Goal: Task Accomplishment & Management: Use online tool/utility

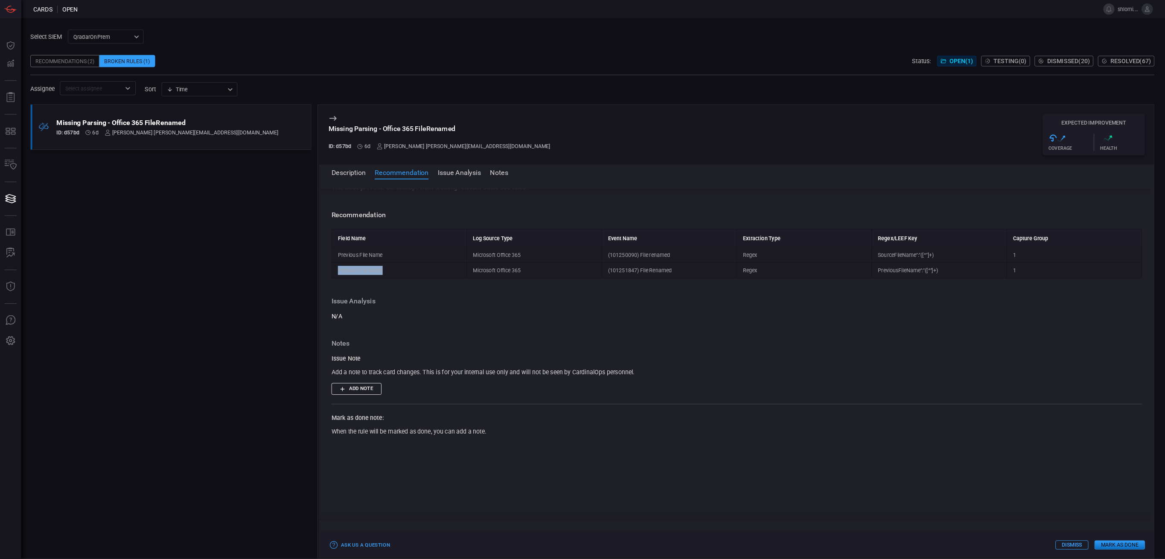
scroll to position [64, 0]
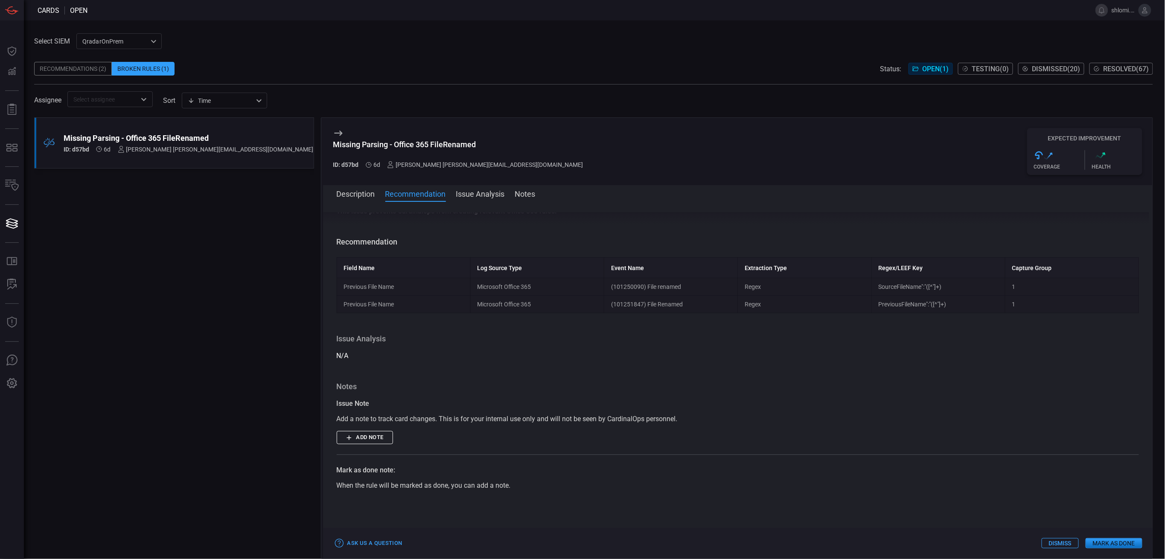
click at [303, 266] on div ".broken_cards_icon_0{fill:#39A4FF;} .broken_cards_icon_1{fill:none;stroke:#1918…" at bounding box center [174, 338] width 280 height 442
drag, startPoint x: 679, startPoint y: 286, endPoint x: 643, endPoint y: 286, distance: 35.8
click at [643, 286] on td "(101250090) File renamed" at bounding box center [671, 286] width 134 height 17
copy td "File renamed"
drag, startPoint x: 343, startPoint y: 287, endPoint x: 396, endPoint y: 288, distance: 53.4
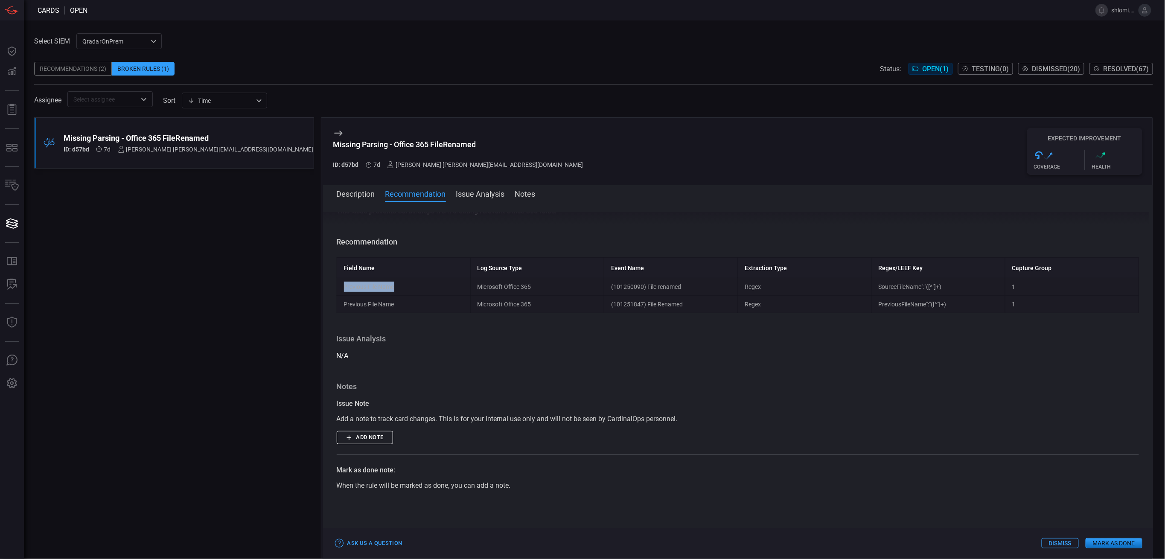
click at [396, 288] on td "Previous File Name" at bounding box center [404, 286] width 134 height 17
copy td "Previous File Name"
drag, startPoint x: 871, startPoint y: 287, endPoint x: 942, endPoint y: 291, distance: 71.4
click at [942, 291] on td "SourceFileName":"([^"]+)" at bounding box center [938, 286] width 134 height 17
click at [931, 285] on code "SourceFileName":"([^"]+)" at bounding box center [910, 286] width 63 height 7
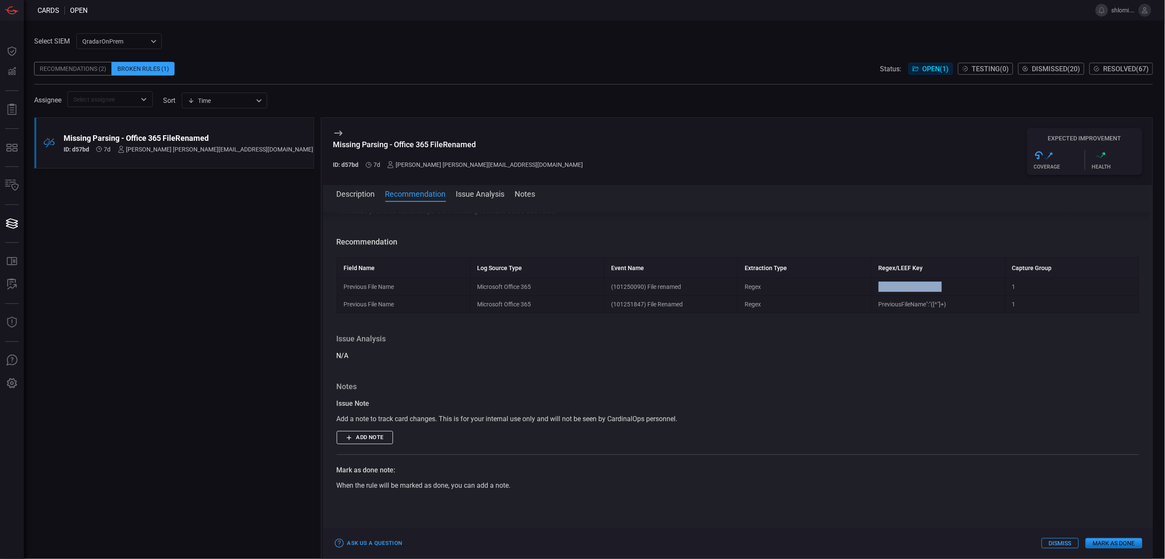
copy code "SourceFileName":"([^"]+)"
drag, startPoint x: 872, startPoint y: 306, endPoint x: 940, endPoint y: 306, distance: 68.3
click at [940, 306] on code "PreviousFileName":"([^"]+)" at bounding box center [913, 304] width 68 height 7
copy code "PreviousFileName":"([^"]+)"
click at [365, 441] on button "Add note" at bounding box center [365, 437] width 56 height 13
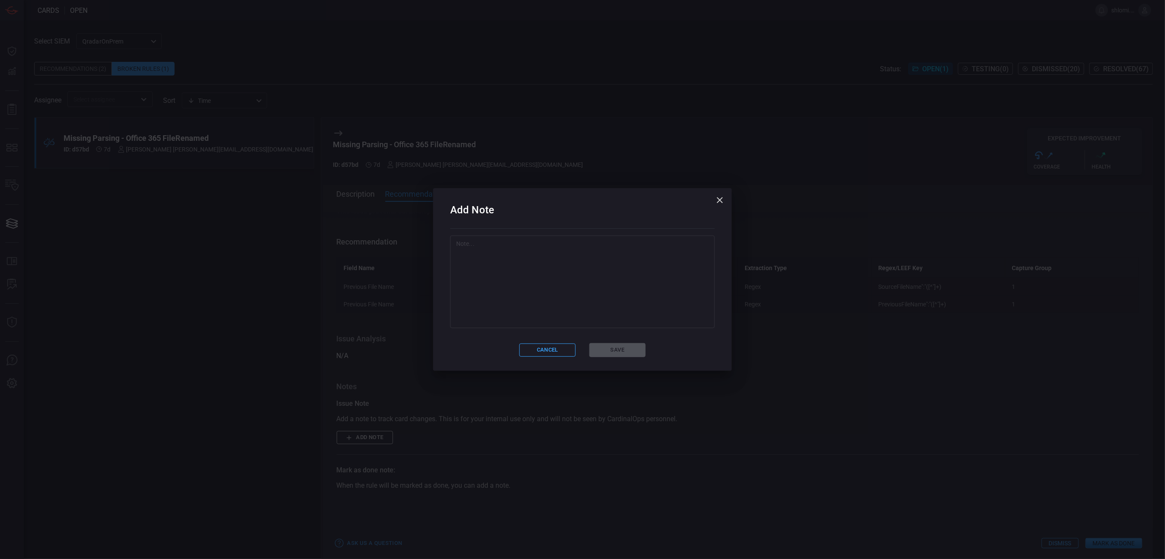
click at [509, 253] on textarea at bounding box center [582, 281] width 253 height 85
click at [526, 259] on textarea at bounding box center [582, 281] width 253 height 85
paste textarea "c"
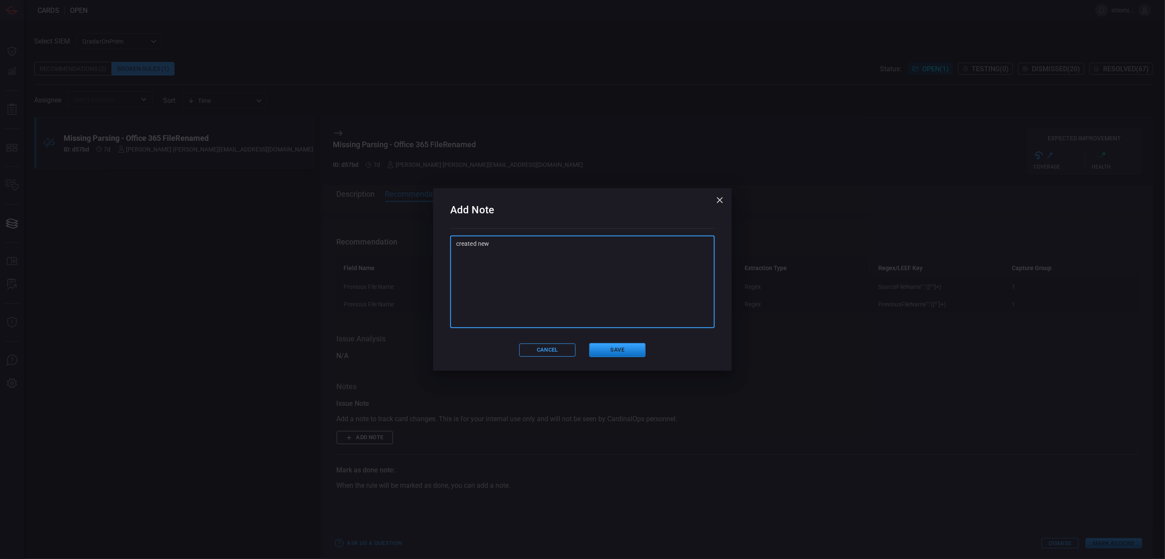
click at [550, 256] on textarea "created new" at bounding box center [582, 281] width 253 height 85
click at [478, 244] on textarea "created new" at bounding box center [582, 281] width 253 height 85
paste textarea "Previous File Name"
type textarea "created two new field name - Previous File Name by [PERSON_NAME]"
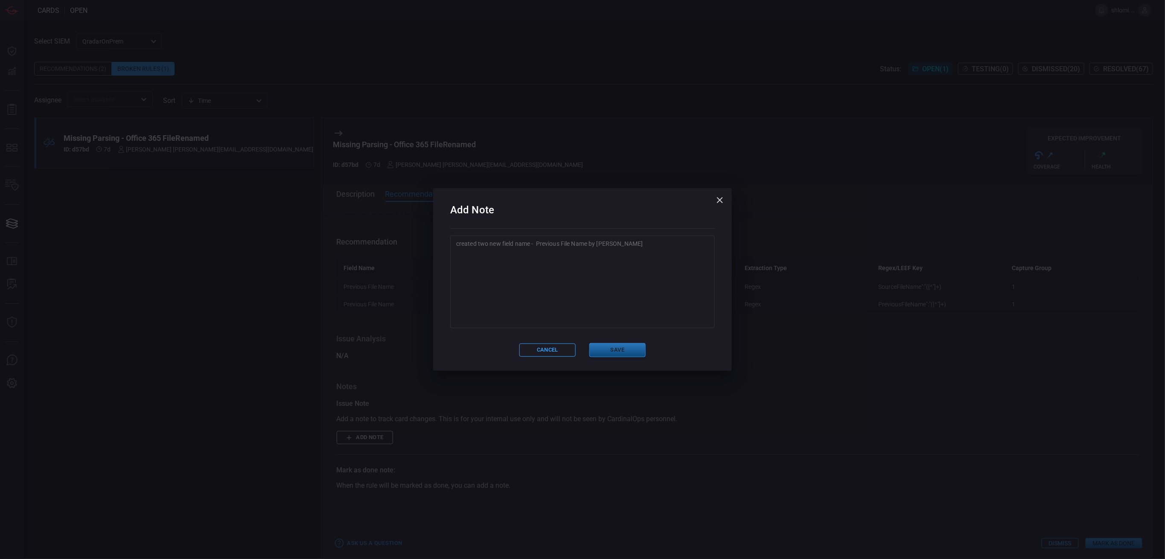
click at [612, 347] on button "Save" at bounding box center [617, 350] width 56 height 14
click at [612, 347] on div "Issue Analysis N/A" at bounding box center [738, 347] width 803 height 27
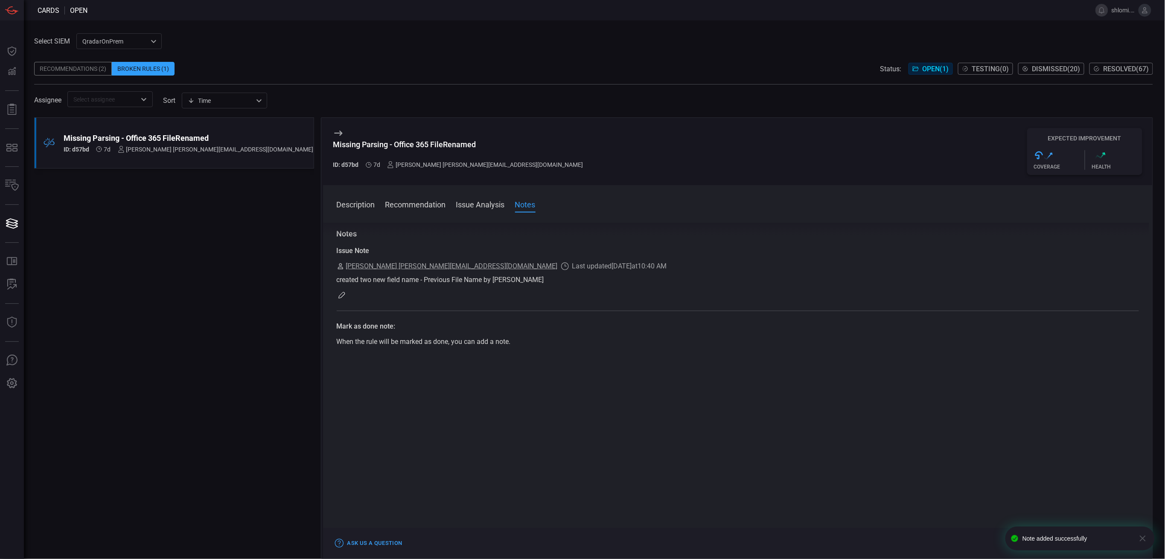
scroll to position [0, 0]
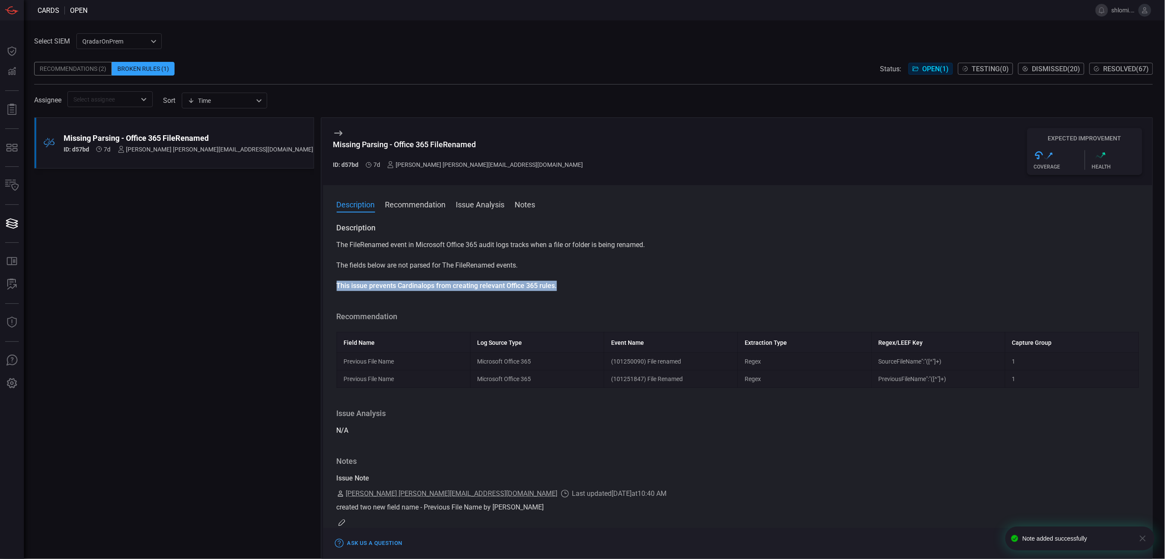
drag, startPoint x: 554, startPoint y: 286, endPoint x: 338, endPoint y: 286, distance: 215.9
click at [338, 286] on strong "This issue prevents Cardinalops from creating relevant Office 365 rules." at bounding box center [447, 286] width 220 height 8
click at [399, 287] on strong "This issue prevents Cardinalops from creating relevant Office 365 rules." at bounding box center [447, 286] width 220 height 8
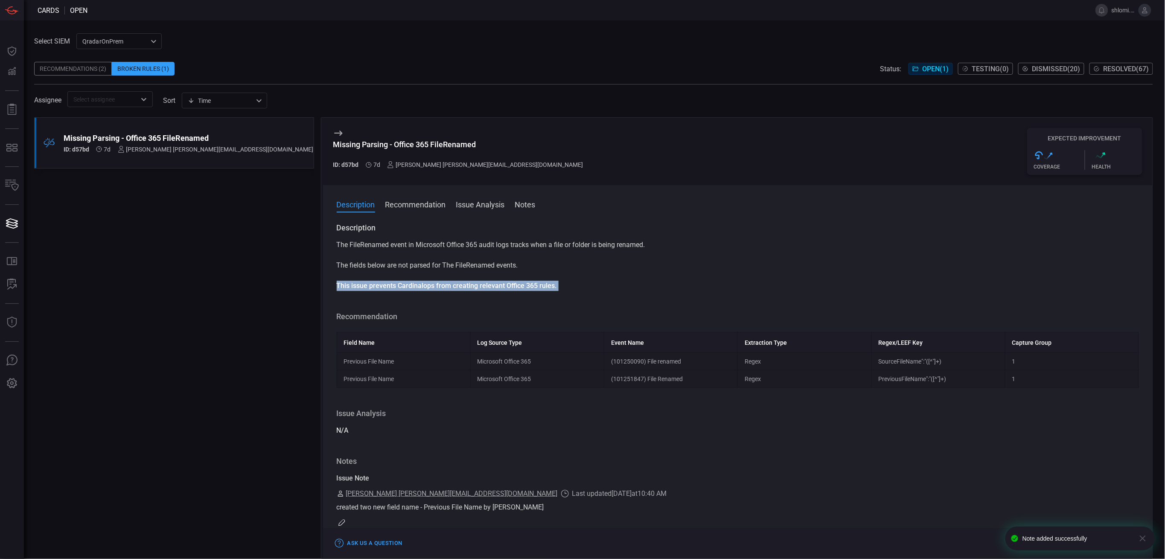
click at [399, 287] on strong "This issue prevents Cardinalops from creating relevant Office 365 rules." at bounding box center [447, 286] width 220 height 8
copy strong "This issue prevents Cardinalops from creating relevant Office 365 rules."
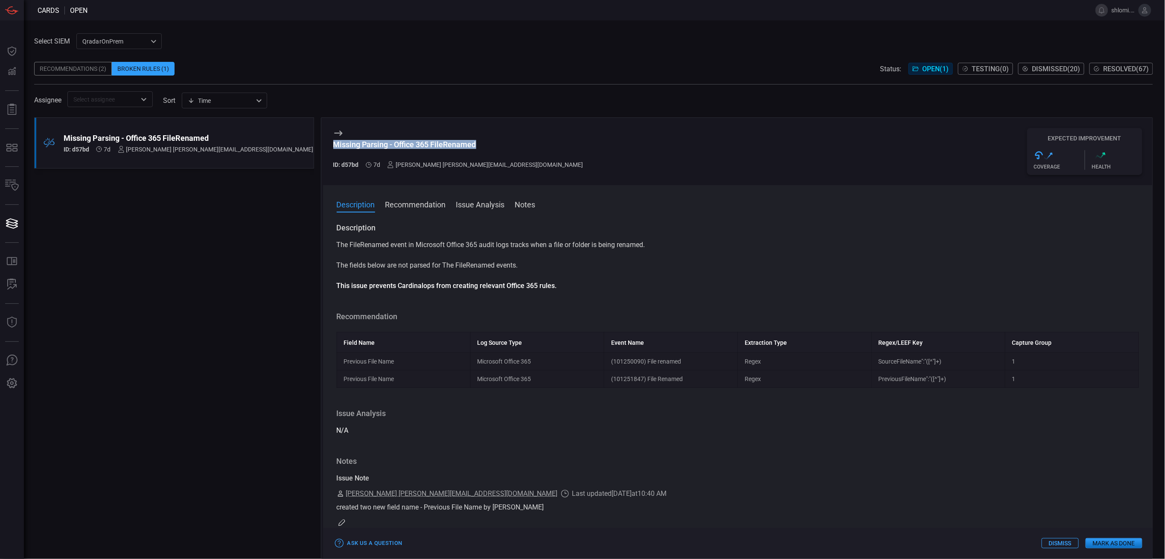
drag, startPoint x: 482, startPoint y: 140, endPoint x: 335, endPoint y: 143, distance: 146.8
click at [335, 143] on div "Missing Parsing - Office 365 FileRenamed" at bounding box center [461, 144] width 257 height 9
copy div "Missing Parsing - Office 365 FileRenamed"
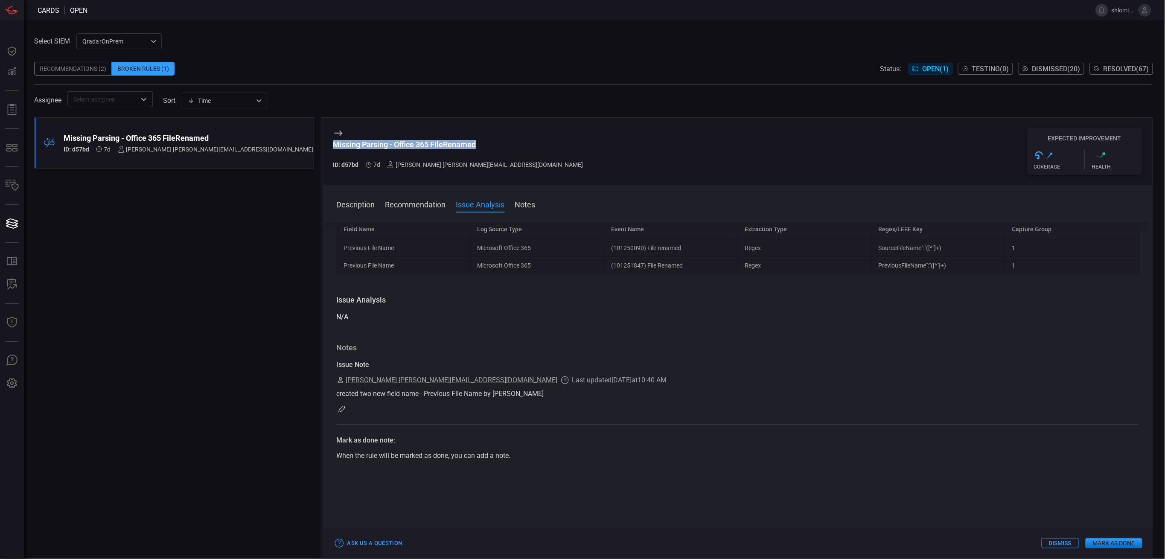
click at [1125, 544] on button "Mark as Done" at bounding box center [1113, 543] width 57 height 10
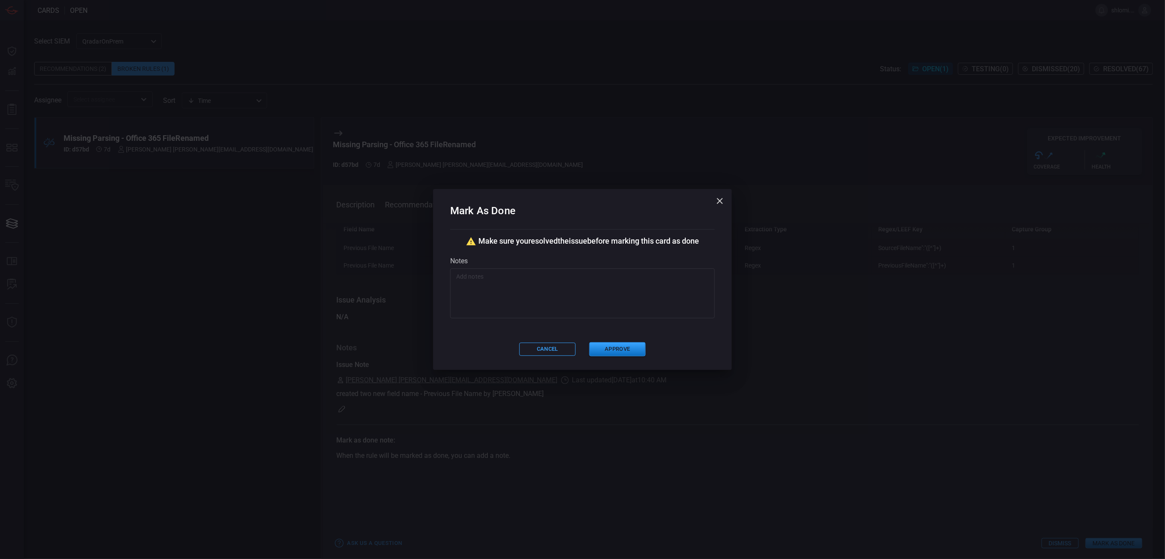
click at [521, 290] on textarea at bounding box center [582, 293] width 253 height 43
paste textarea "This issue prevents Cardinalops from creating relevant Office 365 rules."
click at [510, 276] on textarea "This issue prevents Cardinalops from creating relevant Office 365 rules." at bounding box center [582, 293] width 253 height 43
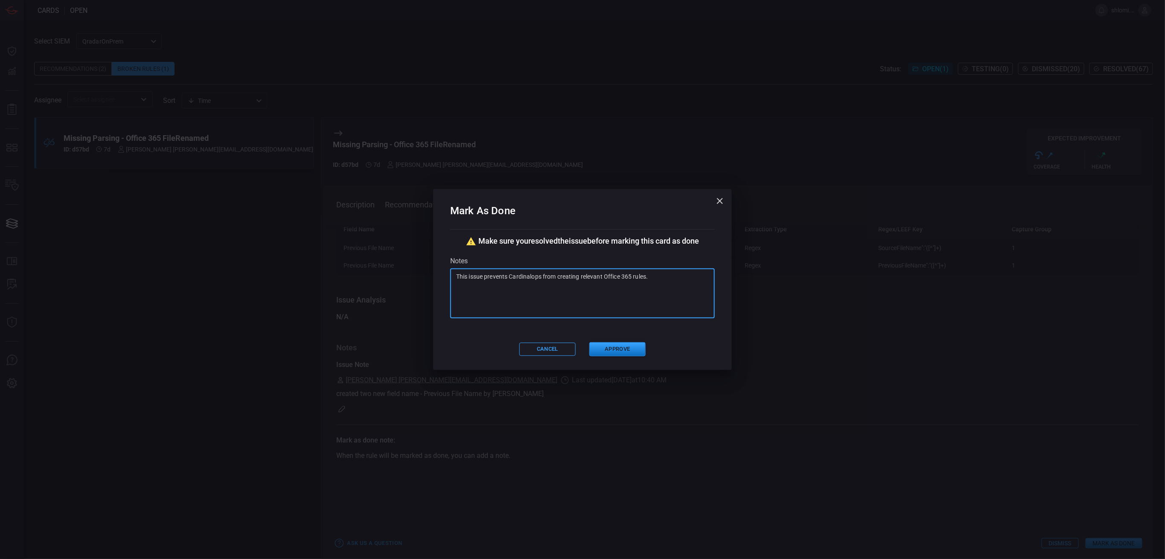
click at [510, 276] on textarea "This issue prevents Cardinalops from creating relevant Office 365 rules." at bounding box center [582, 293] width 253 height 43
type textarea "This issue prevents Cardinalops from creating relevant Office 365 rules."
click at [719, 199] on icon "button" at bounding box center [720, 201] width 6 height 6
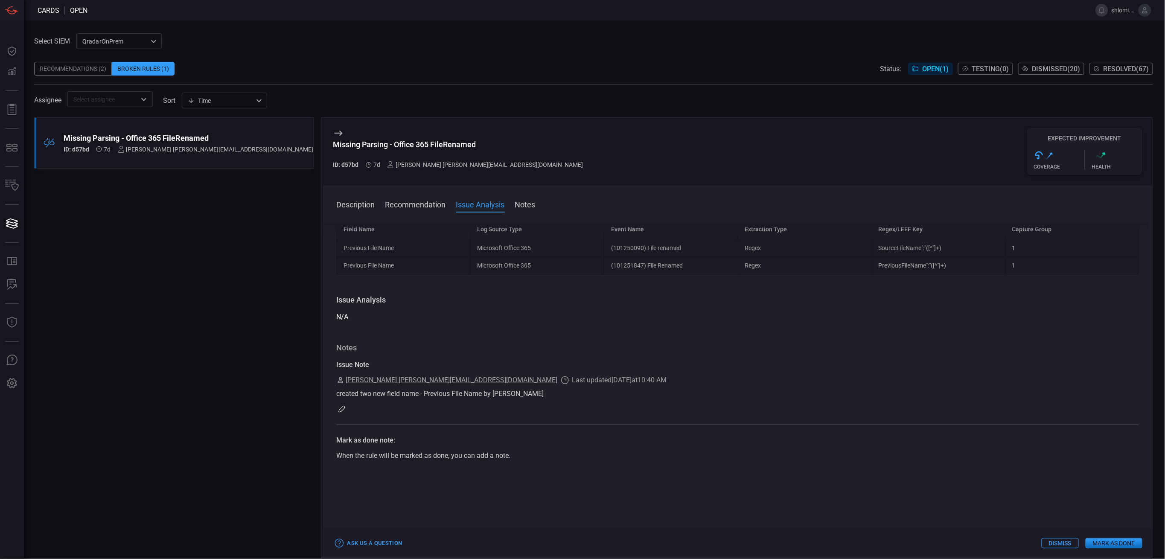
click at [511, 456] on div "When the rule will be marked as done, you can add a note." at bounding box center [738, 456] width 803 height 10
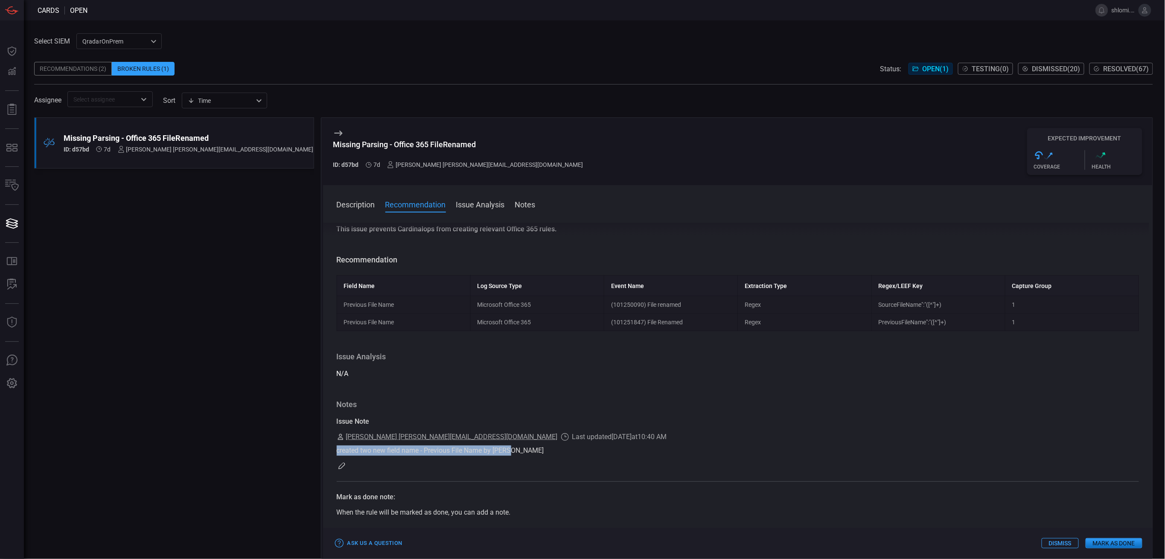
drag, startPoint x: 335, startPoint y: 451, endPoint x: 510, endPoint y: 455, distance: 175.4
click at [510, 455] on div "Description The FileRenamed event in Microsoft Office 365 audit logs tracks whe…" at bounding box center [738, 389] width 830 height 333
click at [510, 455] on div "created two new field name - Previous File Name by [PERSON_NAME]" at bounding box center [738, 450] width 803 height 10
click at [1103, 540] on button "Mark as Done" at bounding box center [1113, 543] width 57 height 10
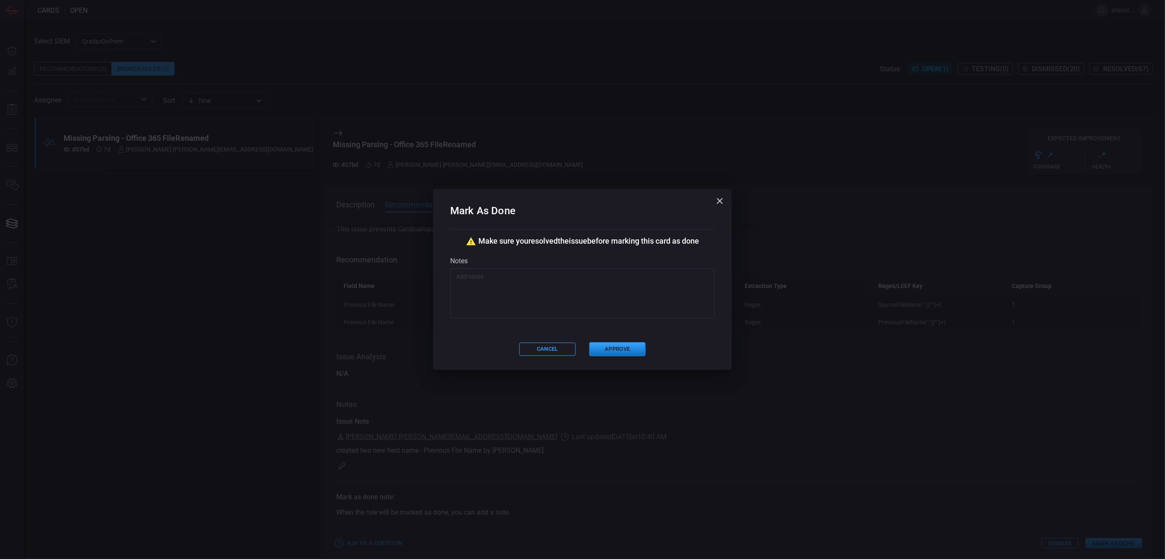
click at [619, 300] on textarea at bounding box center [582, 293] width 253 height 43
paste textarea "This issue prevents Cardinalops from creating relevant Office 365 rules."
drag, startPoint x: 666, startPoint y: 277, endPoint x: 660, endPoint y: 277, distance: 6.0
click at [660, 277] on textarea "This issue prevents Cardinalops from creating relevant Office 365 rules." at bounding box center [582, 293] width 253 height 43
drag, startPoint x: 660, startPoint y: 275, endPoint x: 453, endPoint y: 276, distance: 206.9
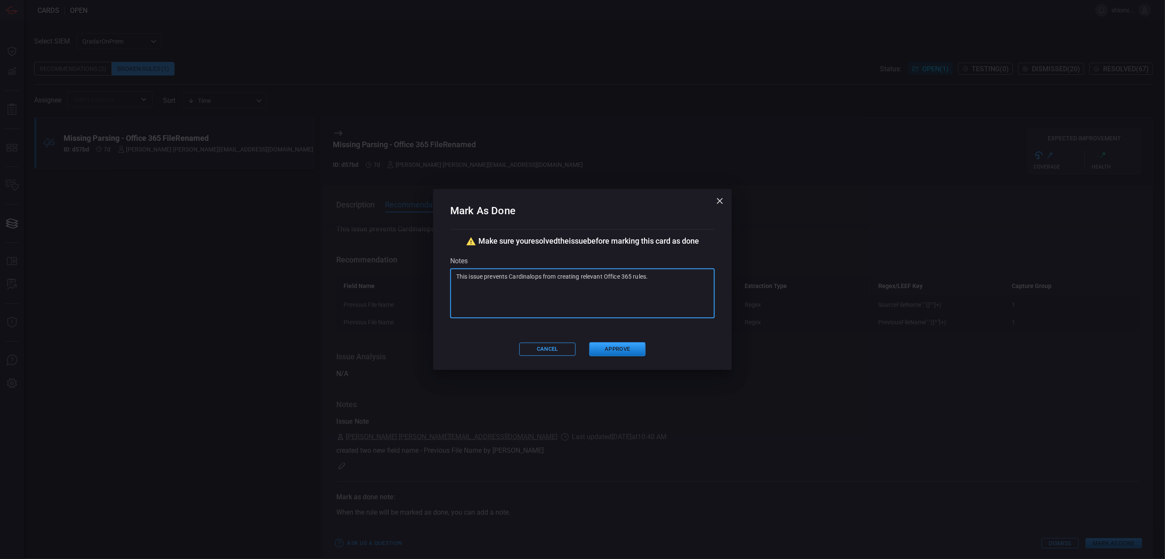
click at [453, 276] on div "This issue prevents Cardinalops from creating relevant Office 365 rules. x ​" at bounding box center [582, 293] width 265 height 50
type textarea "This issue prevents Cardinalops from creating relevant Office 365 rules."
click at [453, 276] on div "This issue prevents Cardinalops from creating relevant Office 365 rules. x ​" at bounding box center [582, 293] width 265 height 50
click at [722, 201] on icon "button" at bounding box center [720, 201] width 10 height 10
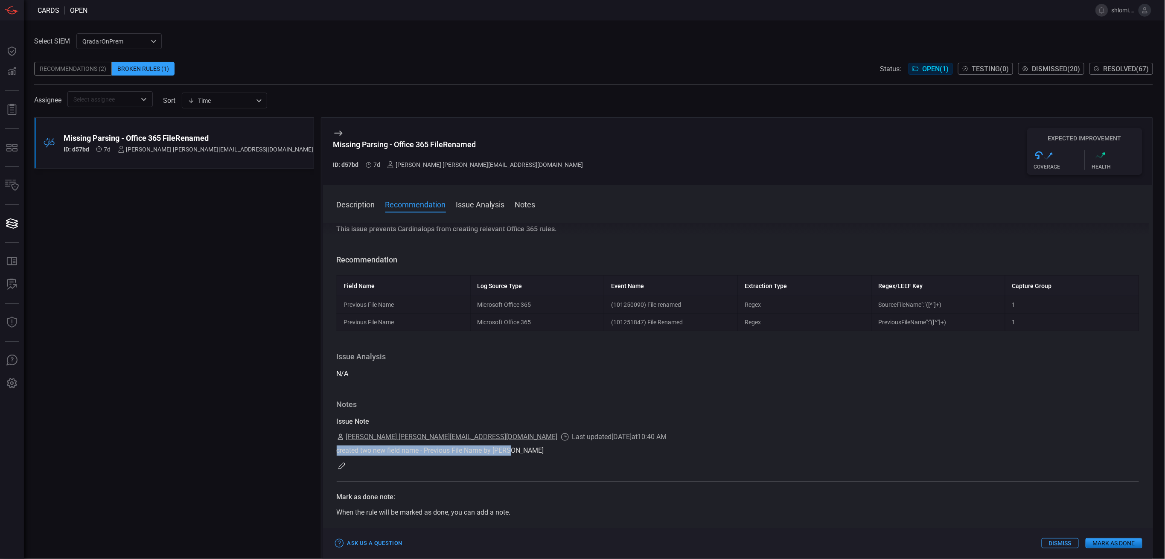
drag, startPoint x: 336, startPoint y: 451, endPoint x: 515, endPoint y: 450, distance: 178.8
click at [515, 450] on div "Description The FileRenamed event in Microsoft Office 365 audit logs tracks whe…" at bounding box center [738, 389] width 830 height 333
click at [500, 451] on div "created two new field name - Previous File Name by [PERSON_NAME]" at bounding box center [738, 450] width 803 height 10
drag, startPoint x: 500, startPoint y: 451, endPoint x: 384, endPoint y: 449, distance: 116.1
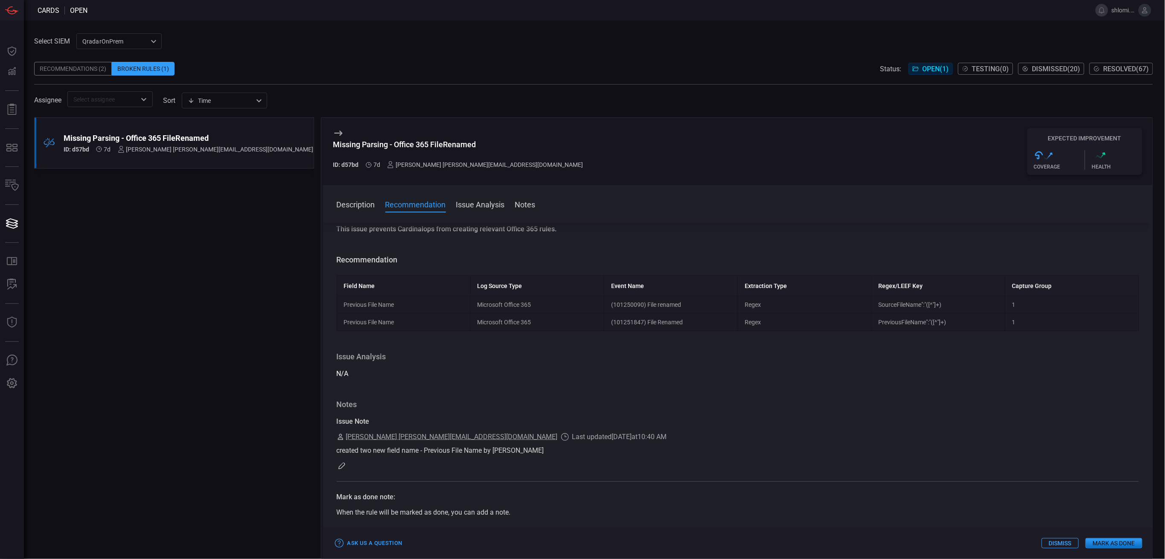
click at [384, 449] on div "created two new field name - Previous File Name by [PERSON_NAME]" at bounding box center [738, 450] width 803 height 10
click at [349, 449] on div "created two new field name - Previous File Name by [PERSON_NAME]" at bounding box center [738, 450] width 803 height 10
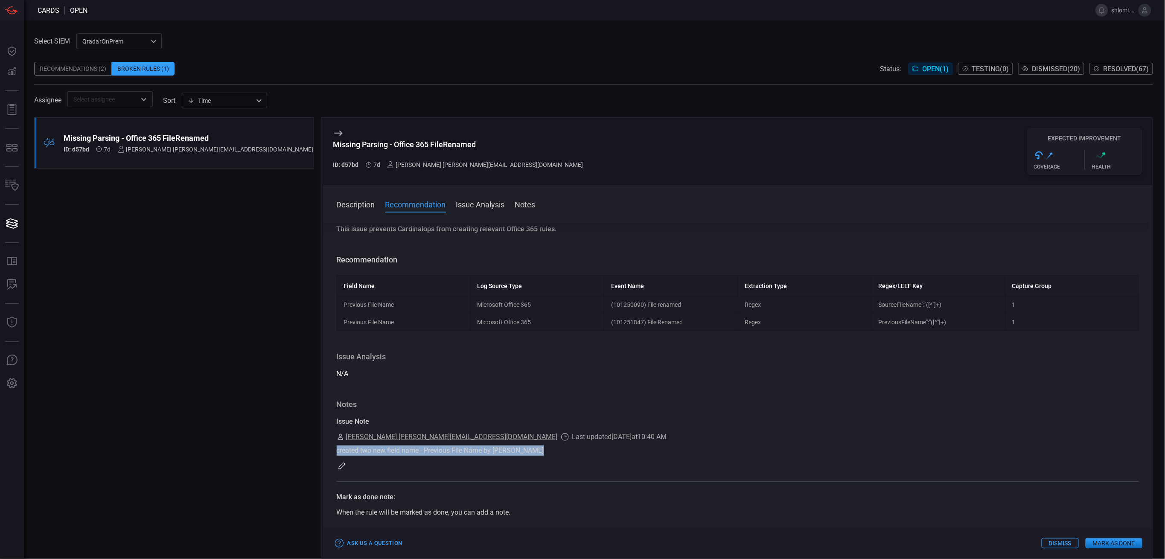
copy div "created two new field name - Previous File Name by [PERSON_NAME]"
click at [1098, 541] on button "Mark as Done" at bounding box center [1113, 543] width 57 height 10
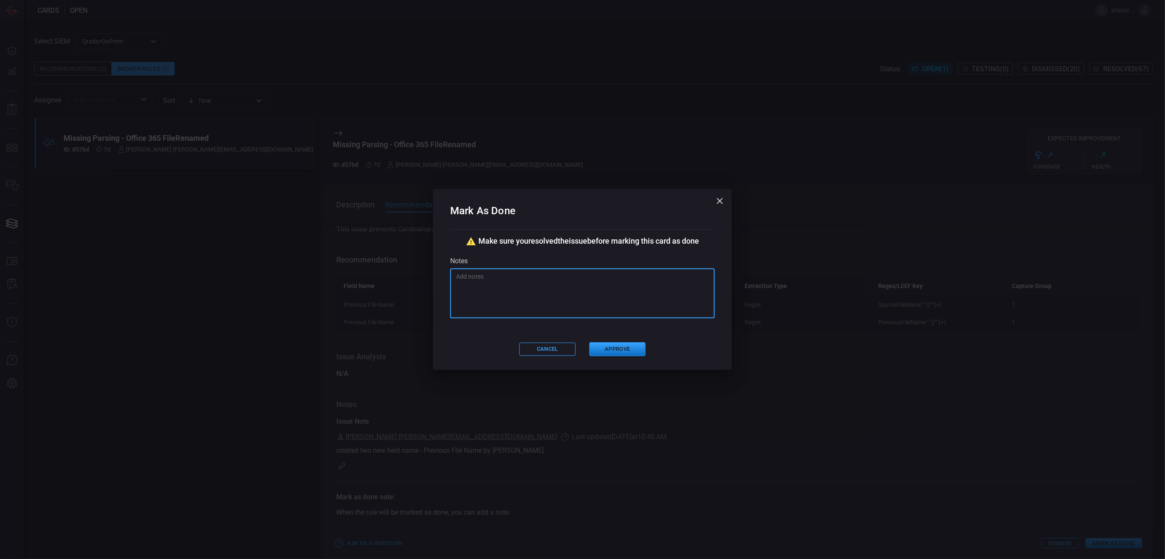
click at [529, 291] on textarea at bounding box center [582, 293] width 253 height 43
paste textarea "created two new field name - Previous File Name by [PERSON_NAME]"
type textarea "created two new field name - Previous File Name by [PERSON_NAME]"
click at [611, 347] on button "Approve" at bounding box center [617, 349] width 56 height 14
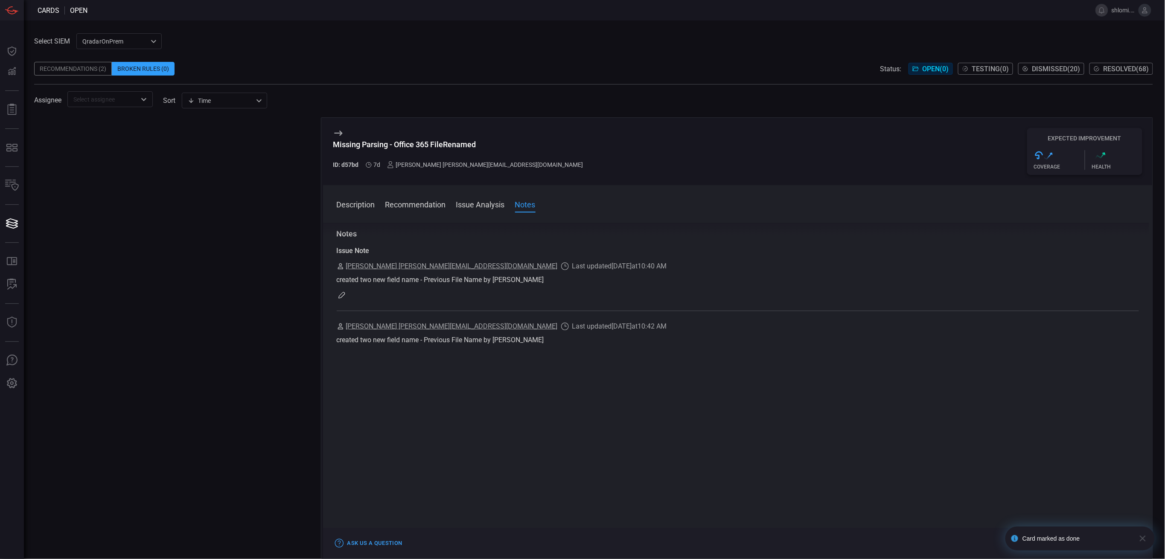
scroll to position [0, 0]
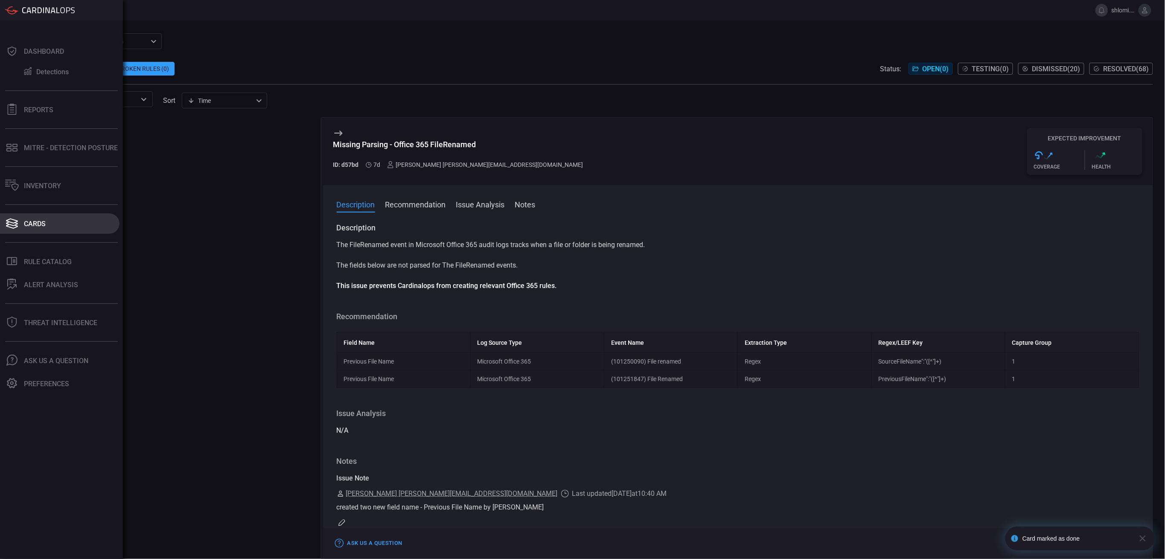
click at [19, 223] on button "Cards" at bounding box center [59, 223] width 119 height 20
click at [46, 258] on div "Rule Catalog" at bounding box center [48, 262] width 48 height 8
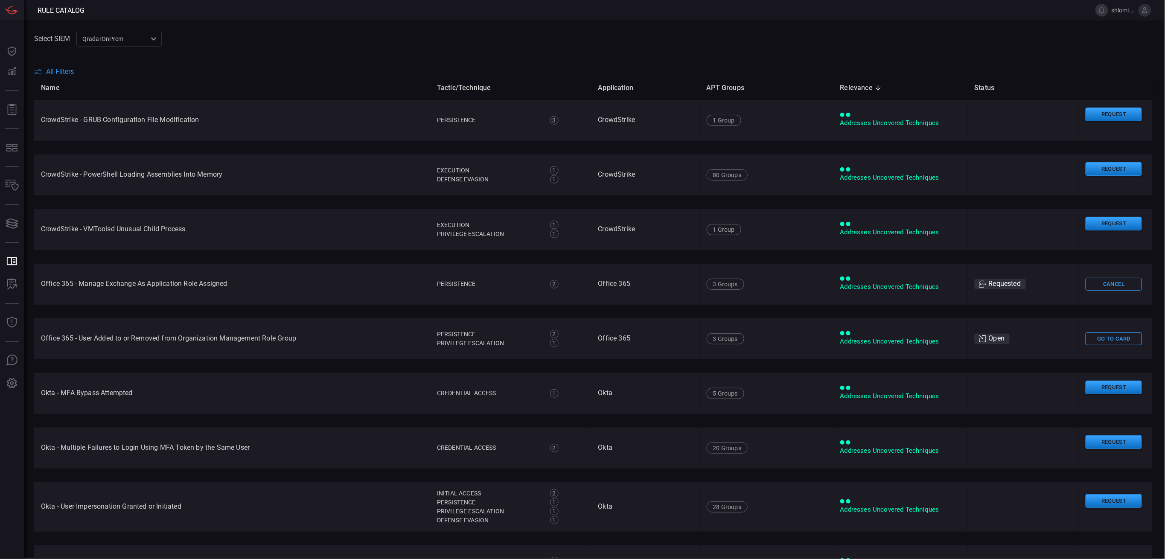
scroll to position [227, 0]
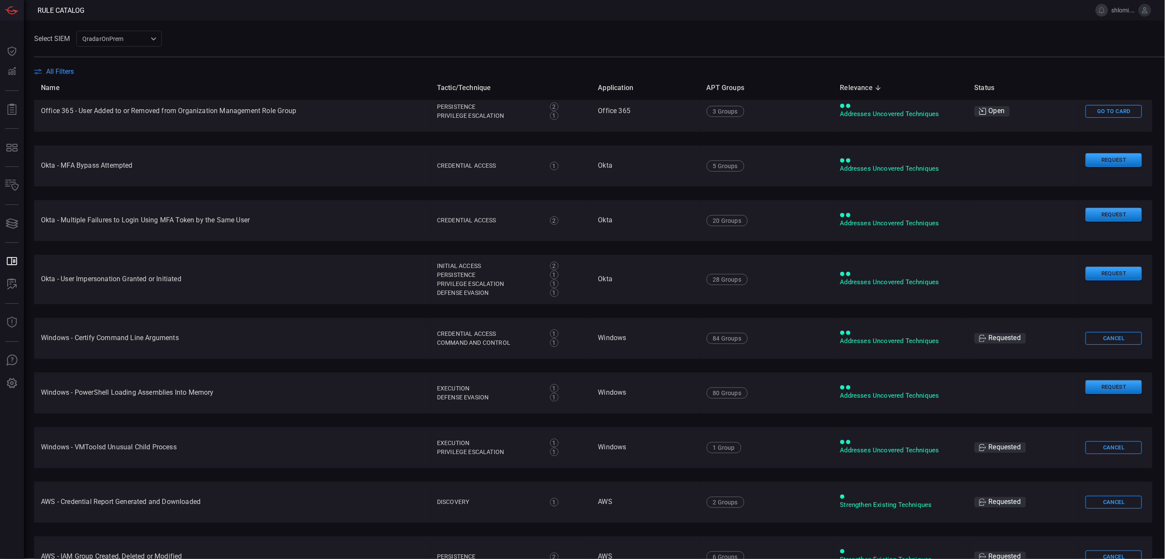
click at [133, 38] on div "QradarOnPrem 88f5ea39-b336-4bf5-ab61-f2abc50aa181 ​" at bounding box center [118, 39] width 85 height 16
click at [148, 37] on div "QradarOnPrem 88f5ea39-b336-4bf5-ab61-f2abc50aa181 ​" at bounding box center [118, 39] width 85 height 16
click at [148, 37] on div at bounding box center [582, 279] width 1165 height 559
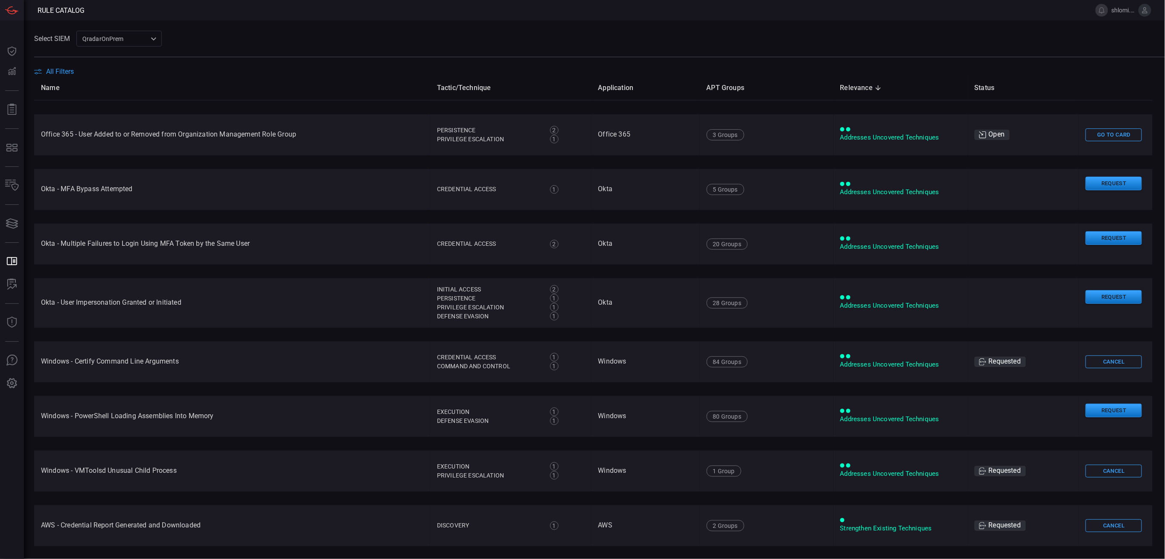
scroll to position [0, 0]
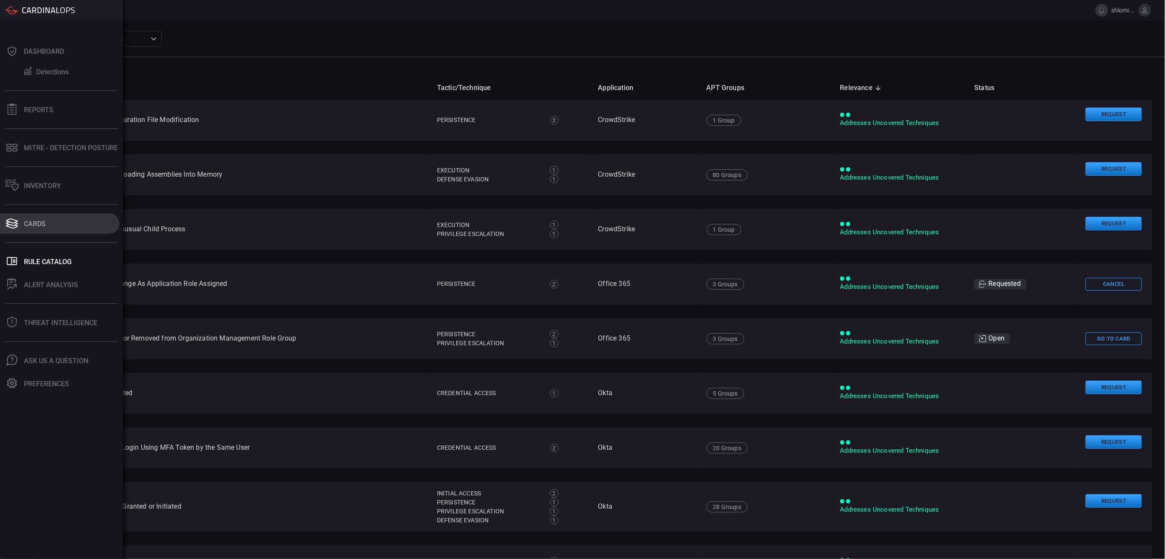
click at [58, 224] on button "Cards" at bounding box center [59, 223] width 119 height 20
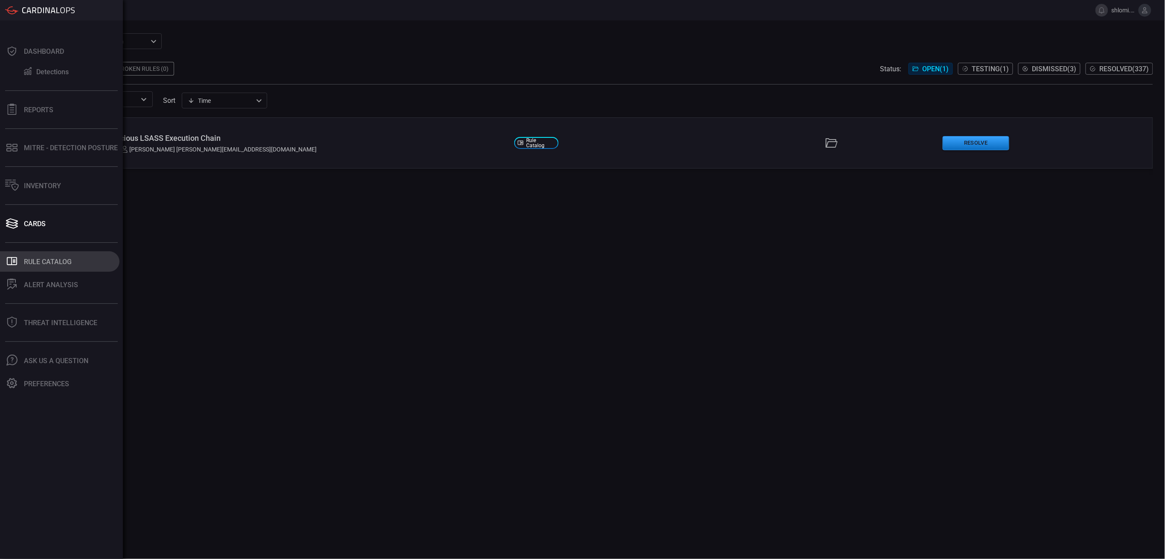
click at [78, 264] on button ".st0_rule_catalog_icon{fill: currentColor;} Rule Catalog" at bounding box center [59, 261] width 119 height 20
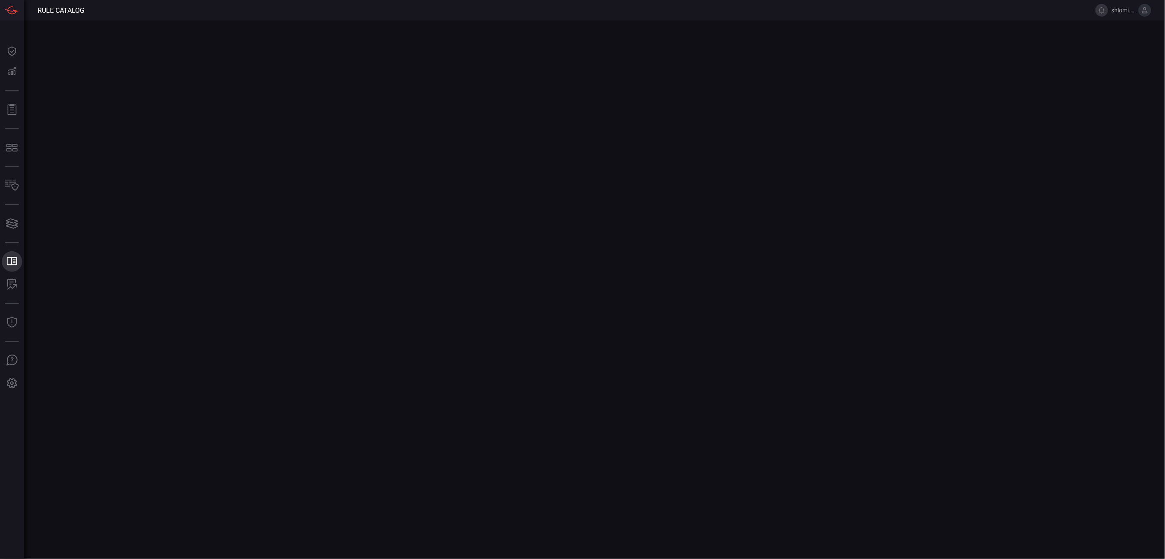
click at [22, 264] on button ".st0_rule_catalog_icon{fill: currentColor;} Rule Catalog Rule Catalog" at bounding box center [12, 261] width 20 height 20
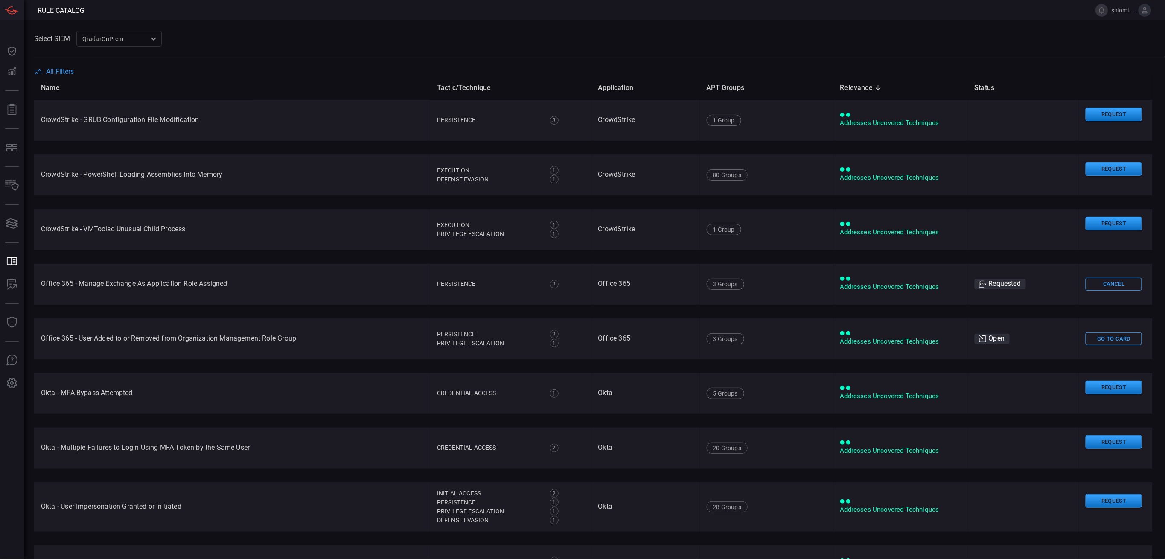
click at [37, 69] on icon at bounding box center [38, 71] width 8 height 5
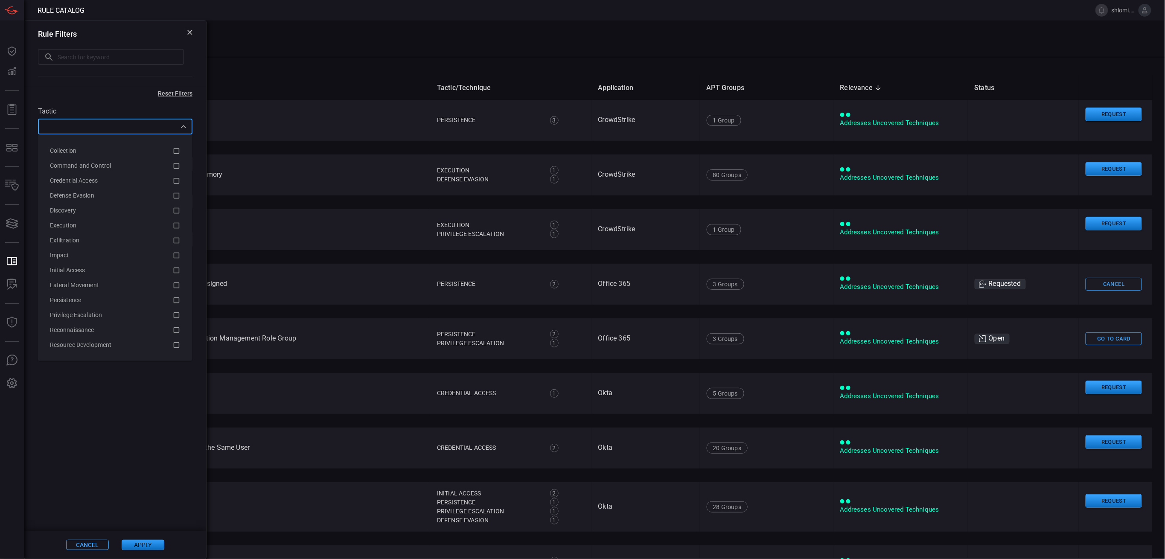
click at [82, 130] on input "text" at bounding box center [108, 126] width 135 height 11
click at [124, 84] on div "Rule Filters ​ ​" at bounding box center [115, 54] width 182 height 66
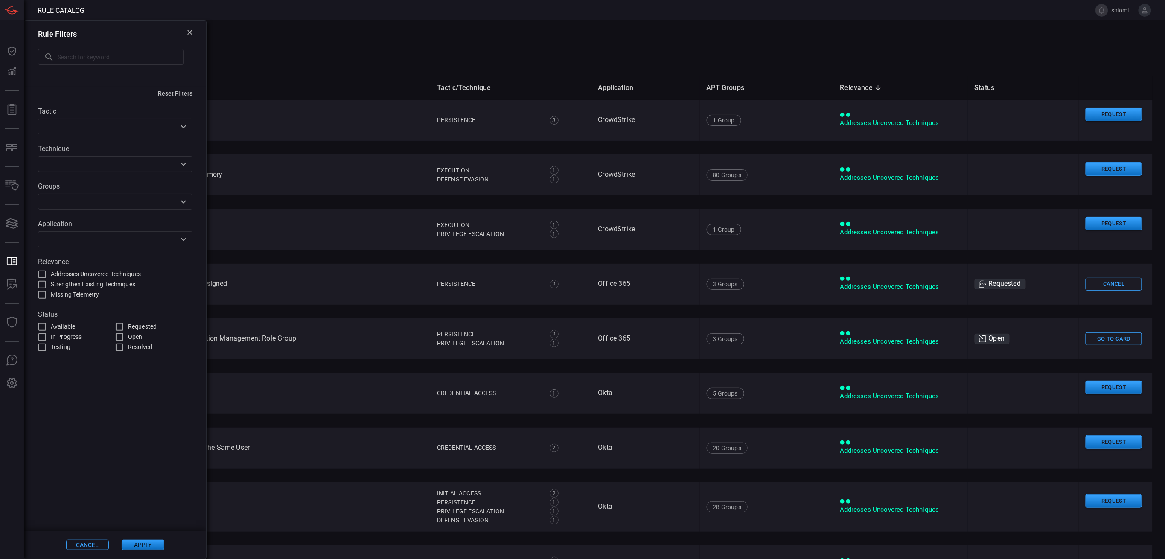
click at [167, 210] on div "Tactic ​ Technique ​ Groups ​ Application ​ Relevance Addresses Uncovered Techn…" at bounding box center [115, 225] width 182 height 256
click at [179, 203] on icon "Open" at bounding box center [183, 202] width 10 height 10
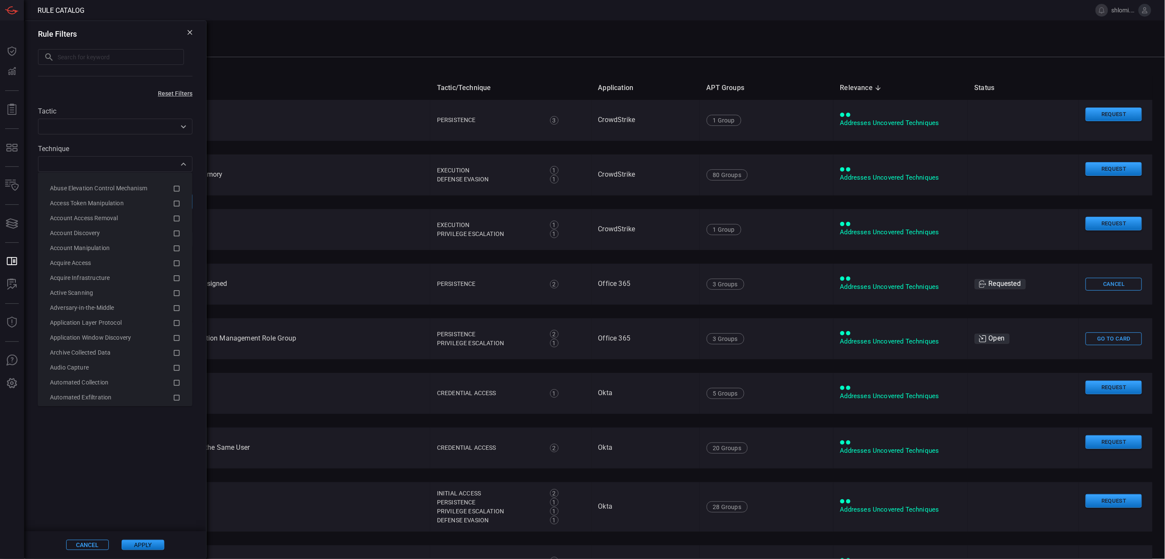
click at [104, 172] on div "​" at bounding box center [115, 164] width 154 height 16
type input "cat"
click at [103, 452] on span at bounding box center [115, 441] width 182 height 179
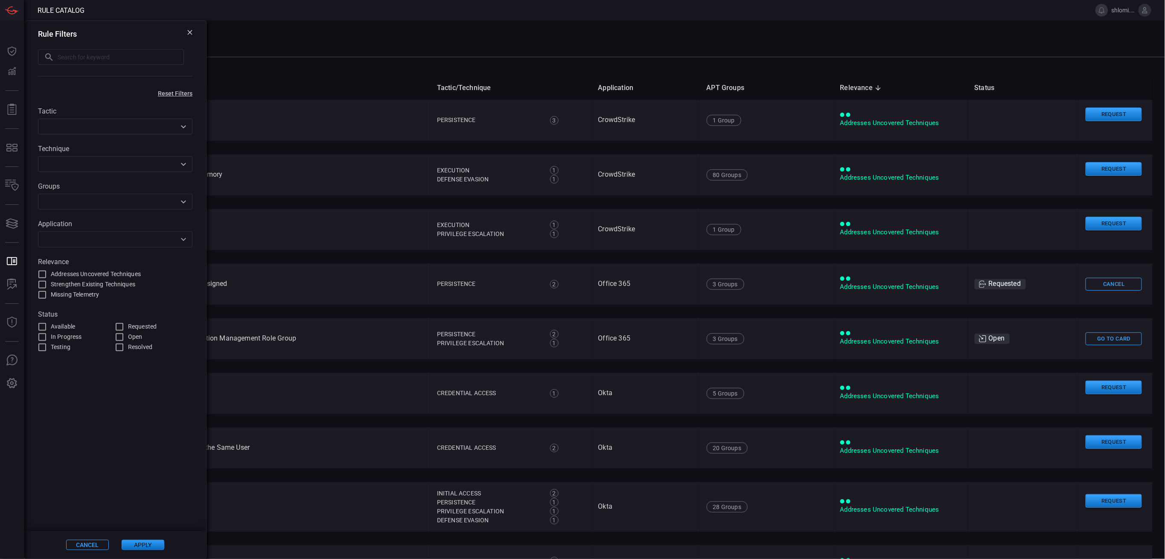
click at [106, 236] on input "text" at bounding box center [108, 239] width 135 height 11
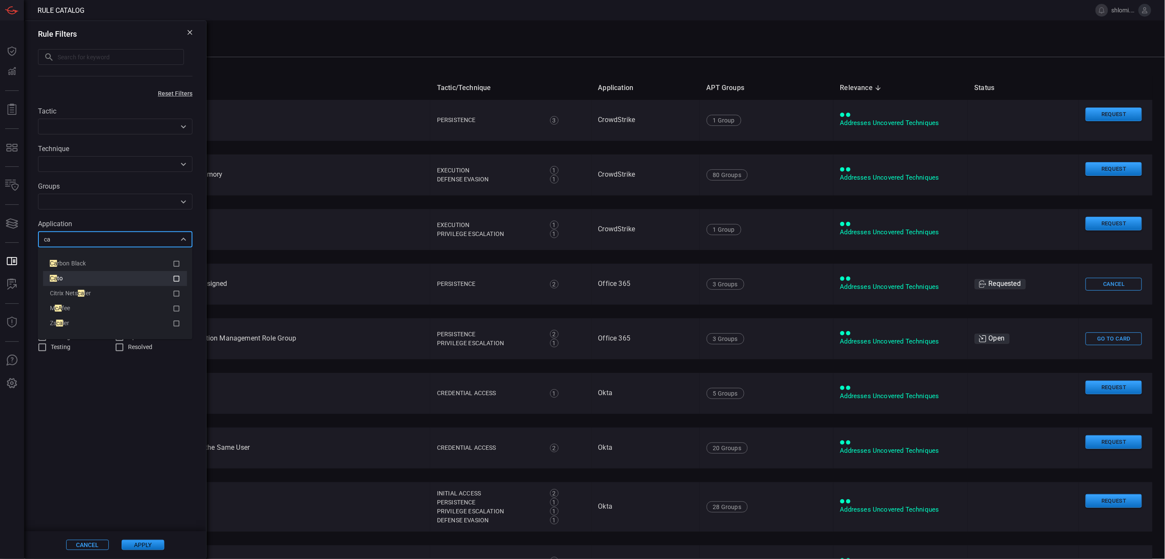
click at [92, 278] on div "Ca to" at bounding box center [111, 278] width 123 height 9
type input "ca"
click at [142, 542] on button "Apply" at bounding box center [143, 545] width 43 height 10
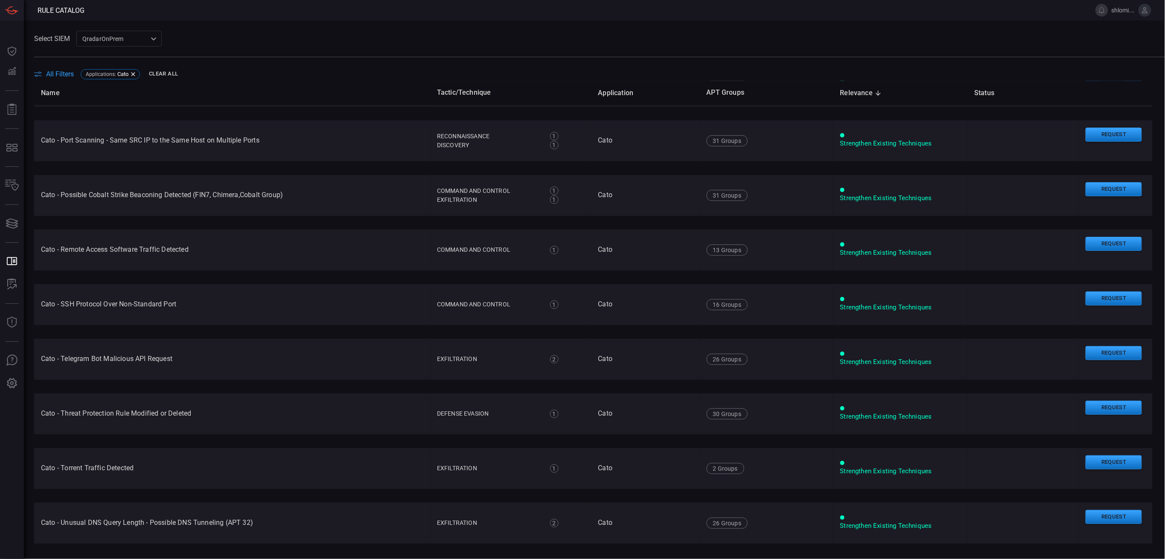
scroll to position [1245, 0]
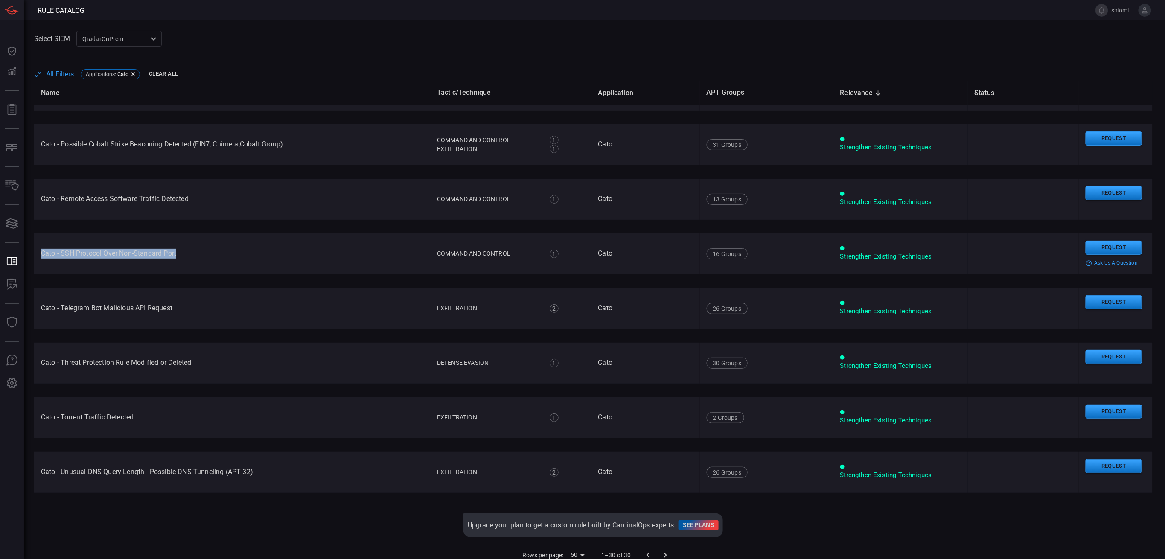
drag, startPoint x: 181, startPoint y: 253, endPoint x: 39, endPoint y: 252, distance: 142.1
click at [39, 252] on td "Cato - SSH Protocol Over Non-Standard Port" at bounding box center [232, 253] width 396 height 41
copy td "Cato - SSH Protocol Over Non-Standard Port"
click at [1089, 246] on button "Request" at bounding box center [1113, 248] width 56 height 14
click at [1047, 259] on button "Continue" at bounding box center [1061, 259] width 56 height 13
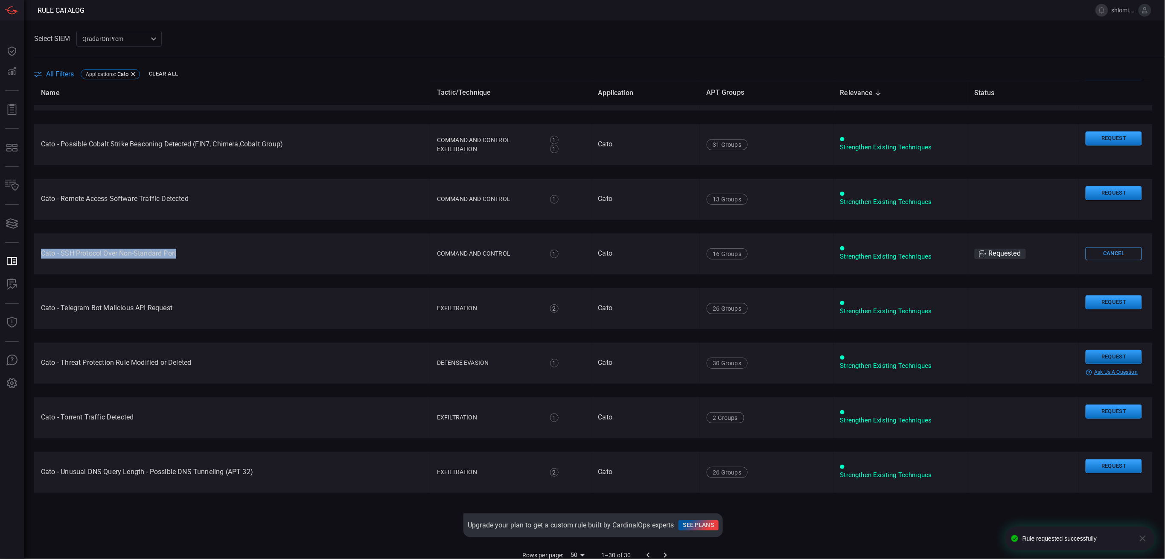
click at [1087, 355] on button "Request" at bounding box center [1113, 357] width 56 height 14
click at [1053, 367] on button "Continue" at bounding box center [1061, 369] width 56 height 13
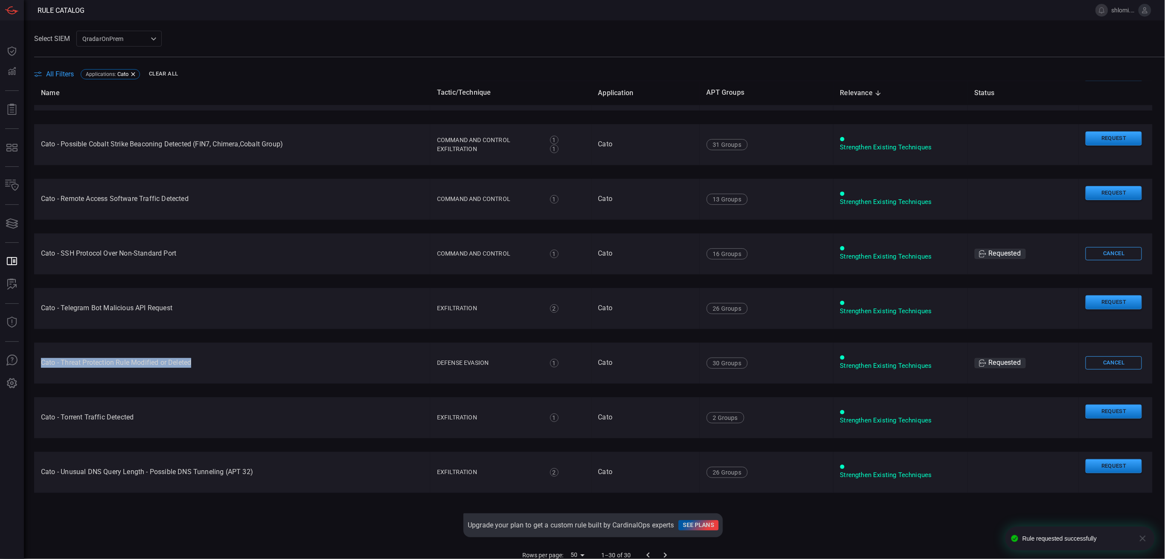
drag, startPoint x: 195, startPoint y: 361, endPoint x: 39, endPoint y: 361, distance: 156.6
click at [39, 361] on td "Cato - Threat Protection Rule Modified or Deleted" at bounding box center [232, 363] width 396 height 41
click at [77, 362] on td "Cato - Threat Protection Rule Modified or Deleted" at bounding box center [232, 363] width 396 height 41
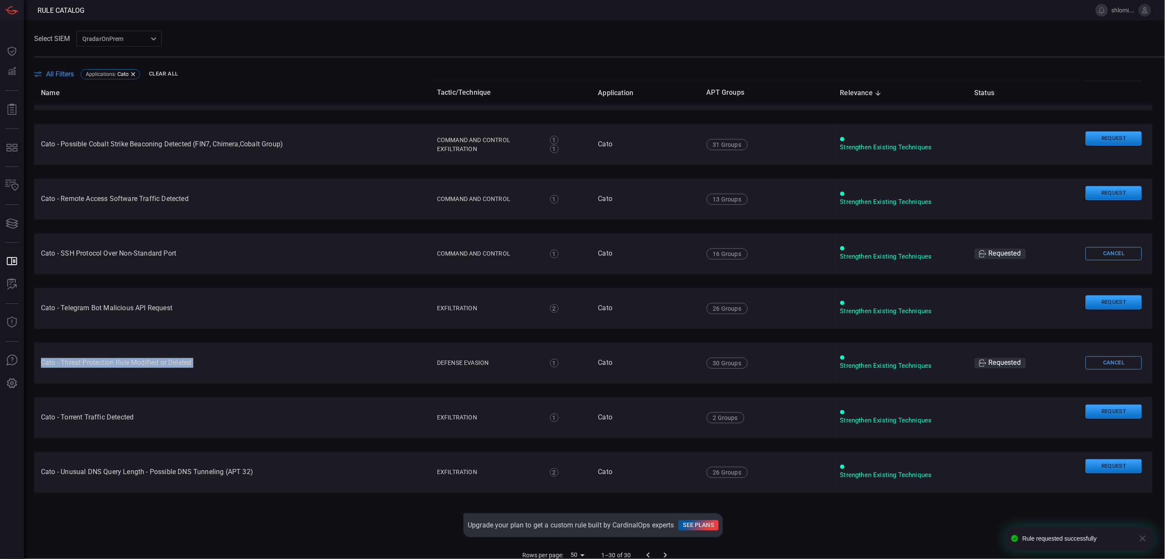
click at [77, 362] on td "Cato - Threat Protection Rule Modified or Deleted" at bounding box center [232, 363] width 396 height 41
copy td "Cato - Threat Protection Rule Modified or Deleted"
click at [138, 307] on td "Cato - Telegram Bot Malicious API Request" at bounding box center [232, 308] width 396 height 41
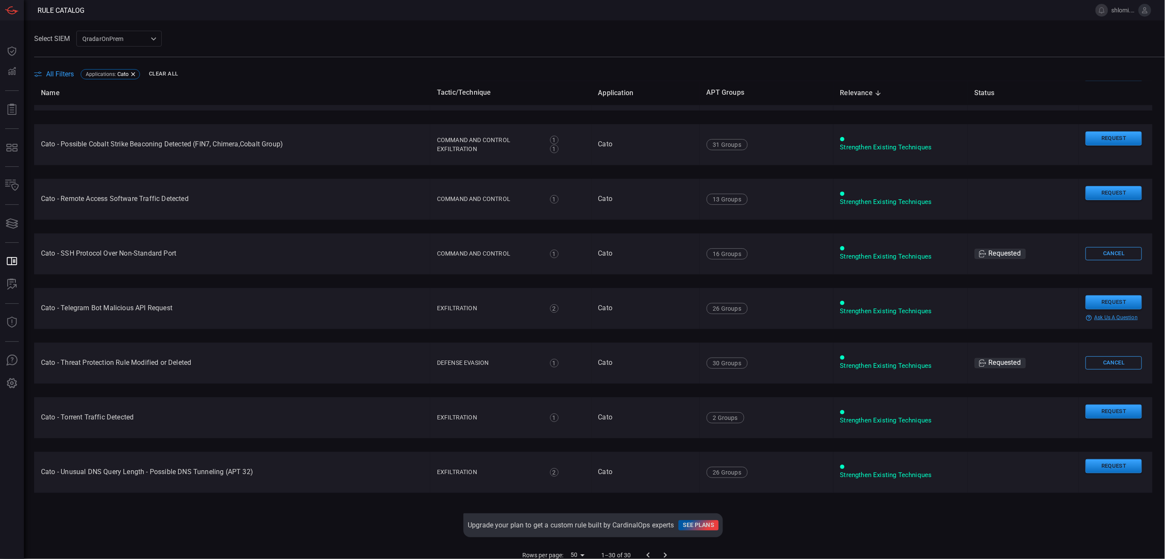
click at [177, 310] on td "Cato - Telegram Bot Malicious API Request" at bounding box center [232, 308] width 396 height 41
drag, startPoint x: 174, startPoint y: 309, endPoint x: 35, endPoint y: 305, distance: 139.6
click at [35, 305] on td "Cato - Telegram Bot Malicious API Request" at bounding box center [232, 308] width 396 height 41
click at [133, 199] on td "Cato - Remote Access Software Traffic Detected" at bounding box center [232, 199] width 396 height 41
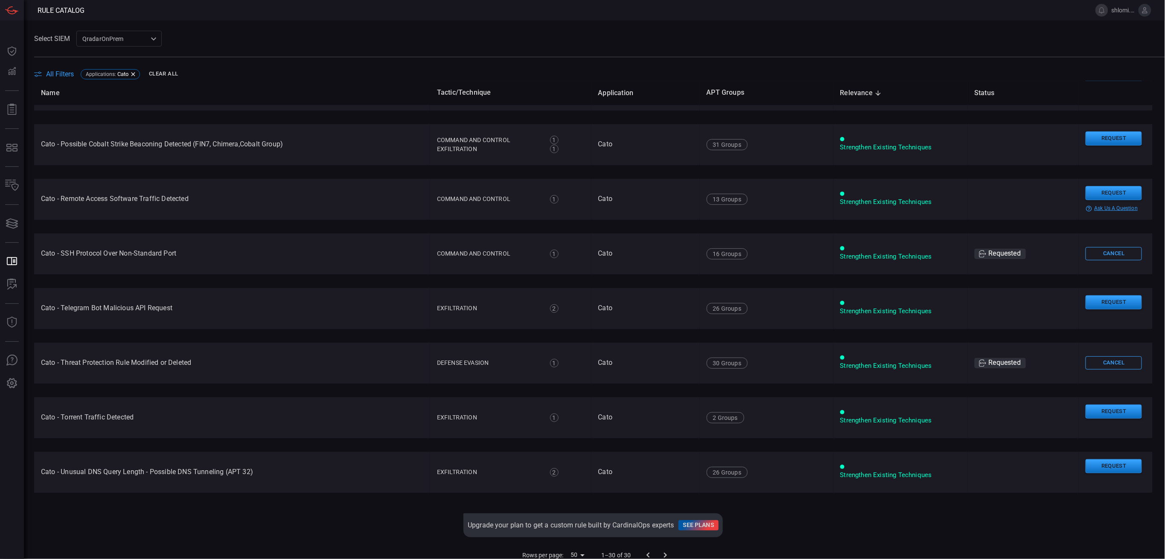
click at [133, 199] on td "Cato - Remote Access Software Traffic Detected" at bounding box center [232, 199] width 396 height 41
click at [1091, 192] on button "Request" at bounding box center [1113, 193] width 56 height 14
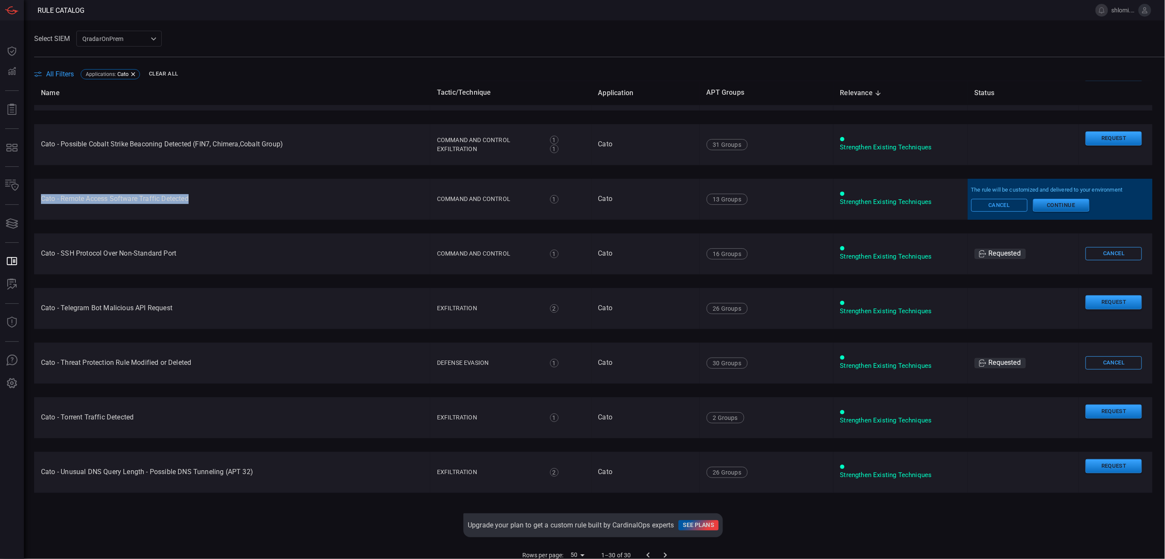
click at [1047, 207] on button "Continue" at bounding box center [1061, 205] width 56 height 13
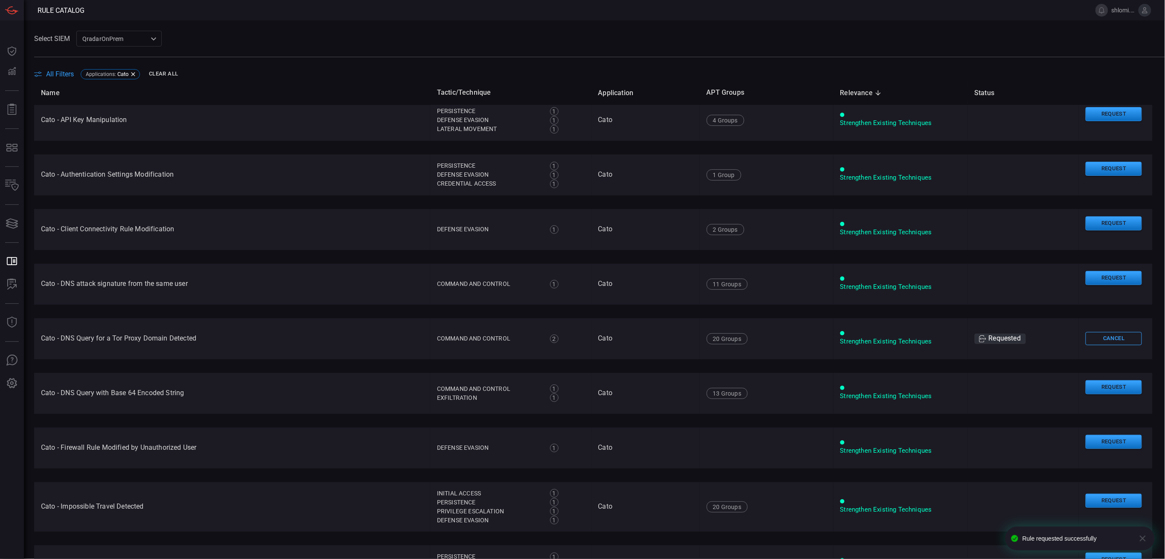
scroll to position [0, 0]
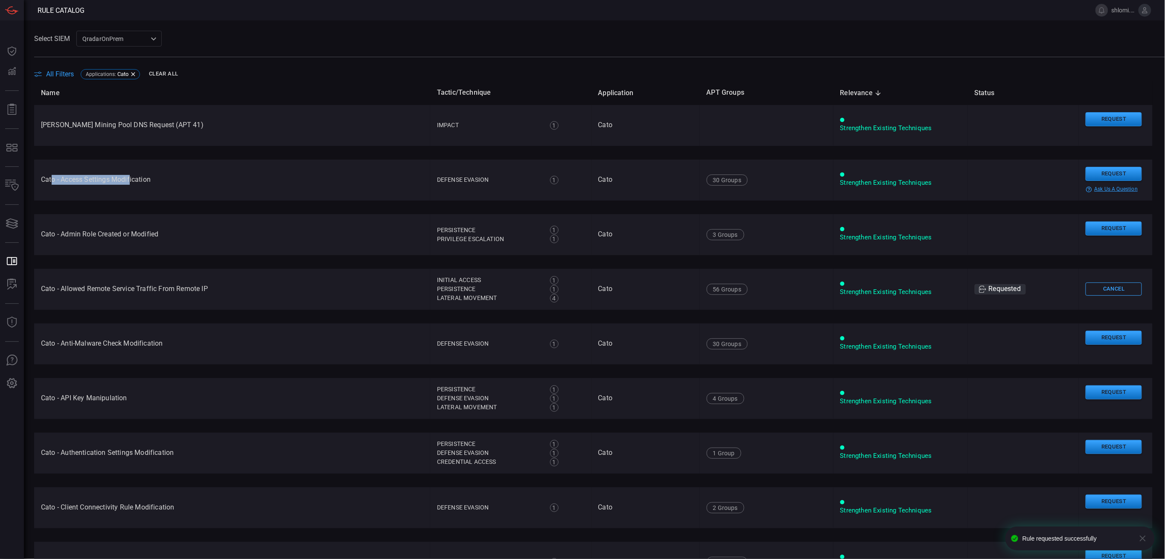
drag, startPoint x: 52, startPoint y: 180, endPoint x: 144, endPoint y: 179, distance: 91.3
click at [133, 180] on td "Cato - Access Settings Modification" at bounding box center [232, 180] width 396 height 41
click at [146, 179] on td "Cato - Access Settings Modification" at bounding box center [232, 180] width 396 height 41
click at [148, 180] on td "Cato - Access Settings Modification" at bounding box center [232, 180] width 396 height 41
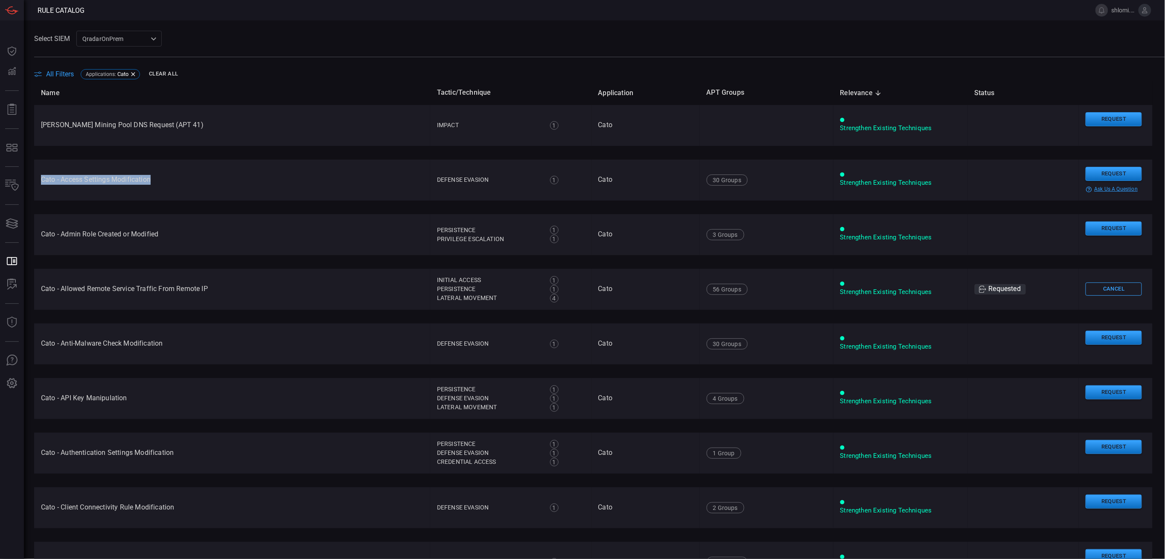
drag, startPoint x: 150, startPoint y: 179, endPoint x: 41, endPoint y: 177, distance: 109.3
click at [41, 177] on td "Cato - Access Settings Modification" at bounding box center [232, 180] width 396 height 41
copy td "Cato - Access Settings Modification"
click at [1085, 175] on button "Request" at bounding box center [1113, 174] width 56 height 14
click at [1048, 181] on button "Continue" at bounding box center [1061, 186] width 56 height 13
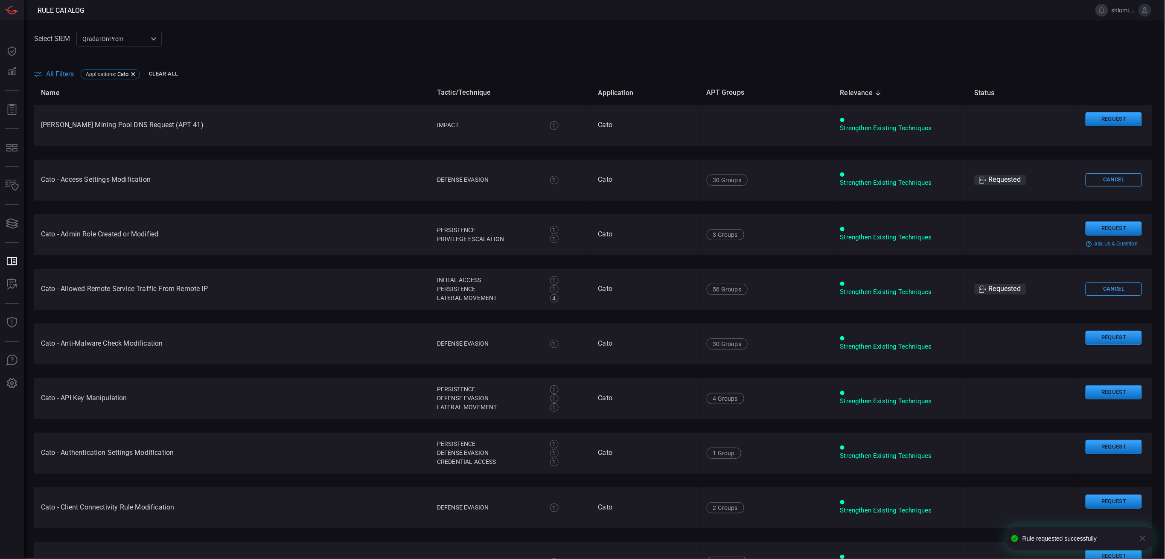
click at [111, 234] on td "Cato - Admin Role Created or Modified" at bounding box center [232, 234] width 396 height 41
click at [1097, 232] on button "Request" at bounding box center [1113, 228] width 56 height 14
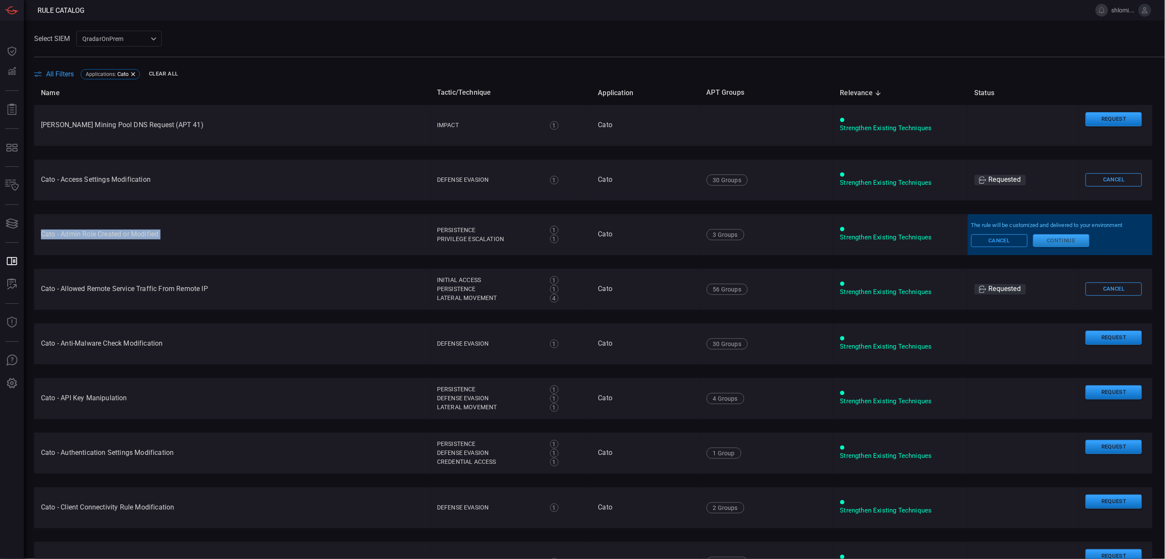
click at [1063, 244] on button "Continue" at bounding box center [1061, 240] width 56 height 13
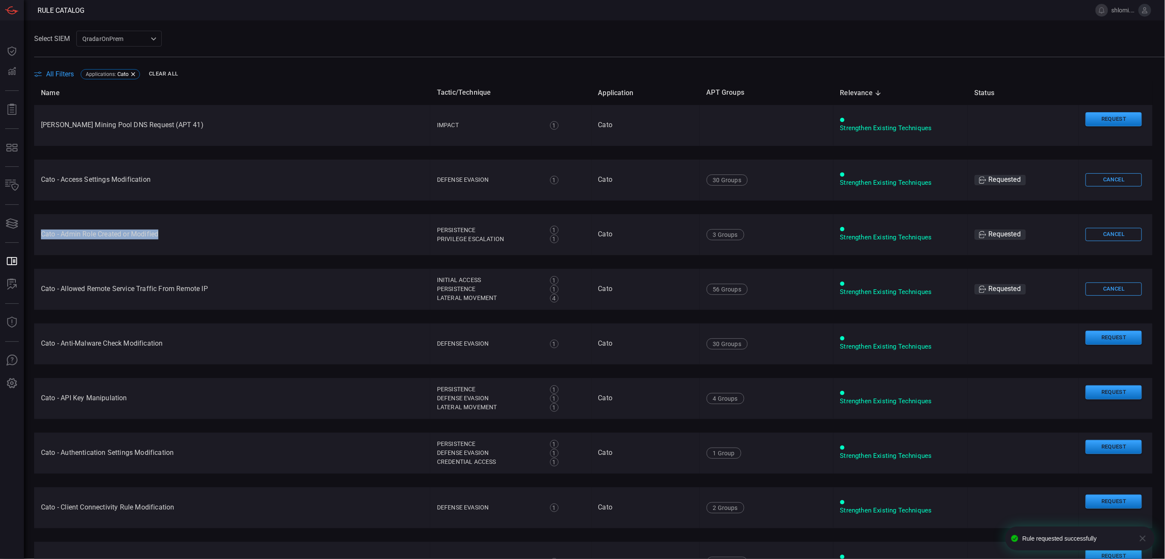
scroll to position [113, 0]
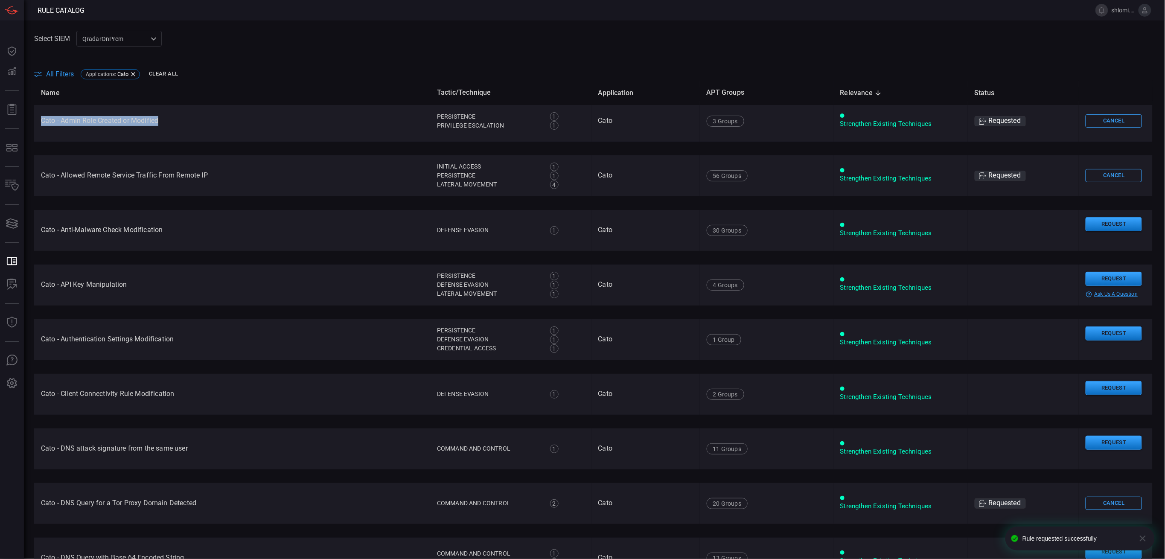
click at [120, 282] on td "Cato - API Key Manipulation" at bounding box center [232, 285] width 396 height 41
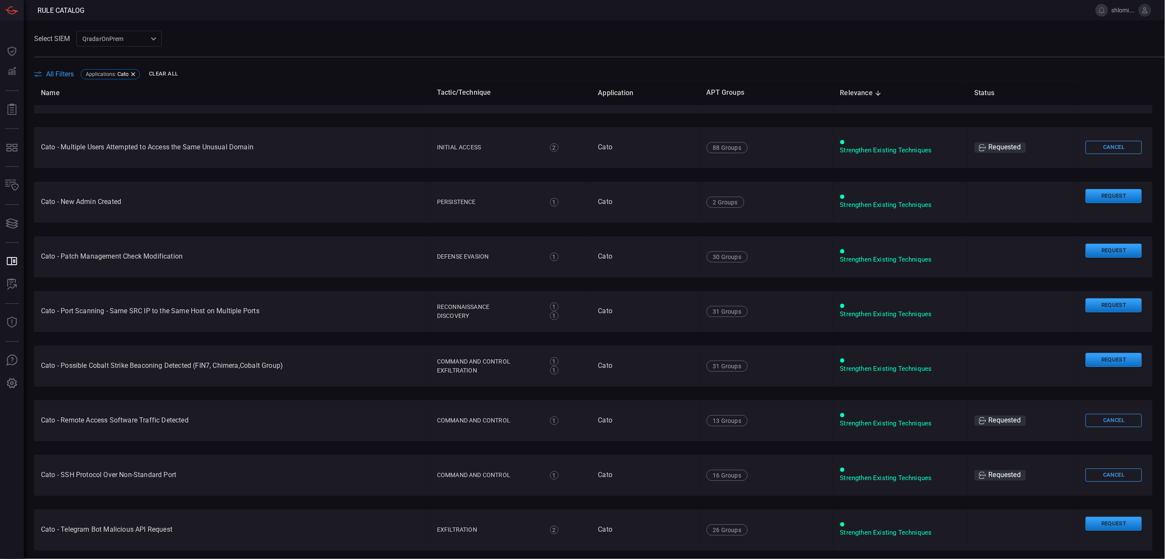
scroll to position [1245, 0]
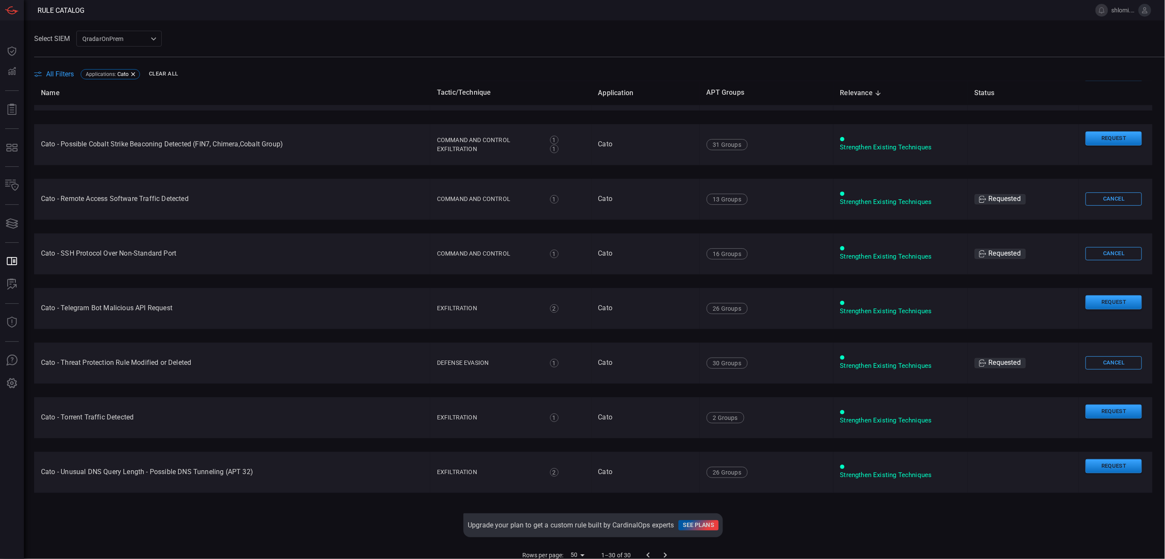
click at [128, 198] on td "Cato - Remote Access Software Traffic Detected" at bounding box center [232, 199] width 396 height 41
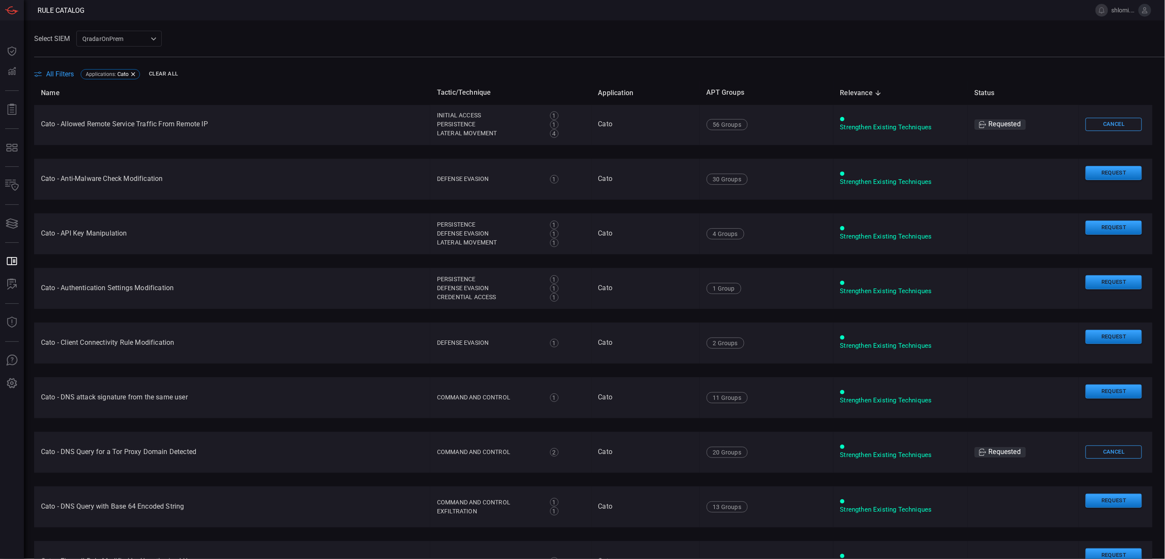
scroll to position [0, 0]
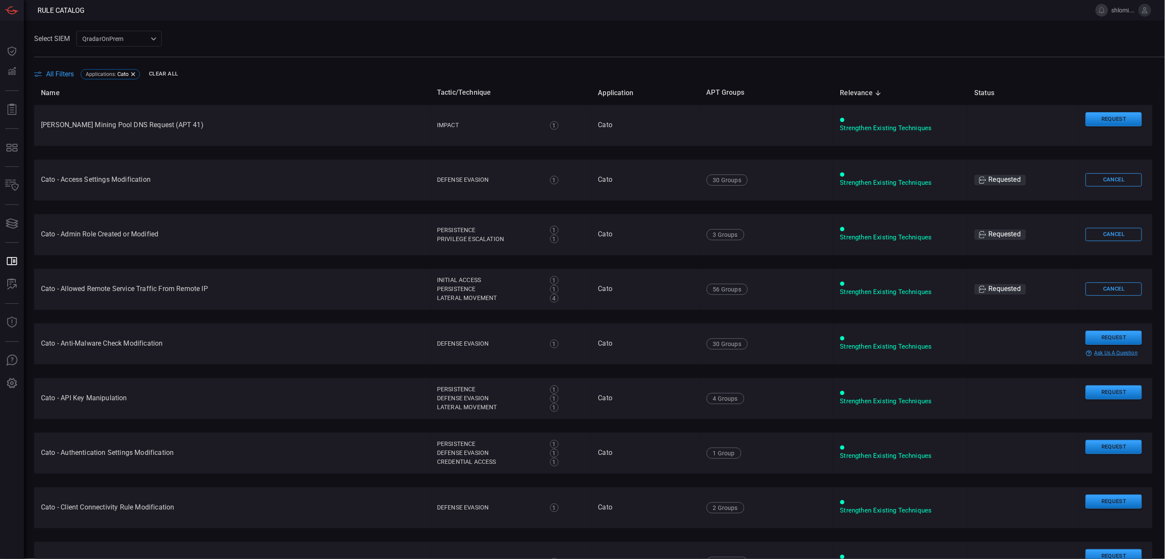
click at [160, 345] on td "Cato - Anti-Malware Check Modification" at bounding box center [232, 343] width 396 height 41
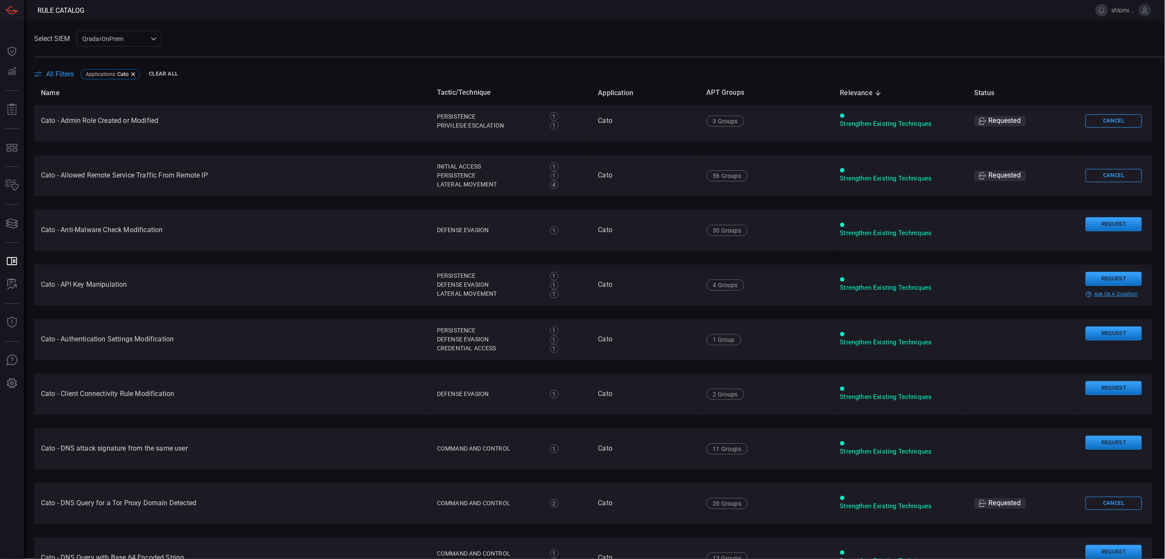
click at [119, 285] on td "Cato - API Key Manipulation" at bounding box center [232, 285] width 396 height 41
click at [134, 280] on td "Cato - API Key Manipulation" at bounding box center [232, 285] width 396 height 41
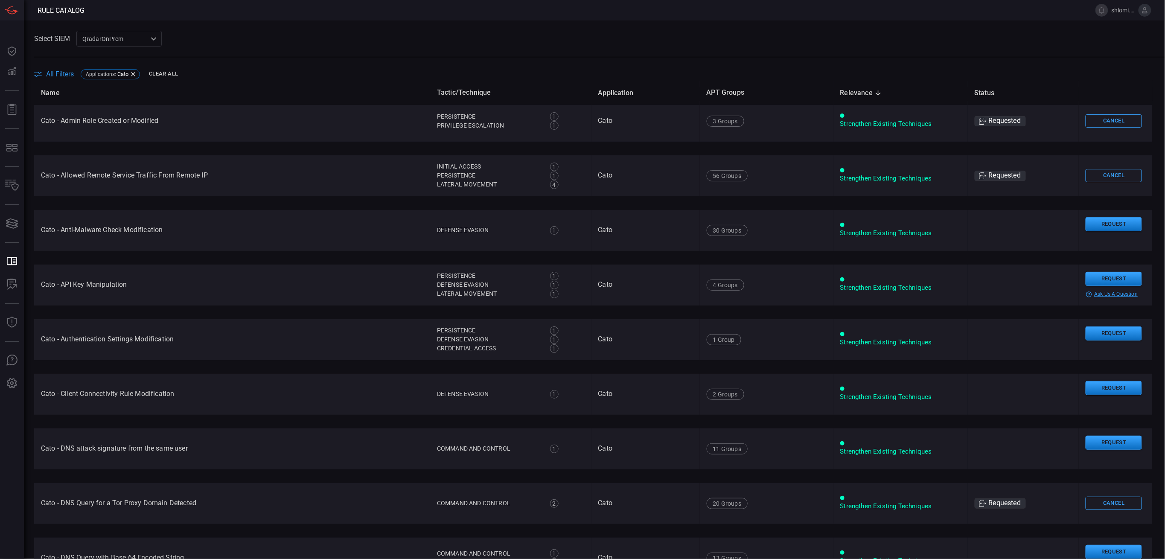
click at [483, 280] on div "Defense Evasion" at bounding box center [489, 284] width 104 height 9
click at [455, 278] on div "Persistence" at bounding box center [489, 275] width 104 height 9
click at [456, 292] on div "Lateral Movement" at bounding box center [489, 293] width 104 height 9
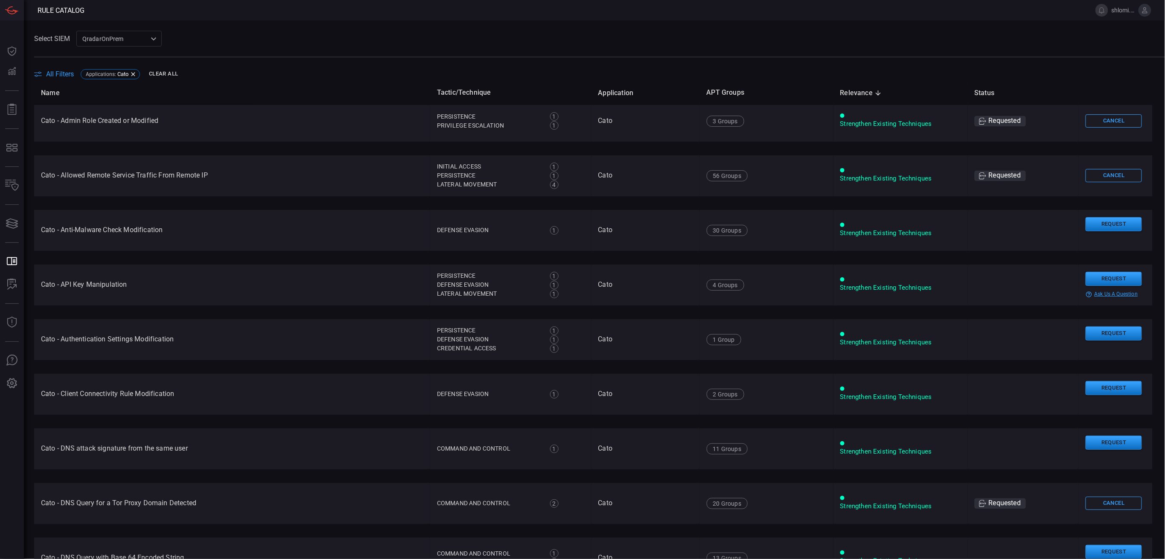
click at [456, 292] on div "Lateral Movement" at bounding box center [489, 293] width 104 height 9
click at [124, 279] on td "Cato - API Key Manipulation" at bounding box center [232, 285] width 396 height 41
click at [153, 339] on td "Cato - Authentication Settings Modification" at bounding box center [232, 339] width 396 height 41
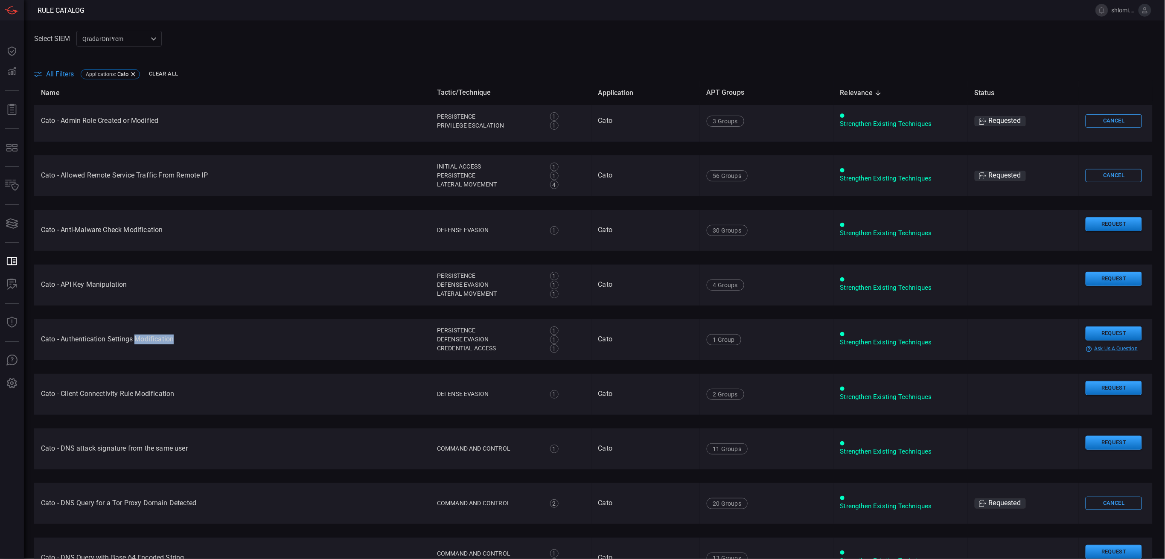
click at [153, 339] on td "Cato - Authentication Settings Modification" at bounding box center [232, 339] width 396 height 41
click at [154, 339] on td "Cato - Authentication Settings Modification" at bounding box center [232, 339] width 396 height 41
click at [1093, 333] on button "Request" at bounding box center [1113, 333] width 56 height 14
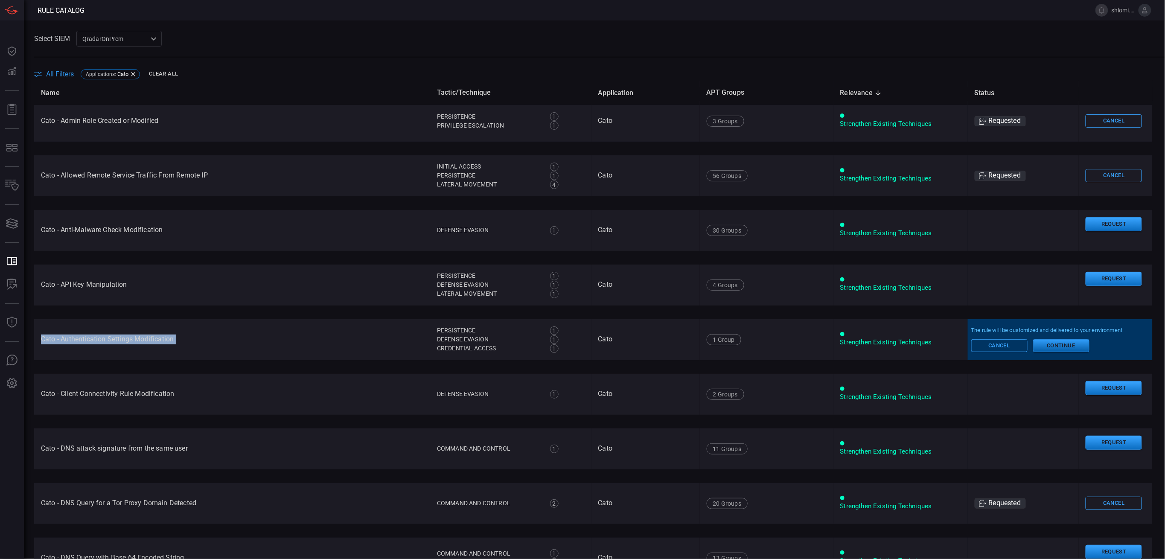
click at [1051, 348] on button "Continue" at bounding box center [1061, 345] width 56 height 13
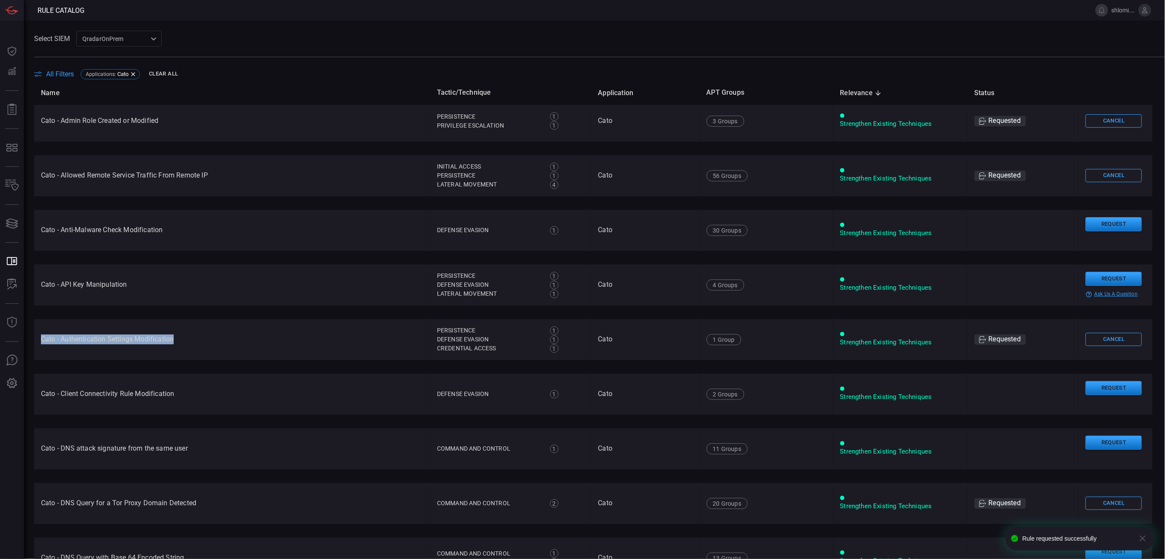
click at [108, 284] on td "Cato - API Key Manipulation" at bounding box center [232, 285] width 396 height 41
click at [1115, 292] on div "help-circle-outline ask us a question" at bounding box center [1115, 294] width 60 height 7
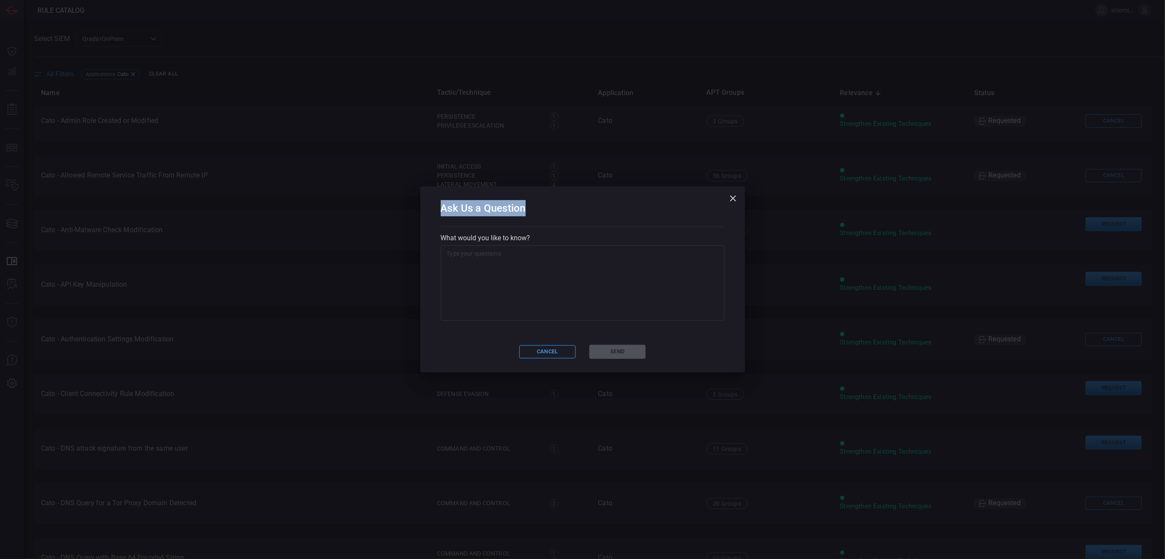
drag, startPoint x: 440, startPoint y: 211, endPoint x: 524, endPoint y: 207, distance: 84.1
click at [524, 207] on h2 "Ask Us a Question" at bounding box center [583, 213] width 284 height 27
click at [734, 198] on icon "button" at bounding box center [733, 198] width 10 height 10
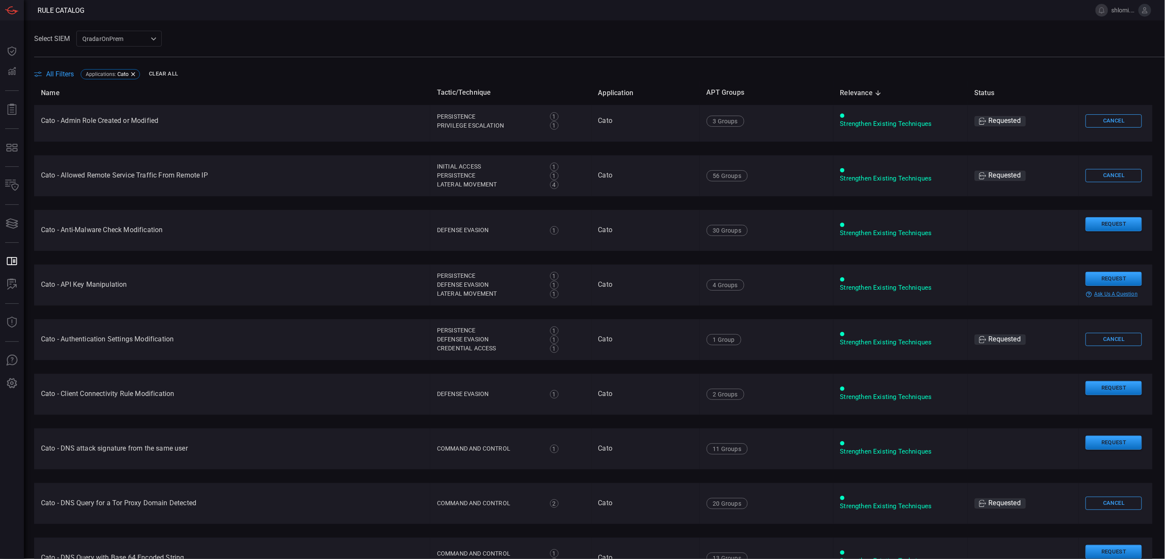
click at [108, 279] on td "Cato - API Key Manipulation" at bounding box center [232, 285] width 396 height 41
click at [1094, 282] on button "Request" at bounding box center [1113, 279] width 56 height 14
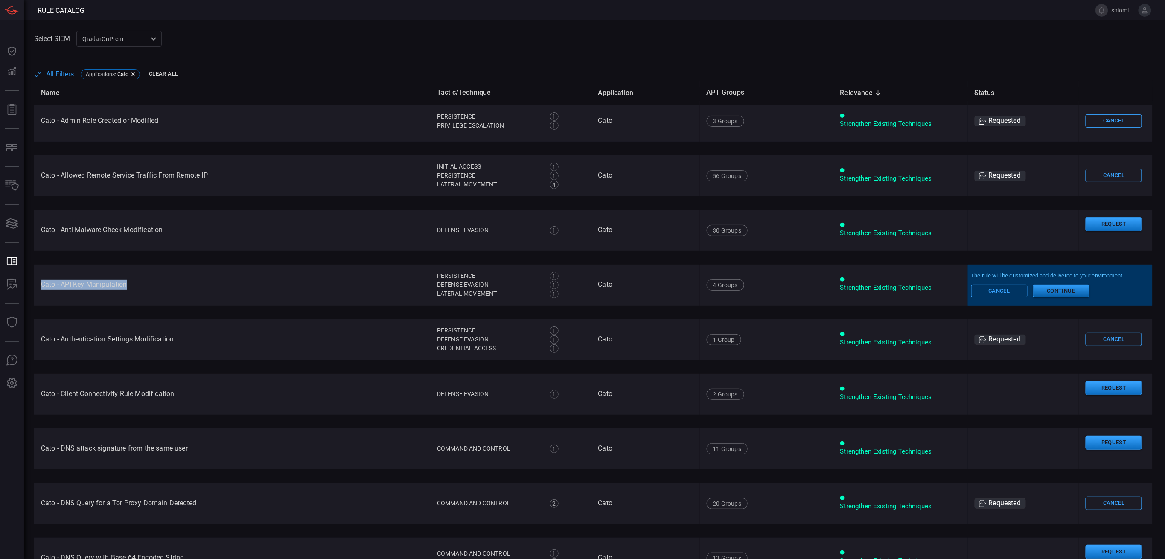
click at [1066, 294] on button "Continue" at bounding box center [1061, 291] width 56 height 13
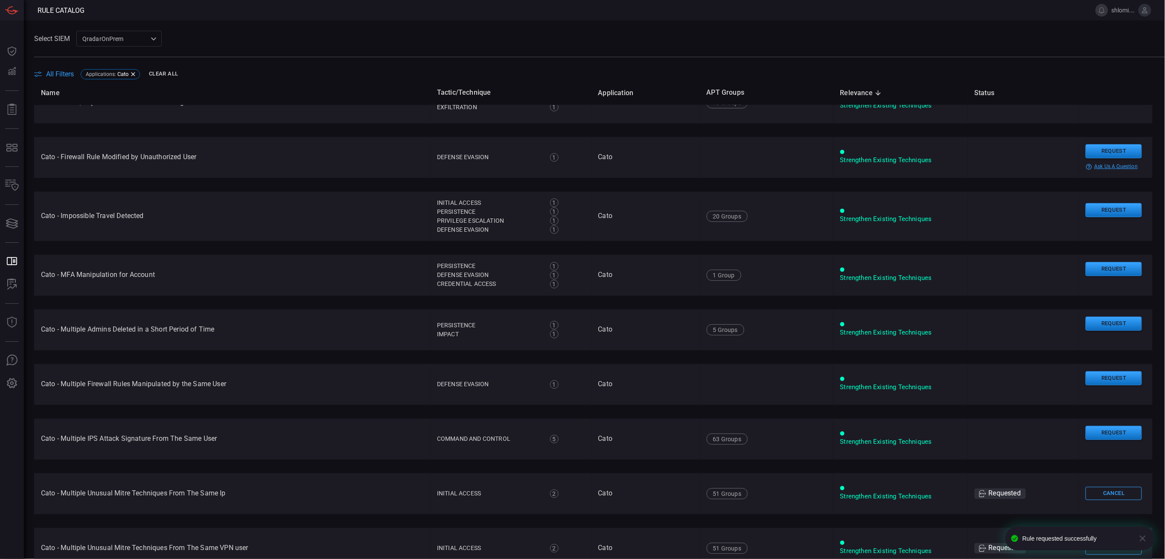
scroll to position [398, 0]
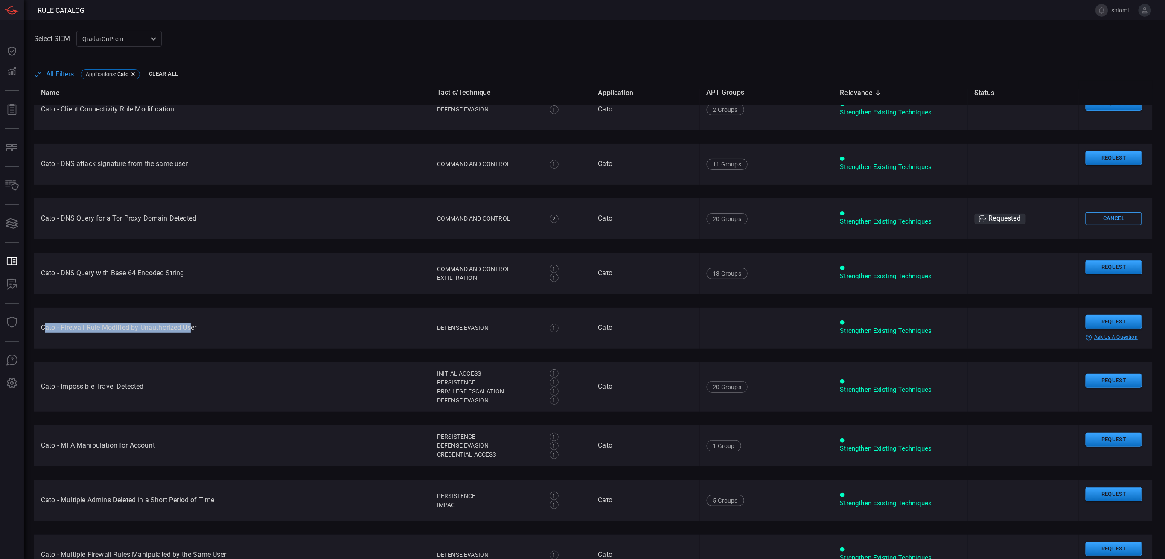
drag, startPoint x: 43, startPoint y: 329, endPoint x: 192, endPoint y: 328, distance: 148.9
click at [192, 328] on td "Cato - Firewall Rule Modified by Unauthorized User" at bounding box center [232, 328] width 396 height 41
click at [1085, 320] on button "Request" at bounding box center [1113, 322] width 56 height 14
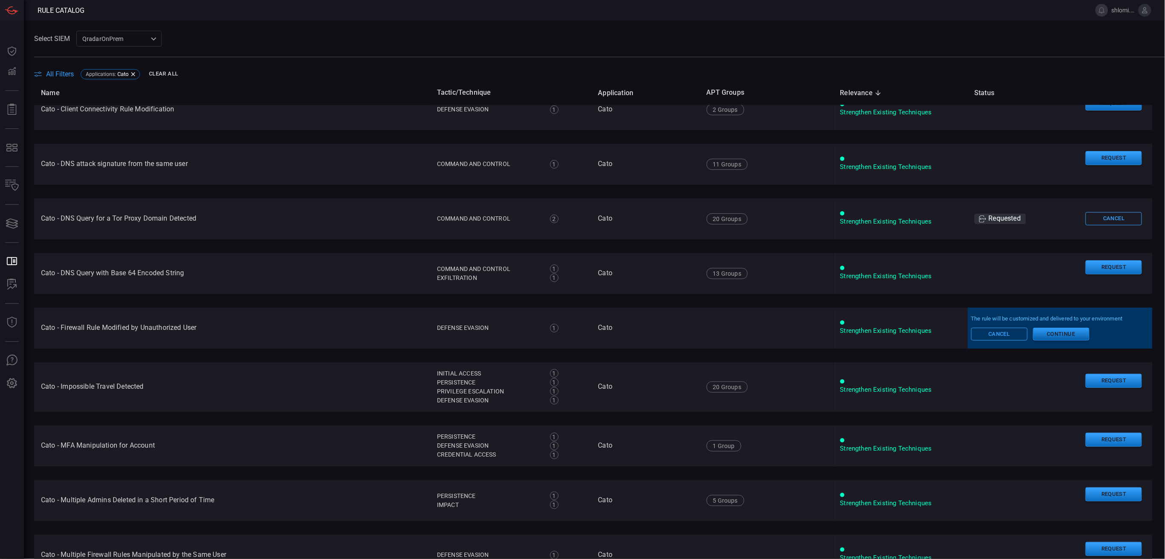
click at [1050, 333] on button "Continue" at bounding box center [1061, 334] width 56 height 13
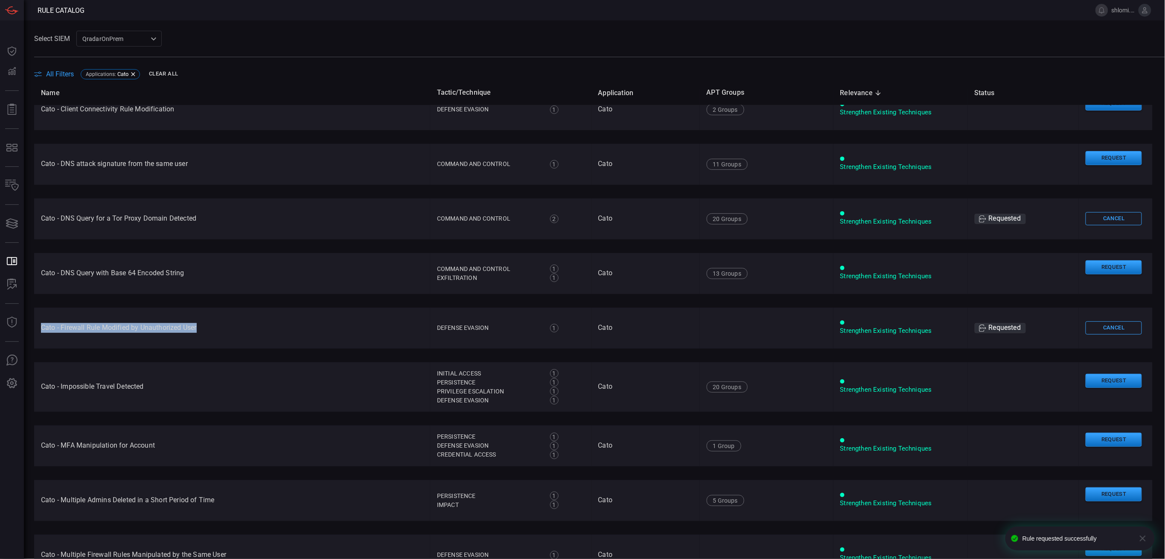
drag, startPoint x: 204, startPoint y: 327, endPoint x: 40, endPoint y: 323, distance: 163.5
click at [40, 323] on td "Cato - Firewall Rule Modified by Unauthorized User" at bounding box center [232, 328] width 396 height 41
click at [170, 337] on td "Cato - Firewall Rule Modified by Unauthorized User" at bounding box center [232, 328] width 396 height 41
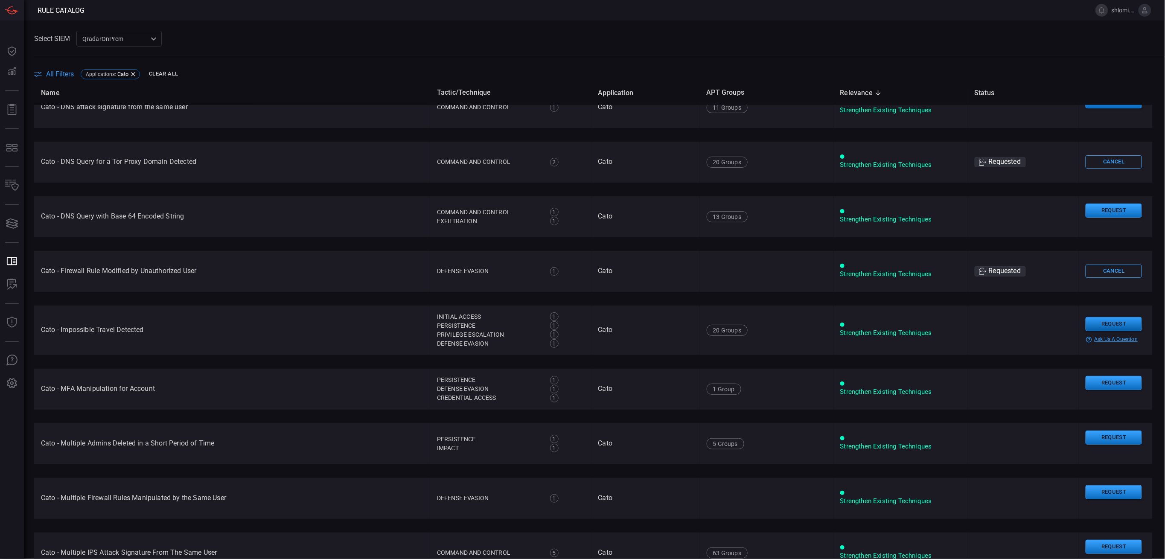
click at [1093, 320] on button "Request" at bounding box center [1113, 324] width 56 height 14
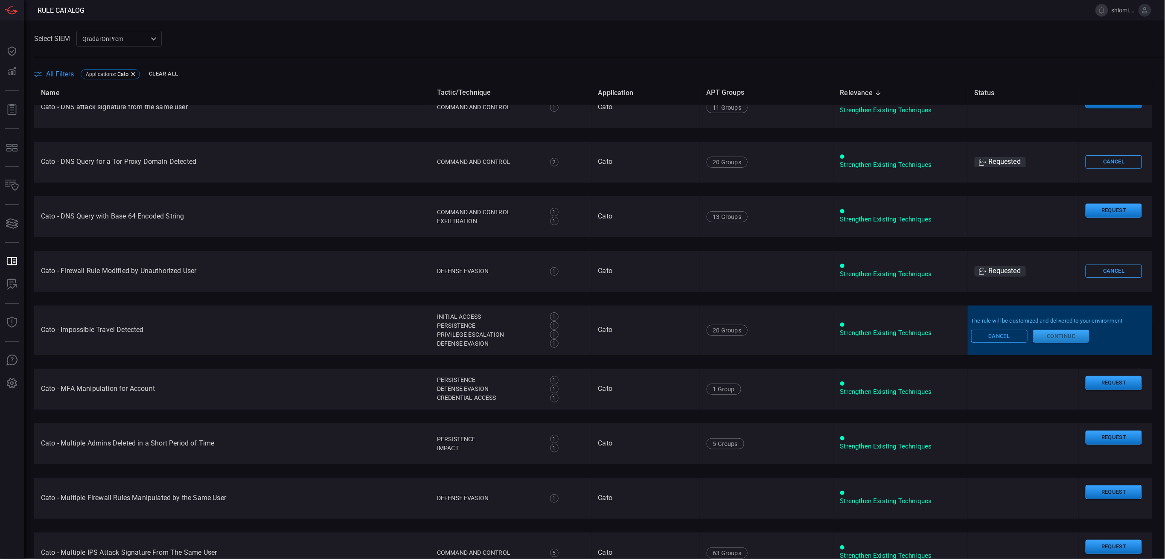
click at [1033, 337] on button "Continue" at bounding box center [1061, 336] width 56 height 13
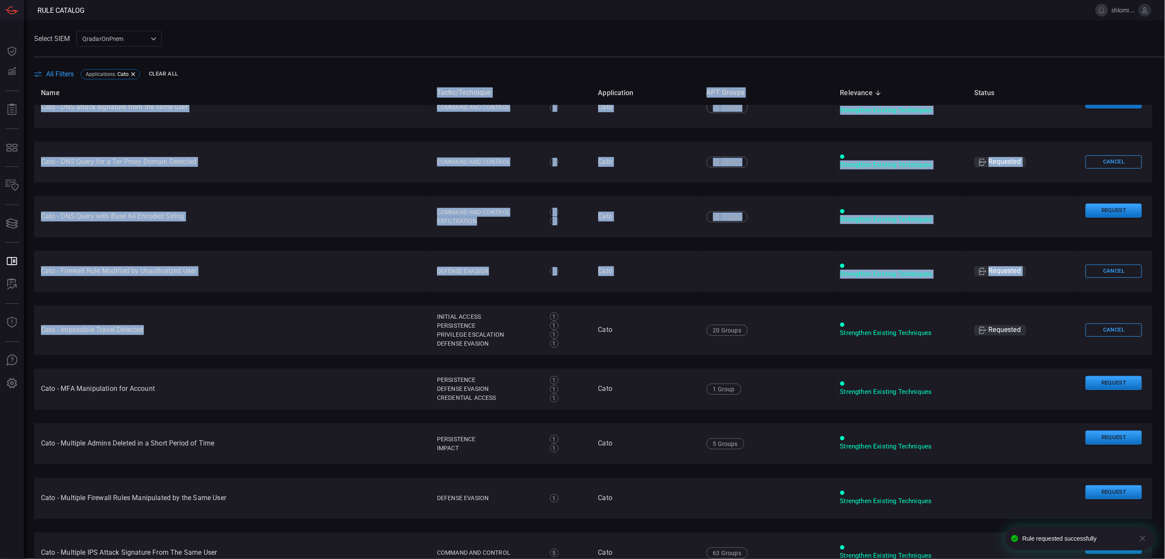
drag, startPoint x: 149, startPoint y: 331, endPoint x: 32, endPoint y: 326, distance: 117.0
click at [32, 326] on main "Select SIEM QradarOnPrem 88f5ea39-b336-4bf5-ab61-f2abc50aa181 ​ All Filters App…" at bounding box center [582, 289] width 1165 height 538
drag, startPoint x: 32, startPoint y: 326, endPoint x: 51, endPoint y: 331, distance: 19.5
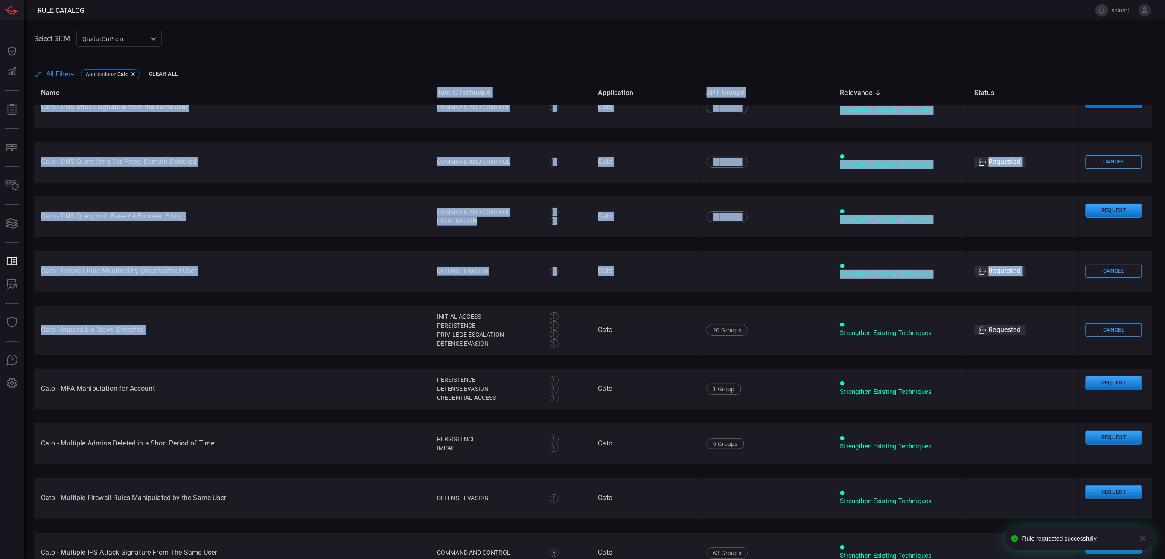
click at [51, 331] on main "Select SIEM QradarOnPrem 88f5ea39-b336-4bf5-ab61-f2abc50aa181 ​ All Filters App…" at bounding box center [582, 289] width 1165 height 538
click at [55, 331] on td "Cato - Impossible Travel Detected" at bounding box center [232, 330] width 396 height 49
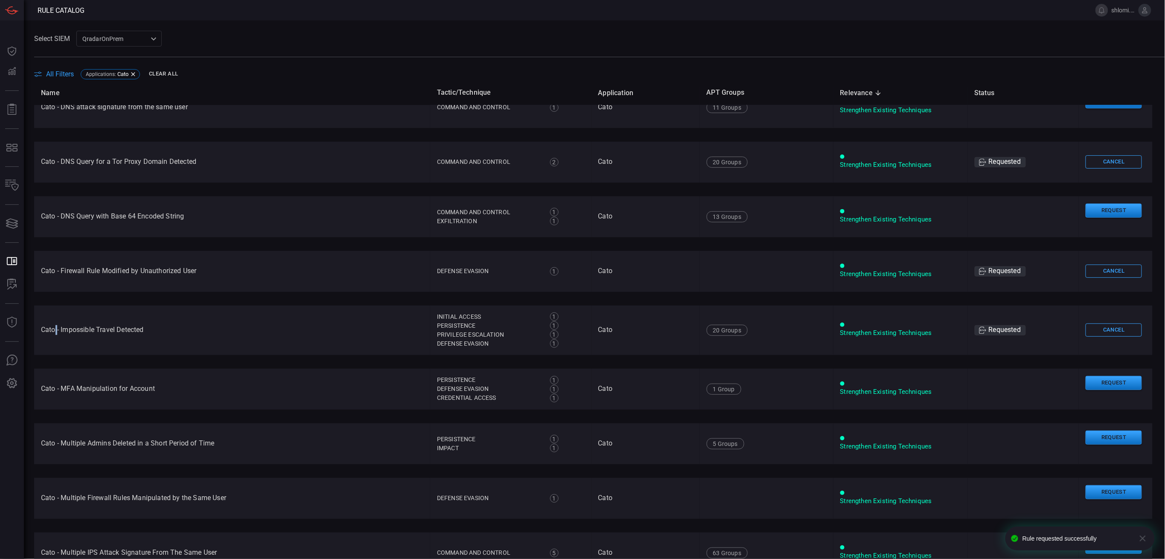
click at [55, 331] on td "Cato - Impossible Travel Detected" at bounding box center [232, 330] width 396 height 49
click at [135, 370] on td "Cato - MFA Manipulation for Account" at bounding box center [232, 389] width 396 height 41
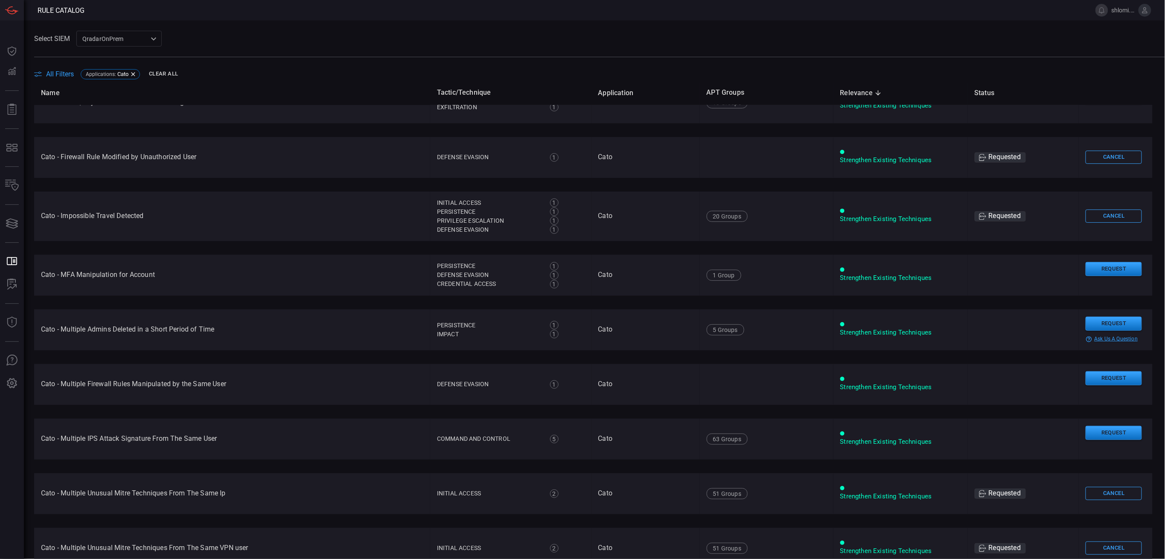
click at [80, 327] on td "Cato - Multiple Admins Deleted in a Short Period of Time" at bounding box center [232, 329] width 396 height 41
click at [1102, 317] on button "Request" at bounding box center [1113, 324] width 56 height 14
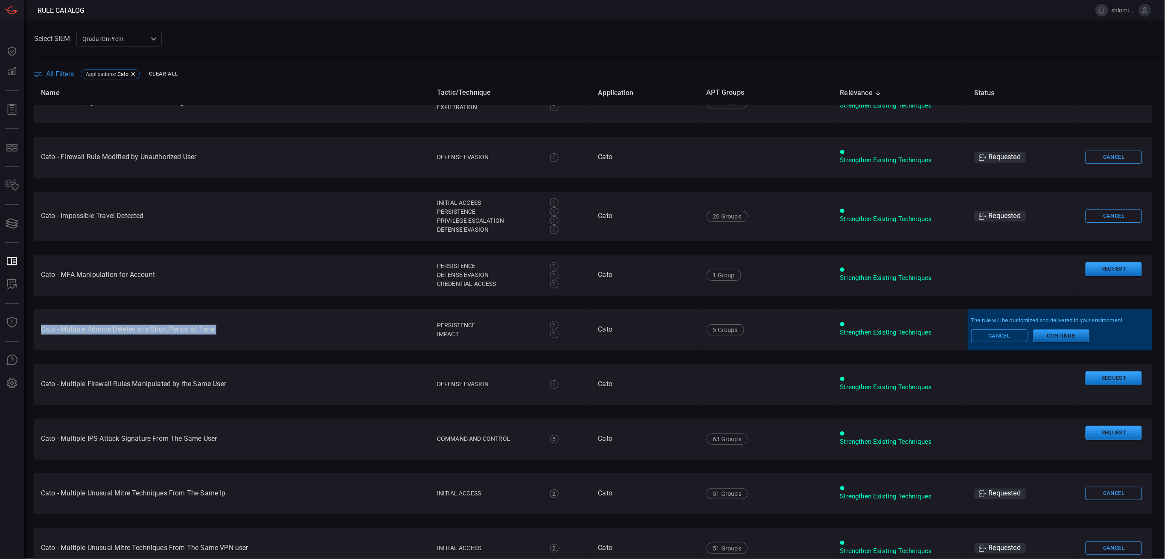
click at [1046, 332] on button "Continue" at bounding box center [1061, 335] width 56 height 13
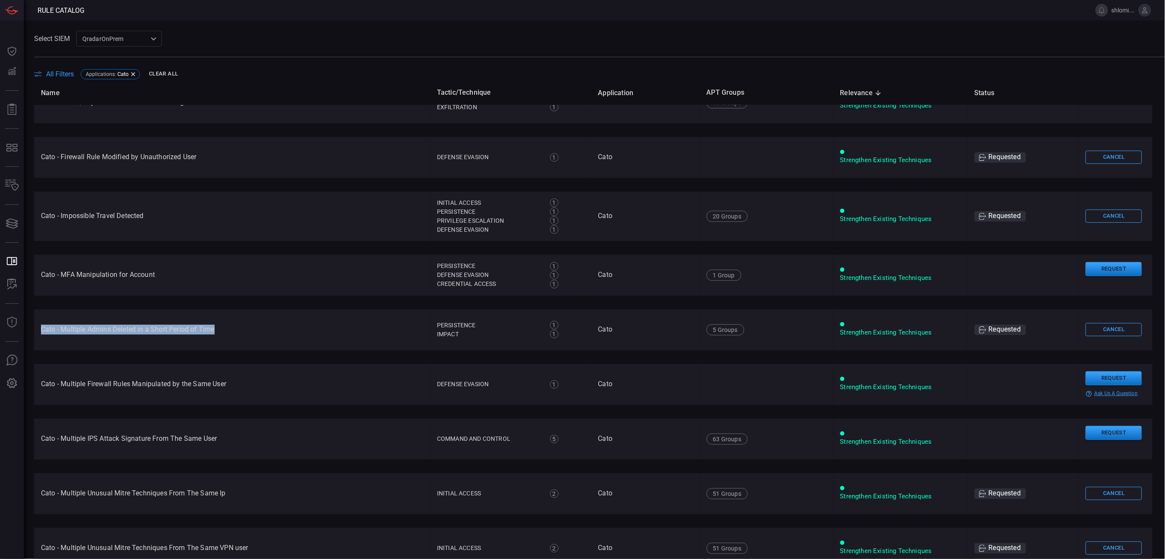
click at [236, 384] on td "Cato - Multiple Firewall Rules Manipulated by the Same User" at bounding box center [232, 384] width 396 height 41
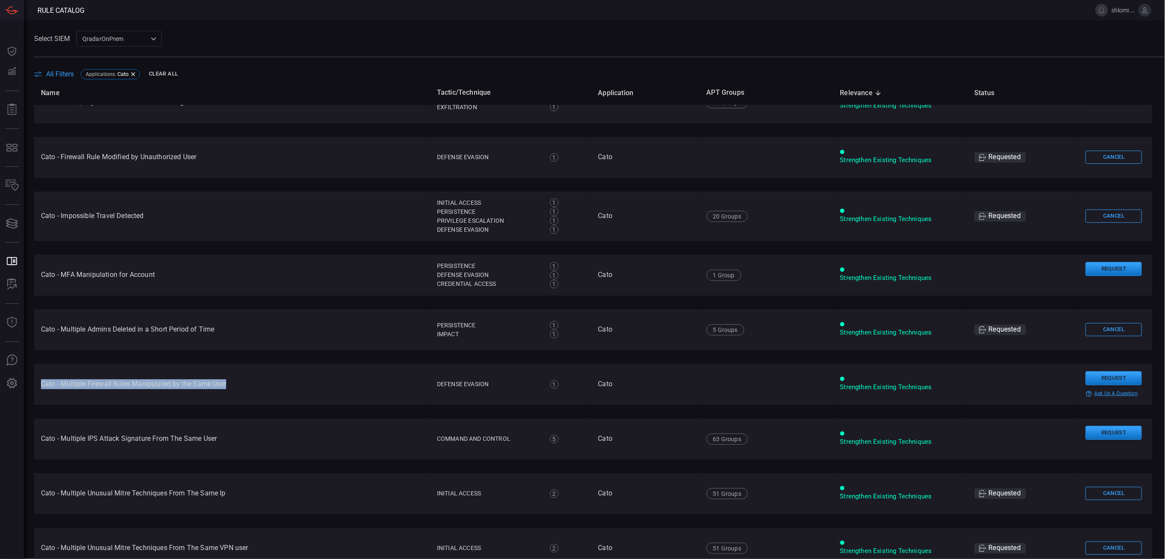
drag, startPoint x: 228, startPoint y: 380, endPoint x: 37, endPoint y: 384, distance: 190.8
click at [37, 384] on td "Cato - Multiple Firewall Rules Manipulated by the Same User" at bounding box center [232, 384] width 396 height 41
click at [83, 381] on td "Cato - Multiple Firewall Rules Manipulated by the Same User" at bounding box center [232, 384] width 396 height 41
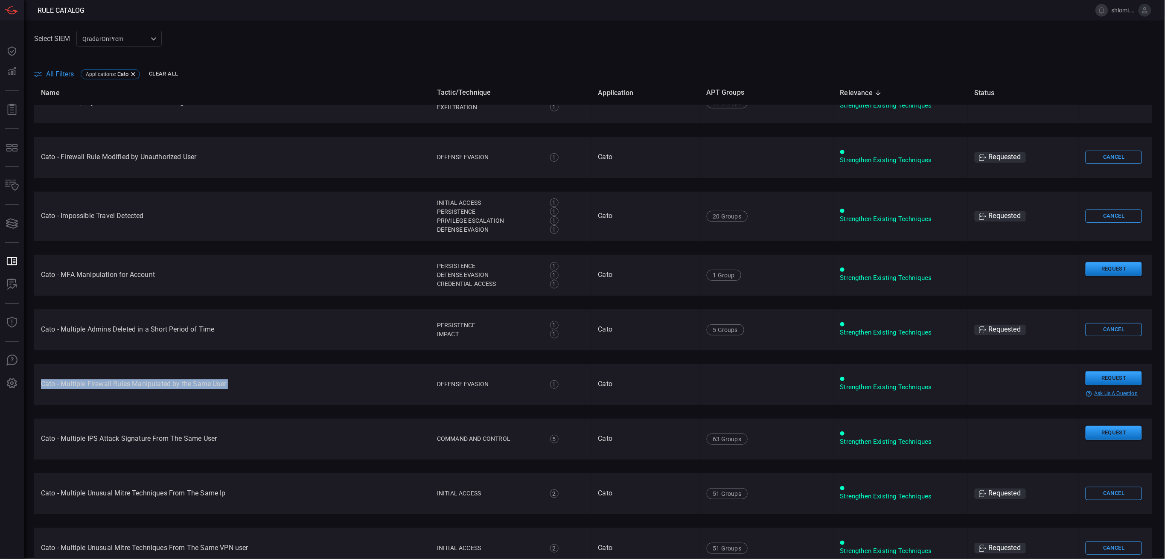
click at [83, 381] on td "Cato - Multiple Firewall Rules Manipulated by the Same User" at bounding box center [232, 384] width 396 height 41
click at [227, 377] on td "Cato - Multiple Firewall Rules Manipulated by the Same User" at bounding box center [232, 384] width 396 height 41
click at [225, 380] on td "Cato - Multiple Firewall Rules Manipulated by the Same User" at bounding box center [232, 384] width 396 height 41
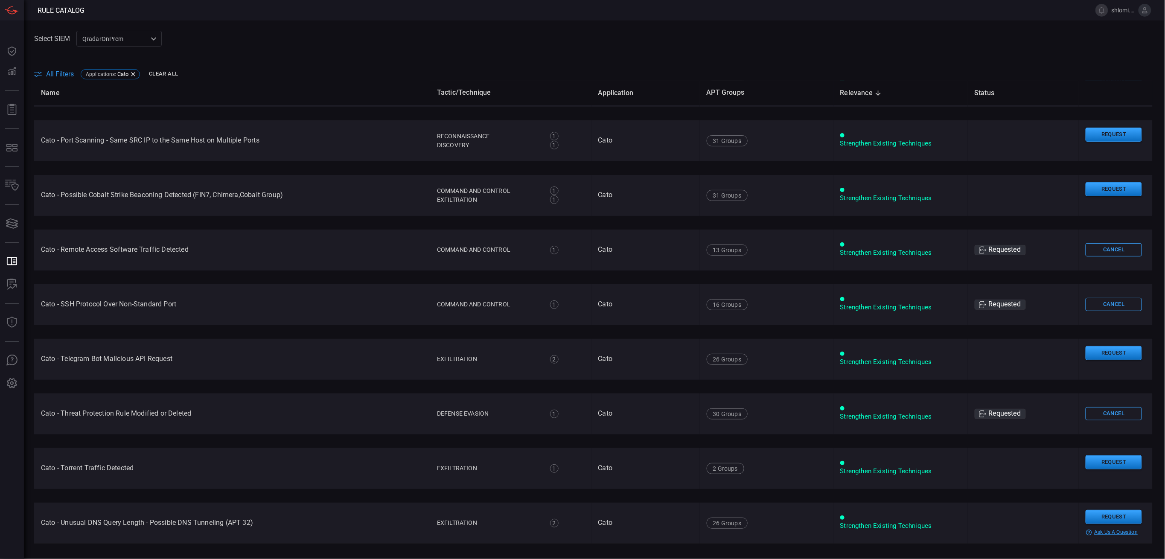
scroll to position [1245, 0]
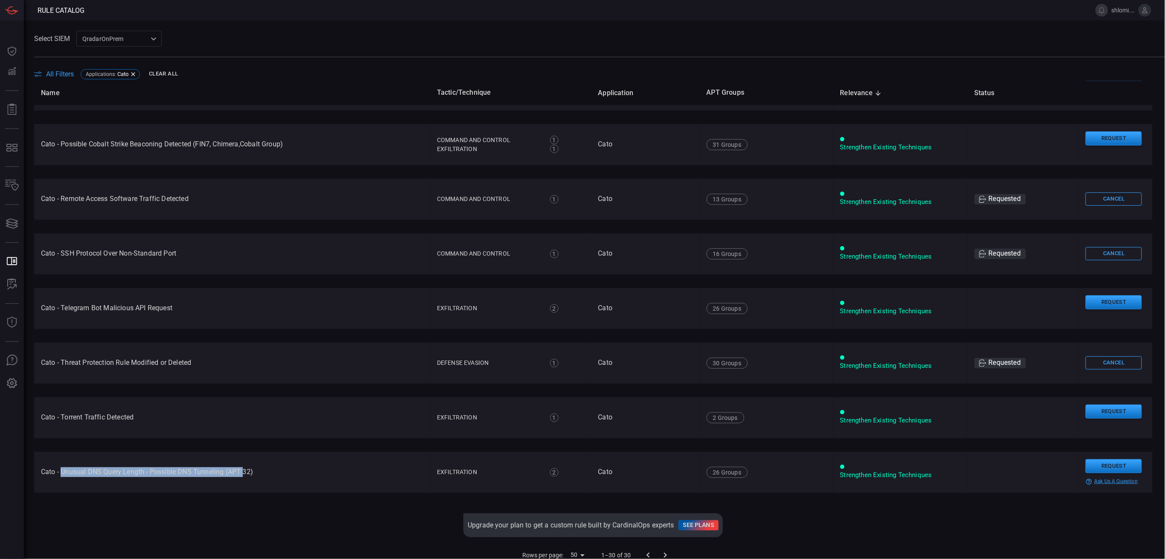
drag, startPoint x: 60, startPoint y: 474, endPoint x: 244, endPoint y: 469, distance: 183.9
click at [244, 469] on td "Cato - Unusual DNS Query Length - Possible DNS Tunneling (APT 32)" at bounding box center [232, 472] width 396 height 41
click at [146, 362] on td "Cato - Threat Protection Rule Modified or Deleted" at bounding box center [232, 363] width 396 height 41
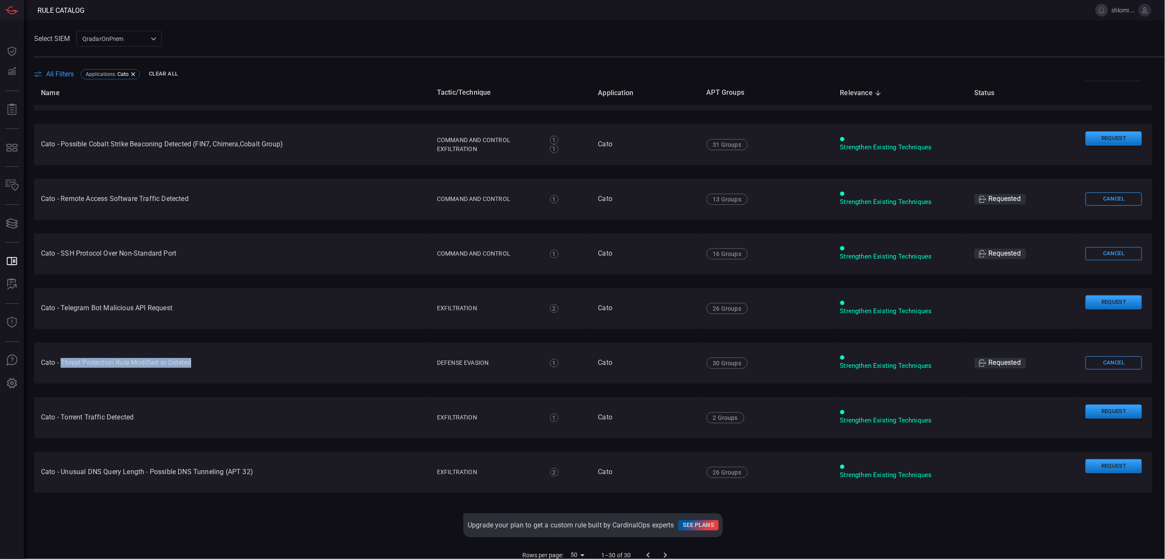
drag, startPoint x: 62, startPoint y: 360, endPoint x: 195, endPoint y: 362, distance: 133.6
click at [195, 362] on td "Cato - Threat Protection Rule Modified or Deleted" at bounding box center [232, 363] width 396 height 41
click at [109, 362] on td "Cato - Threat Protection Rule Modified or Deleted" at bounding box center [232, 363] width 396 height 41
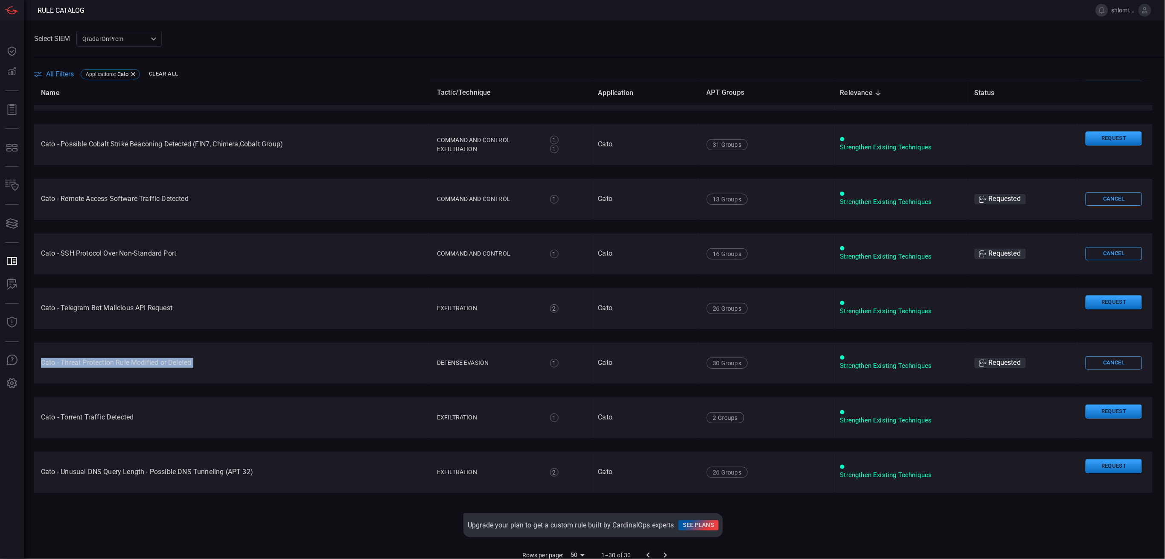
click at [109, 362] on td "Cato - Threat Protection Rule Modified or Deleted" at bounding box center [232, 363] width 396 height 41
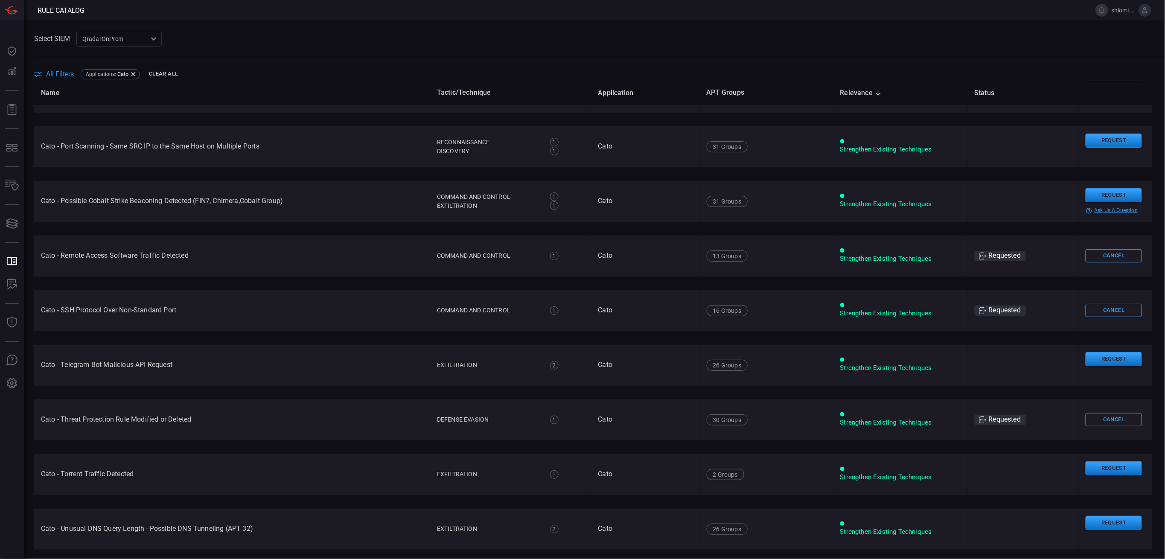
click at [120, 201] on td "Cato - Possible Cobalt Strike Beaconing Detected (FIN7, Chimera,Cobalt Group)" at bounding box center [232, 201] width 396 height 41
drag, startPoint x: 77, startPoint y: 199, endPoint x: 143, endPoint y: 196, distance: 66.2
click at [143, 196] on td "Cato - Possible Cobalt Strike Beaconing Detected (FIN7, Chimera,Cobalt Group)" at bounding box center [232, 201] width 396 height 41
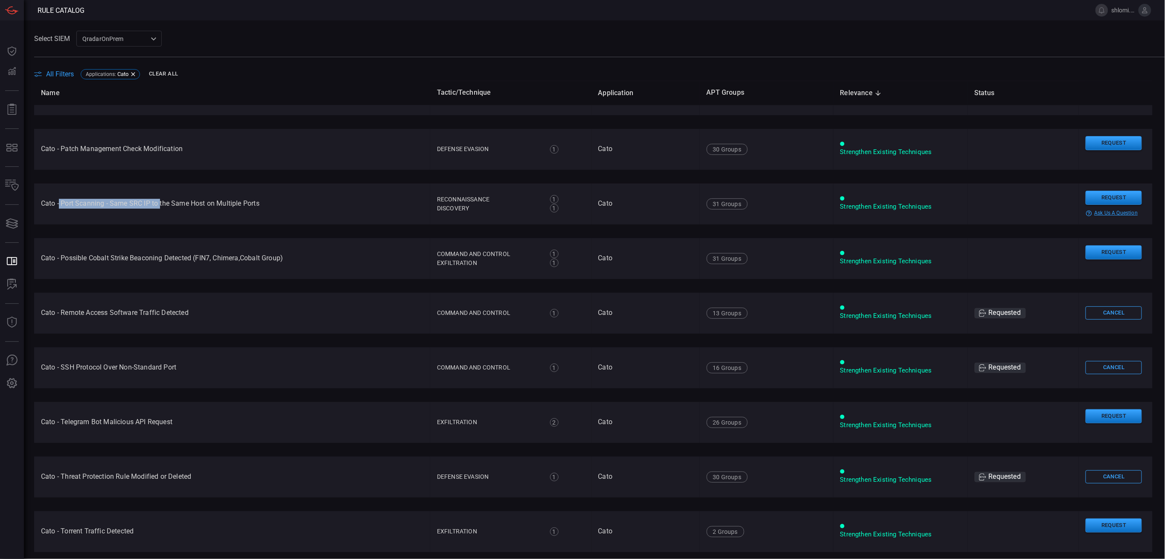
drag, startPoint x: 59, startPoint y: 203, endPoint x: 160, endPoint y: 201, distance: 100.7
click at [160, 201] on td "Cato - Port Scanning - Same SRC IP to the Same Host on Multiple Ports" at bounding box center [232, 203] width 396 height 41
click at [153, 202] on td "Cato - Port Scanning - Same SRC IP to the Same Host on Multiple Ports" at bounding box center [232, 203] width 396 height 41
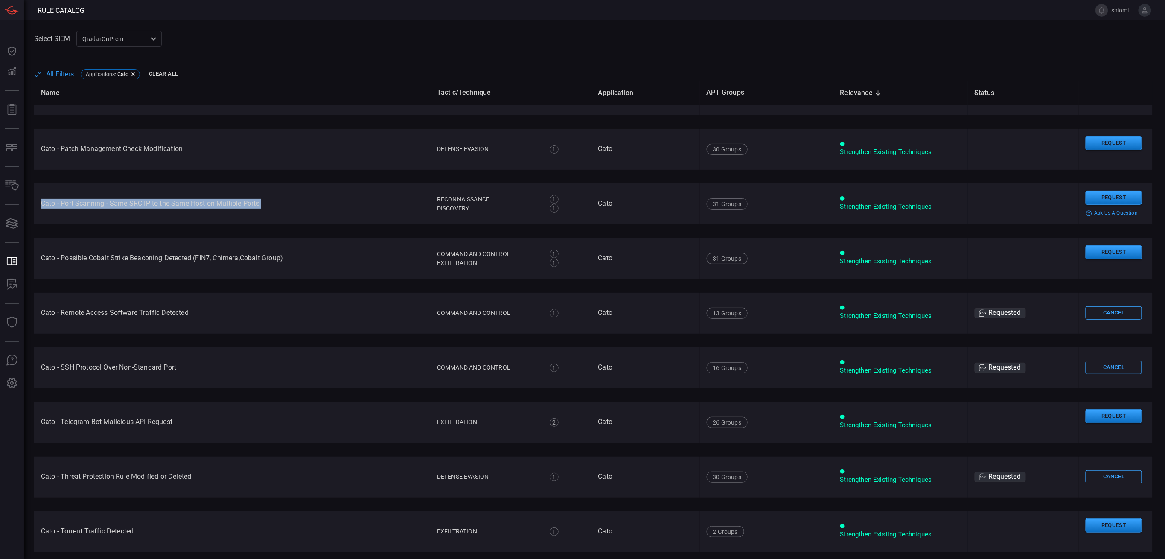
click at [153, 202] on td "Cato - Port Scanning - Same SRC IP to the Same Host on Multiple Ports" at bounding box center [232, 203] width 396 height 41
click at [1085, 191] on button "Request" at bounding box center [1113, 198] width 56 height 14
click at [1041, 209] on button "Continue" at bounding box center [1061, 210] width 56 height 13
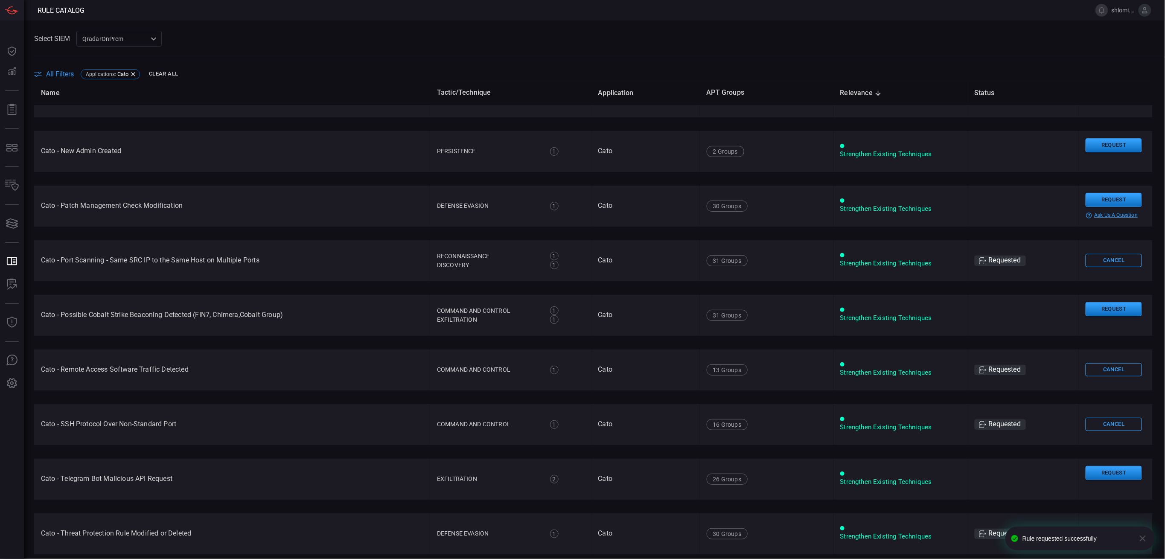
click at [66, 199] on td "Cato - Patch Management Check Modification" at bounding box center [232, 206] width 396 height 41
drag, startPoint x: 55, startPoint y: 204, endPoint x: 186, endPoint y: 205, distance: 131.0
click at [186, 205] on td "Cato - Patch Management Check Modification" at bounding box center [232, 206] width 396 height 41
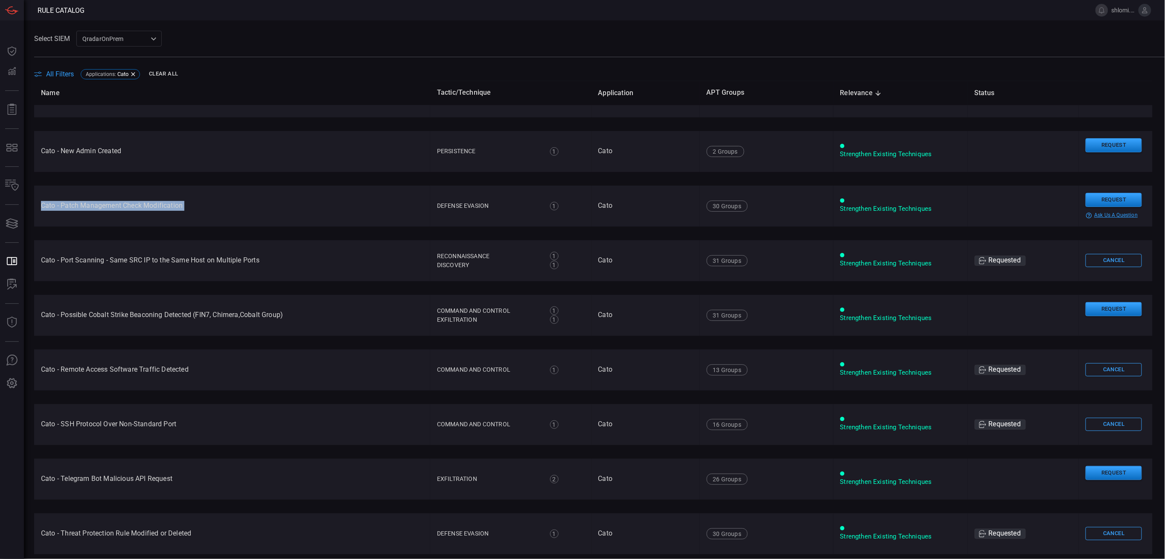
drag, startPoint x: 186, startPoint y: 205, endPoint x: 68, endPoint y: 201, distance: 117.8
click at [68, 201] on td "Cato - Patch Management Check Modification" at bounding box center [232, 206] width 396 height 41
click at [62, 204] on td "Cato - Patch Management Check Modification" at bounding box center [232, 206] width 396 height 41
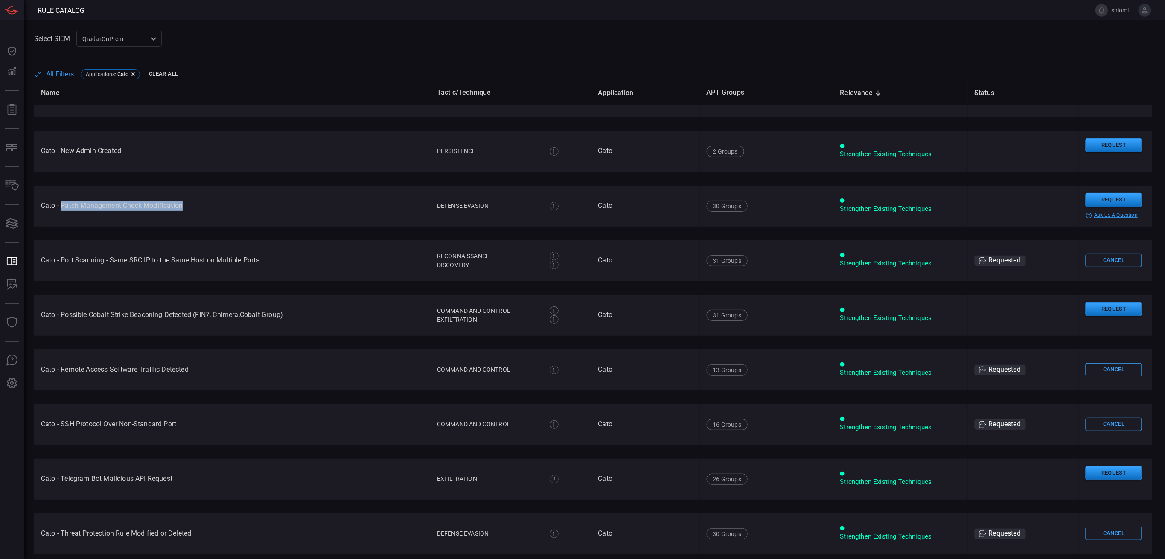
drag, startPoint x: 62, startPoint y: 204, endPoint x: 189, endPoint y: 202, distance: 127.2
click at [189, 202] on td "Cato - Patch Management Check Modification" at bounding box center [232, 206] width 396 height 41
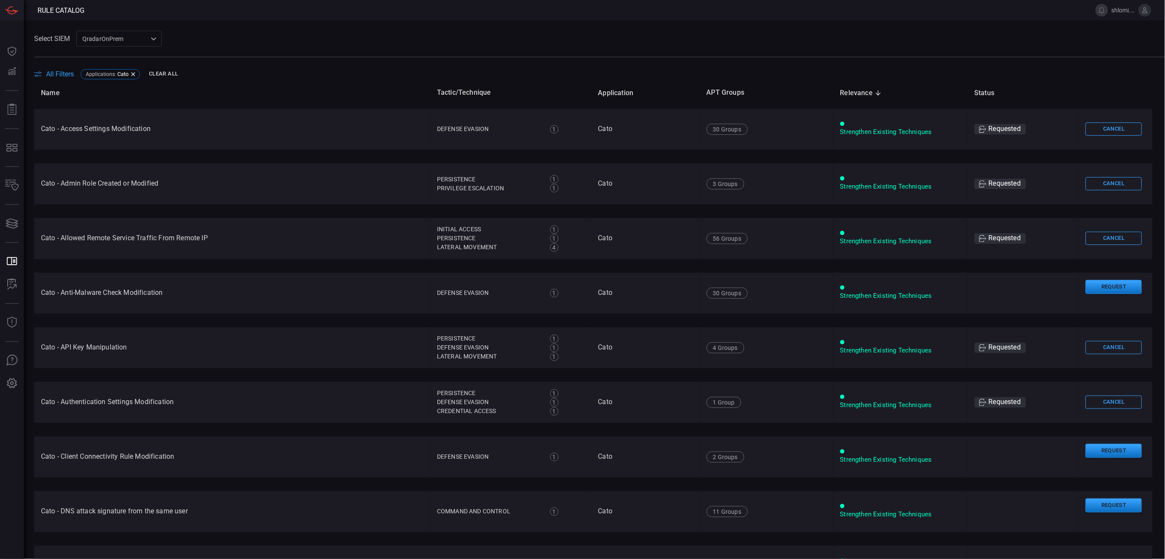
scroll to position [0, 0]
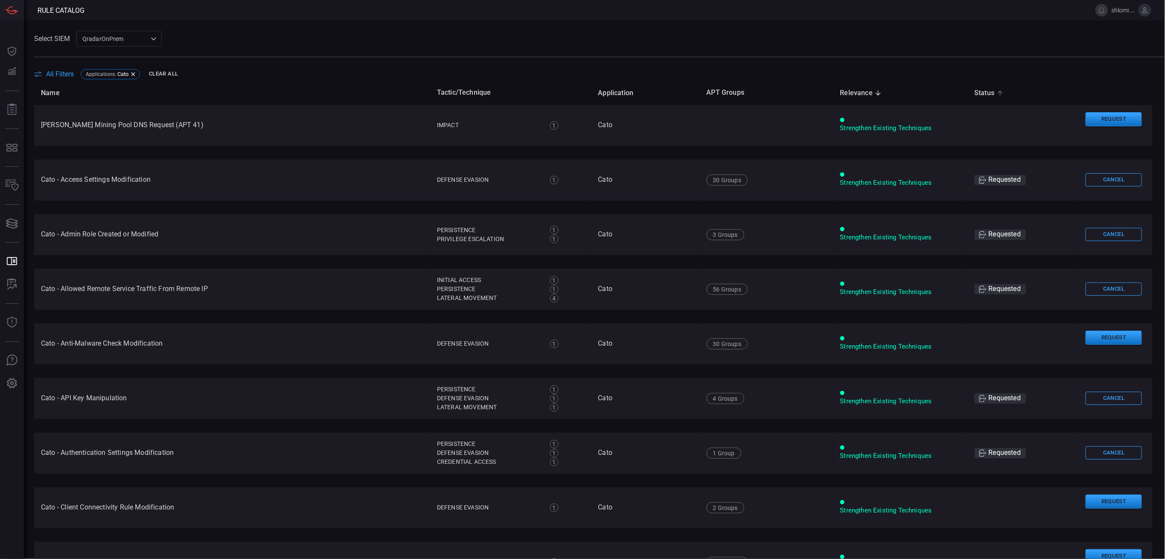
click at [975, 92] on span "Status" at bounding box center [990, 93] width 31 height 10
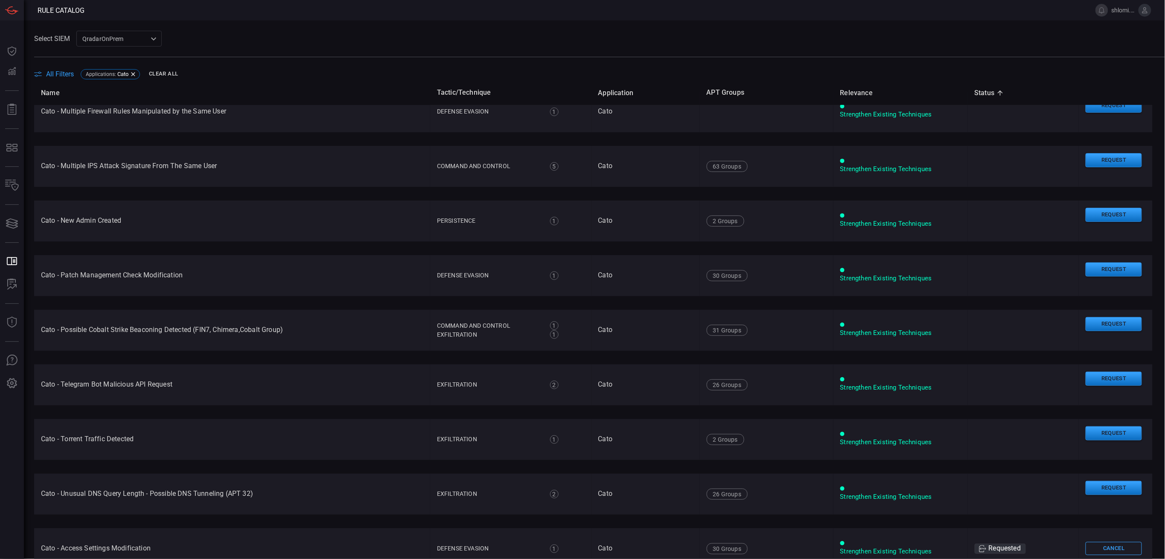
scroll to position [455, 0]
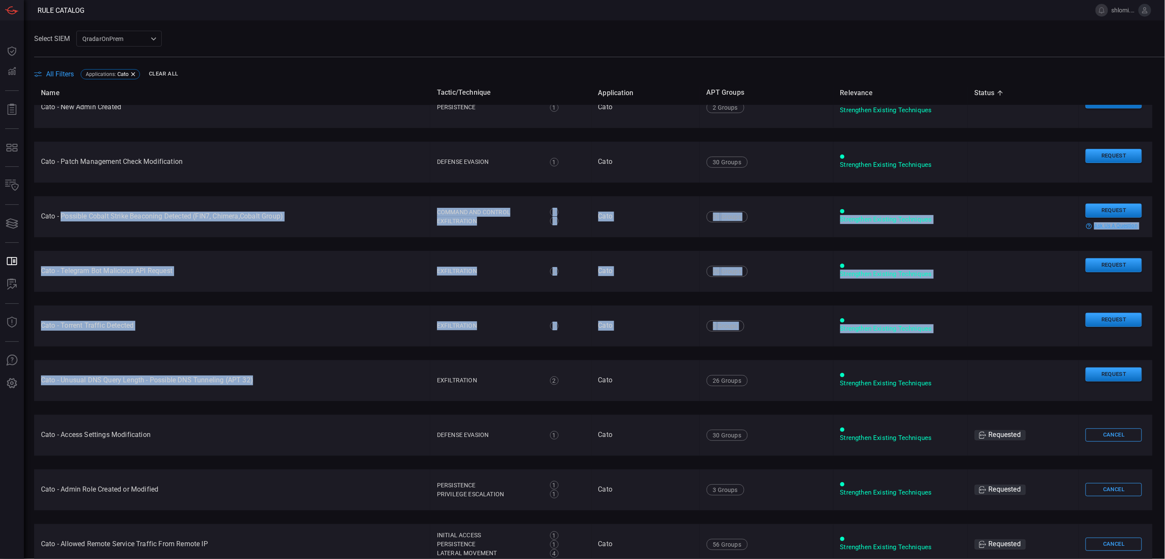
drag, startPoint x: 256, startPoint y: 384, endPoint x: 61, endPoint y: 198, distance: 270.1
click at [61, 198] on tbody "[PERSON_NAME] Mining Pool DNS Request (APT 41) Impact 1 Impact Resource Hijacki…" at bounding box center [593, 473] width 1118 height 1647
click at [39, 204] on td "Cato - Possible Cobalt Strike Beaconing Detected (FIN7, Chimera,Cobalt Group)" at bounding box center [232, 216] width 396 height 41
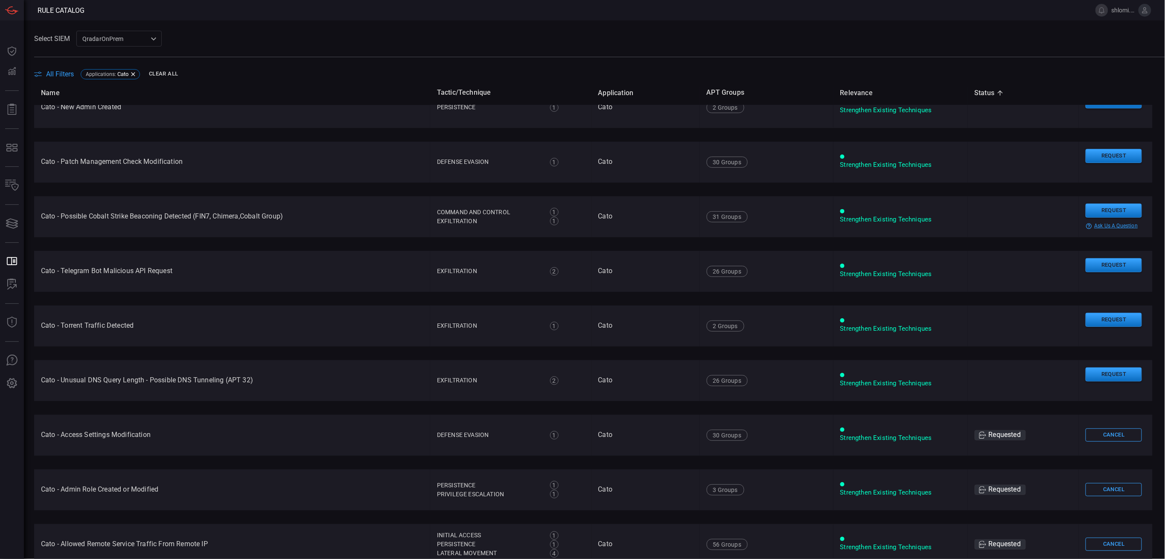
click at [39, 204] on td "Cato - Possible Cobalt Strike Beaconing Detected (FIN7, Chimera,Cobalt Group)" at bounding box center [232, 216] width 396 height 41
click at [40, 205] on td "Cato - Possible Cobalt Strike Beaconing Detected (FIN7, Chimera,Cobalt Group)" at bounding box center [232, 216] width 396 height 41
click at [102, 288] on td "Cato - Telegram Bot Malicious API Request" at bounding box center [232, 271] width 396 height 41
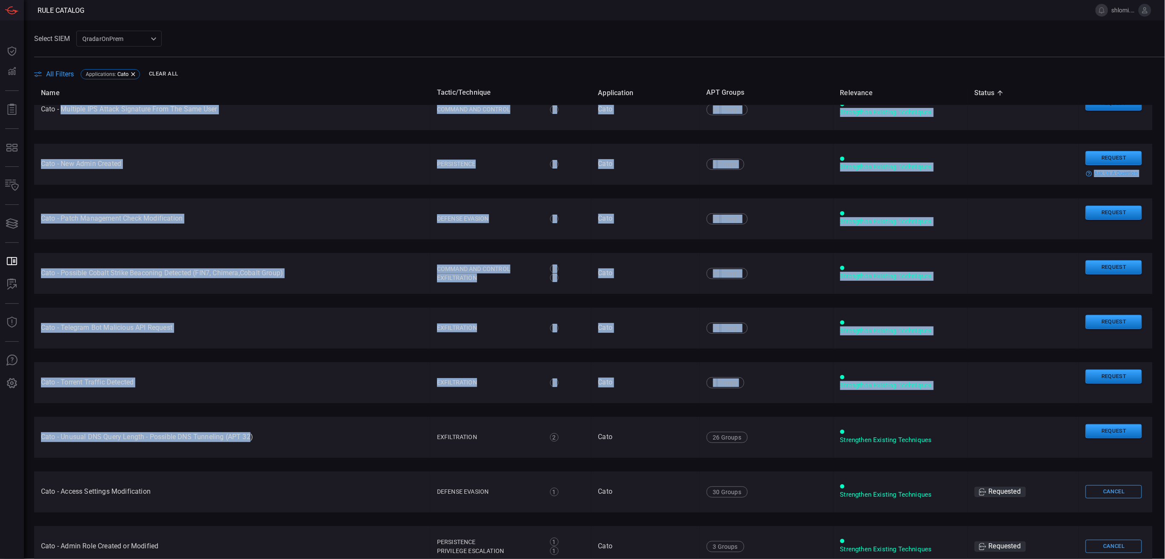
scroll to position [341, 0]
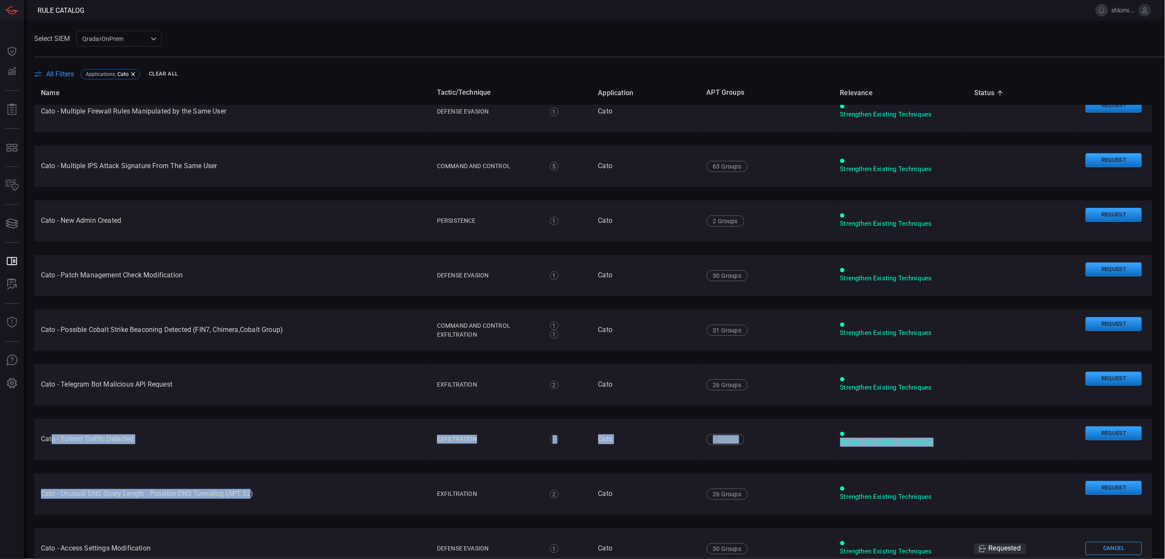
drag, startPoint x: 251, startPoint y: 381, endPoint x: 53, endPoint y: 407, distance: 199.3
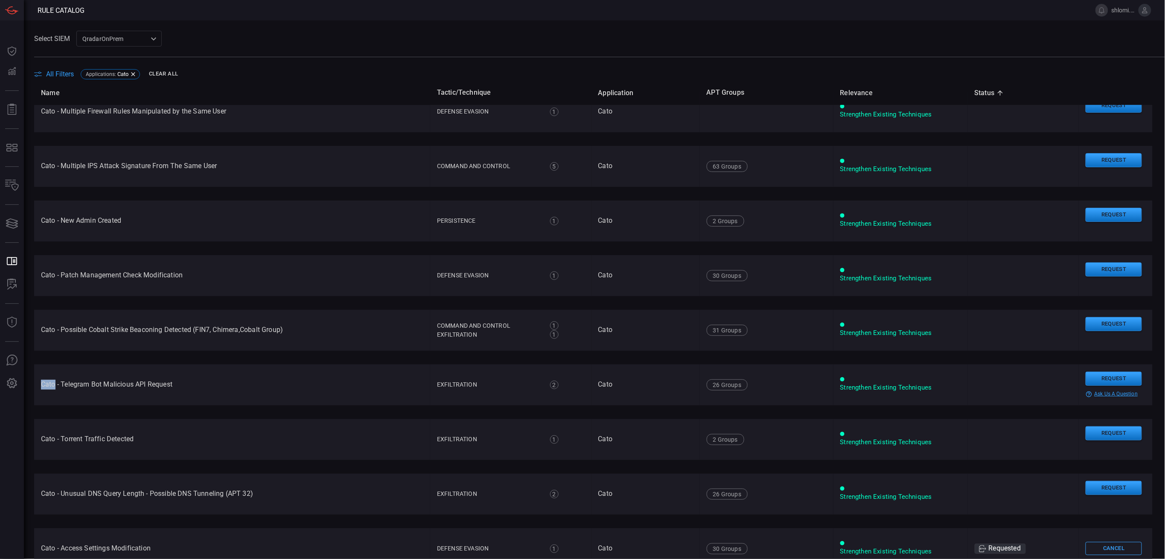
drag, startPoint x: 53, startPoint y: 388, endPoint x: 117, endPoint y: 446, distance: 86.1
click at [36, 383] on td "Cato - Telegram Bot Malicious API Request" at bounding box center [232, 384] width 396 height 41
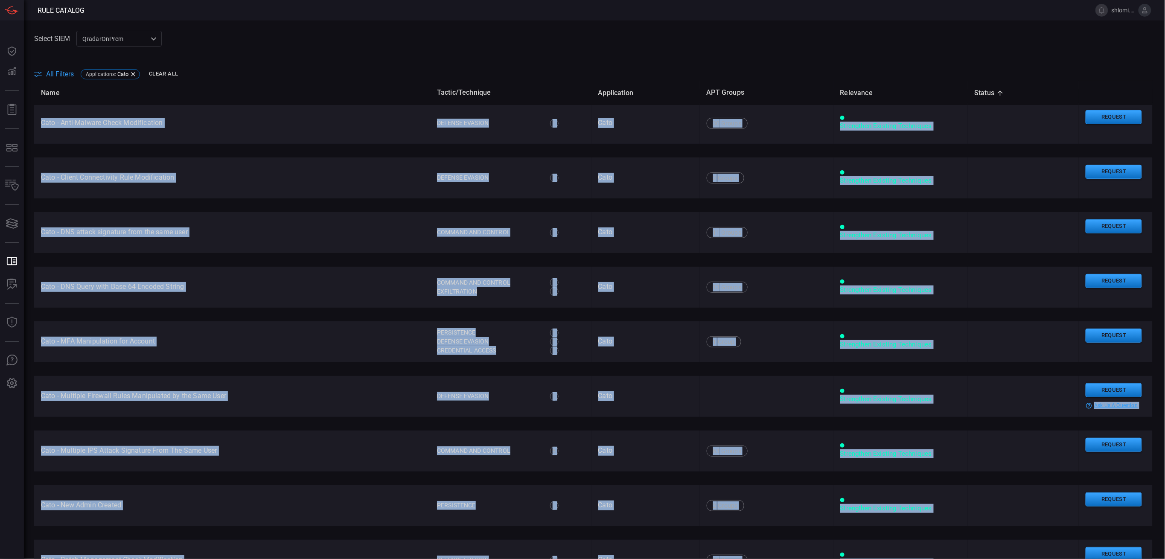
scroll to position [0, 0]
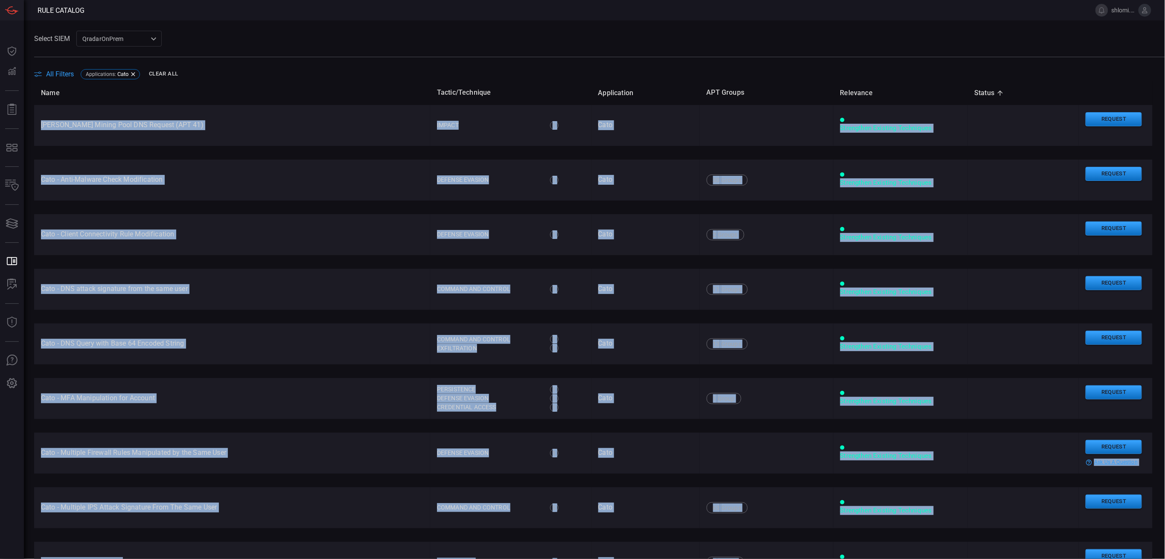
drag, startPoint x: 260, startPoint y: 494, endPoint x: 38, endPoint y: 111, distance: 443.0
click at [38, 111] on td "[PERSON_NAME] Mining Pool DNS Request (APT 41)" at bounding box center [232, 125] width 396 height 41
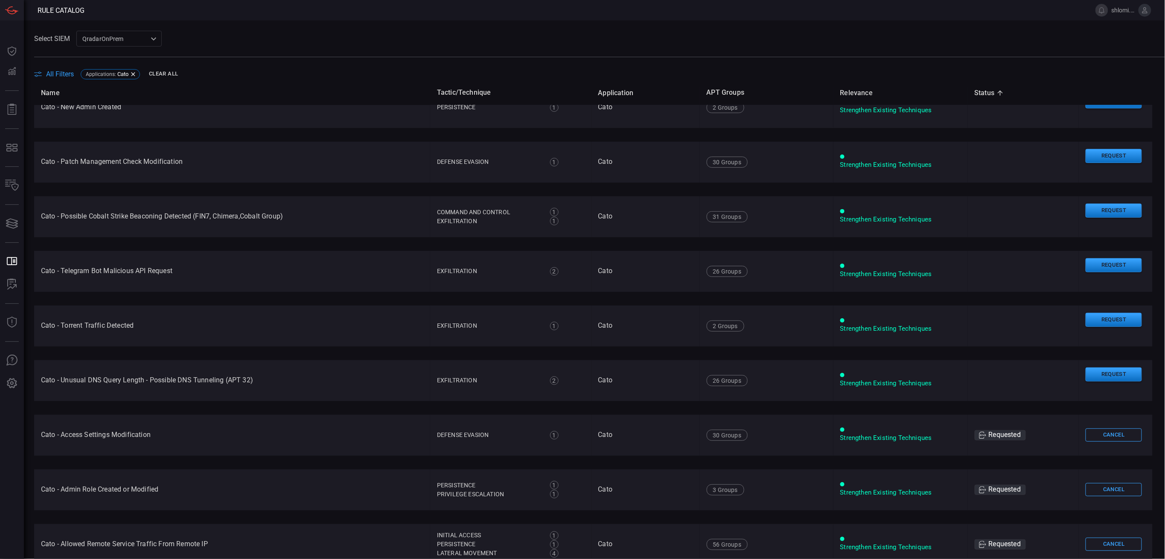
scroll to position [512, 0]
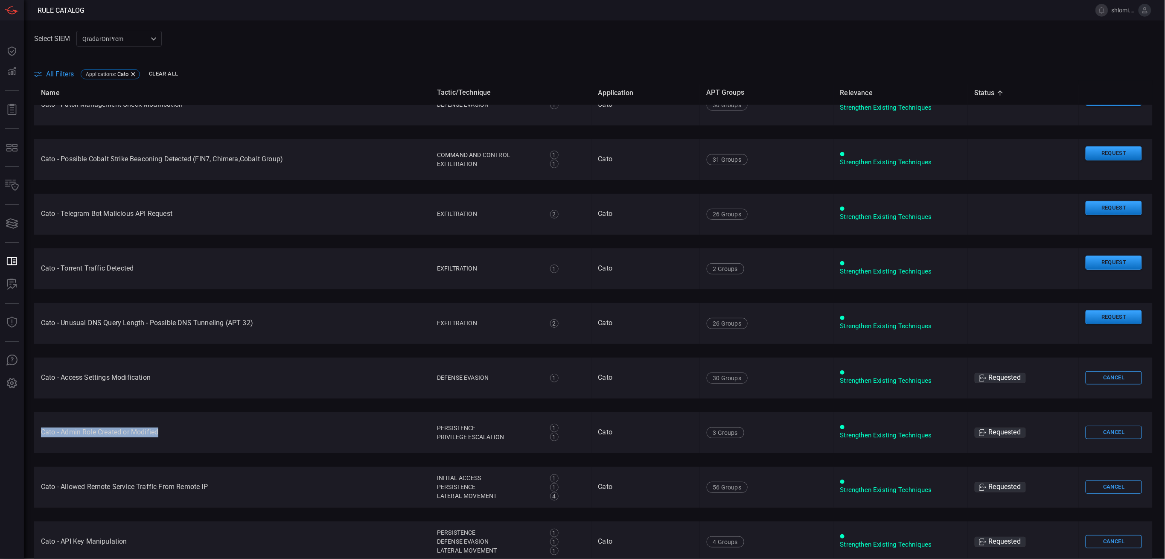
drag, startPoint x: 160, startPoint y: 434, endPoint x: 39, endPoint y: 436, distance: 120.3
click at [39, 436] on td "Cato - Admin Role Created or Modified" at bounding box center [232, 432] width 396 height 41
click at [39, 437] on td "Cato - Admin Role Created or Modified" at bounding box center [232, 432] width 396 height 41
drag, startPoint x: 112, startPoint y: 324, endPoint x: 60, endPoint y: 325, distance: 51.6
click at [60, 325] on td "Cato - Unusual DNS Query Length - Possible DNS Tunneling (APT 32)" at bounding box center [232, 323] width 396 height 41
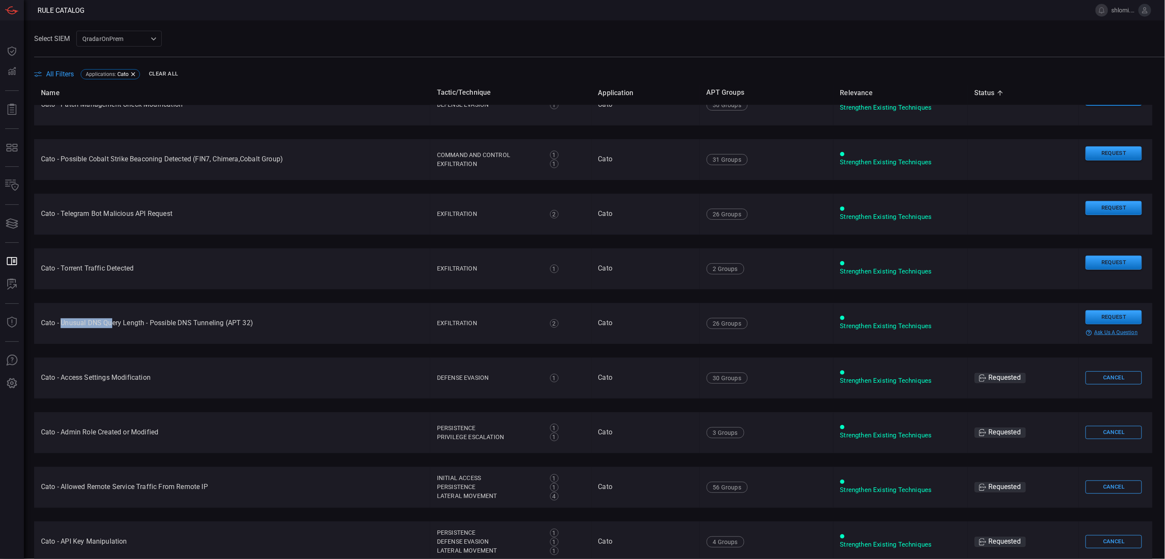
click at [60, 325] on td "Cato - Unusual DNS Query Length - Possible DNS Tunneling (APT 32)" at bounding box center [232, 323] width 396 height 41
drag, startPoint x: 113, startPoint y: 265, endPoint x: 84, endPoint y: 265, distance: 29.4
click at [92, 265] on td "Cato - Torrent Traffic Detected" at bounding box center [232, 268] width 396 height 41
click at [84, 265] on td "Cato - Torrent Traffic Detected" at bounding box center [232, 268] width 396 height 41
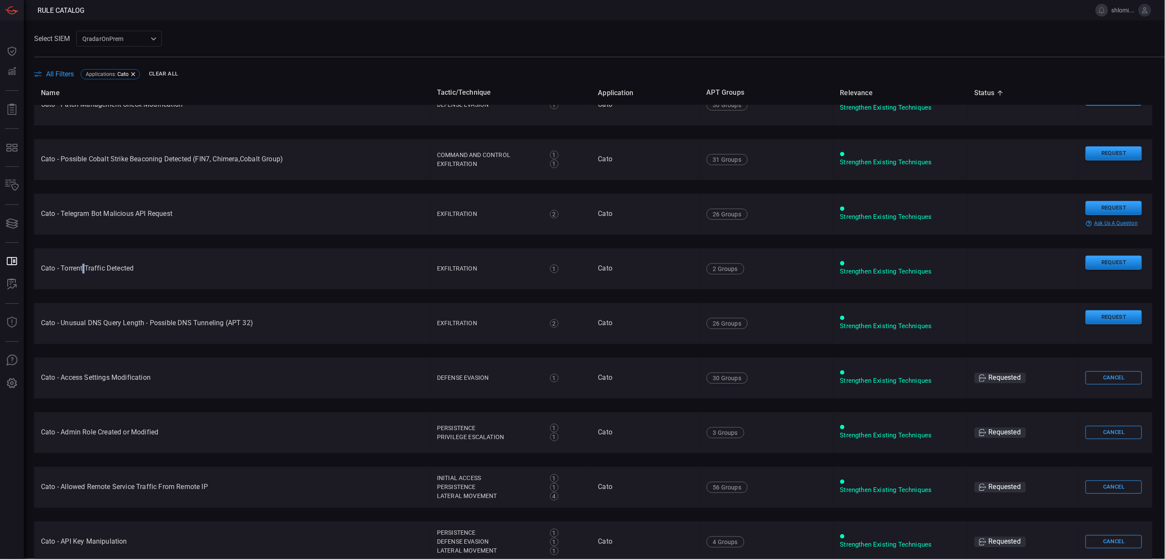
scroll to position [341, 0]
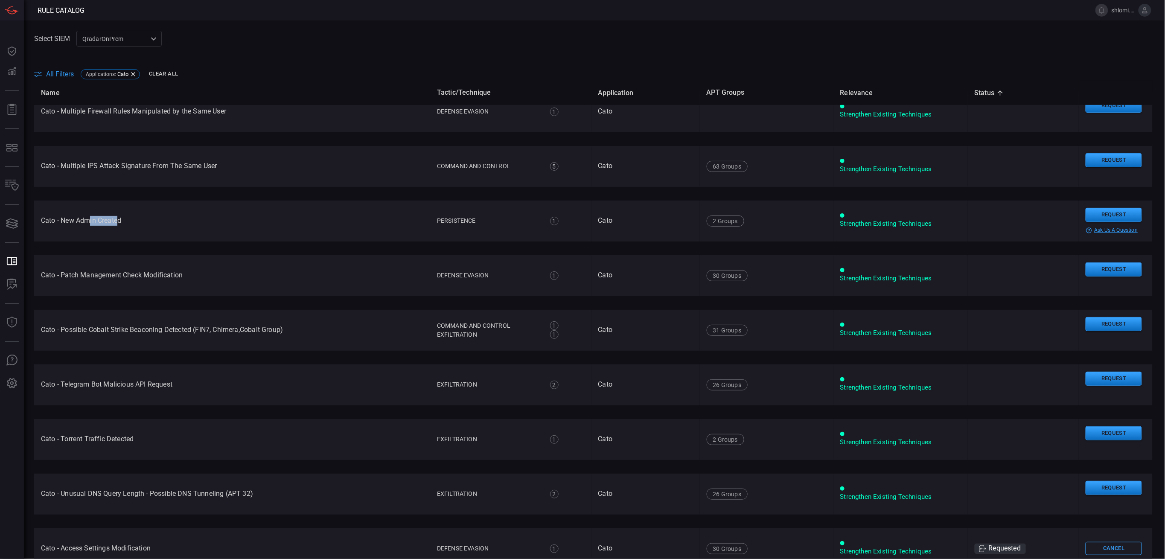
drag, startPoint x: 104, startPoint y: 218, endPoint x: 79, endPoint y: 217, distance: 25.2
click at [80, 217] on td "Cato - New Admin Created" at bounding box center [232, 221] width 396 height 41
click at [78, 217] on td "Cato - New Admin Created" at bounding box center [232, 221] width 396 height 41
click at [71, 225] on td "Cato - New Admin Created" at bounding box center [232, 221] width 396 height 41
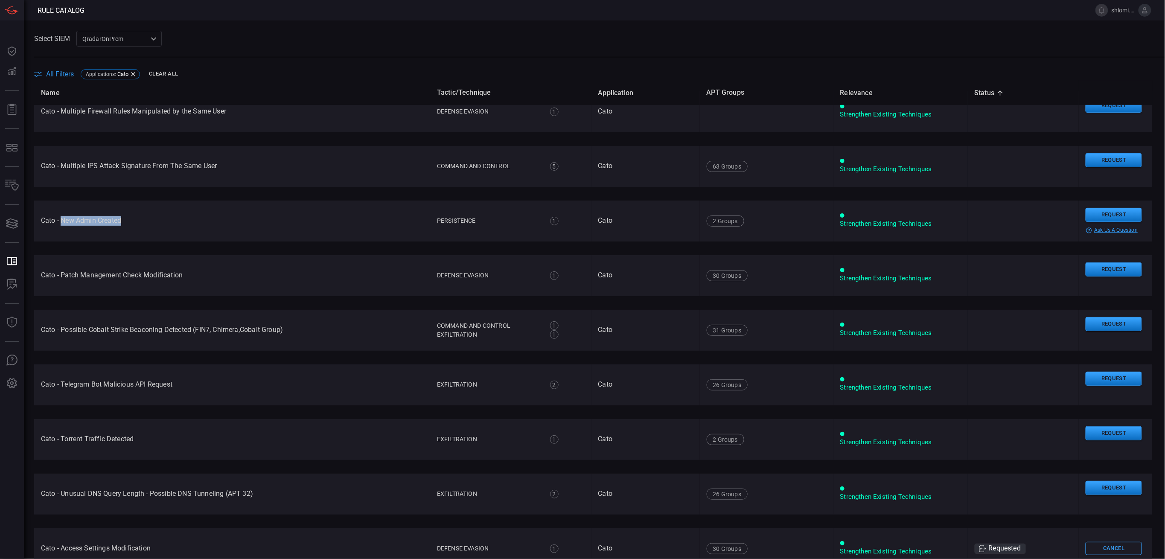
drag, startPoint x: 63, startPoint y: 224, endPoint x: 134, endPoint y: 212, distance: 71.8
click at [145, 209] on td "Cato - New Admin Created" at bounding box center [232, 221] width 396 height 41
click at [134, 212] on td "Cato - New Admin Created" at bounding box center [232, 221] width 396 height 41
drag, startPoint x: 112, startPoint y: 218, endPoint x: 36, endPoint y: 212, distance: 76.2
click at [36, 212] on td "Cato - New Admin Created" at bounding box center [232, 221] width 396 height 41
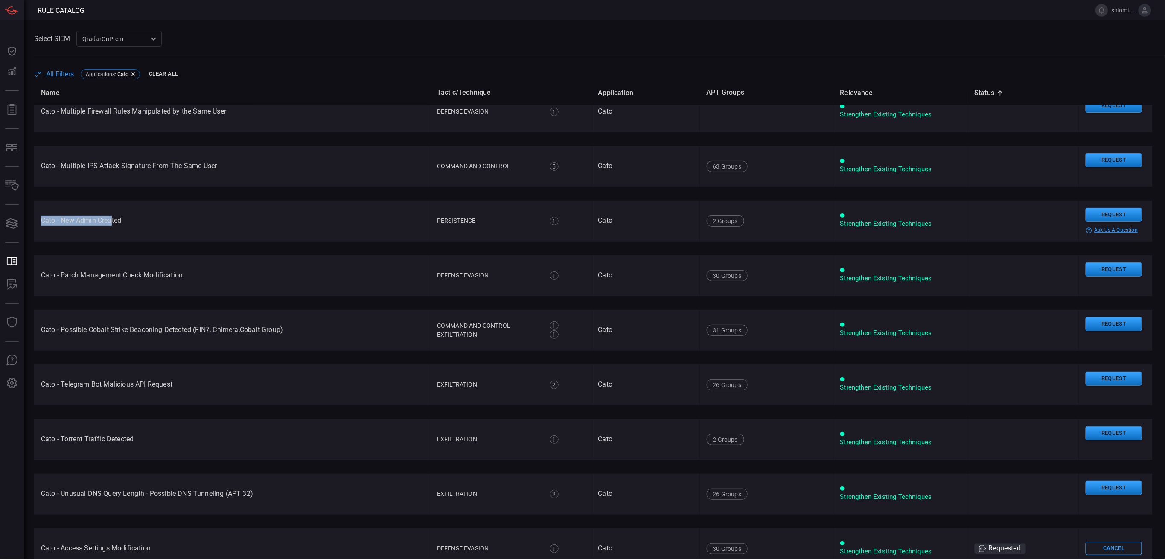
click at [96, 210] on td "Cato - New Admin Created" at bounding box center [232, 221] width 396 height 41
drag, startPoint x: 137, startPoint y: 334, endPoint x: 213, endPoint y: 334, distance: 76.0
click at [213, 334] on td "Cato - Possible Cobalt Strike Beaconing Detected (FIN7, Chimera,Cobalt Group)" at bounding box center [232, 330] width 396 height 41
drag, startPoint x: 86, startPoint y: 270, endPoint x: 169, endPoint y: 272, distance: 82.8
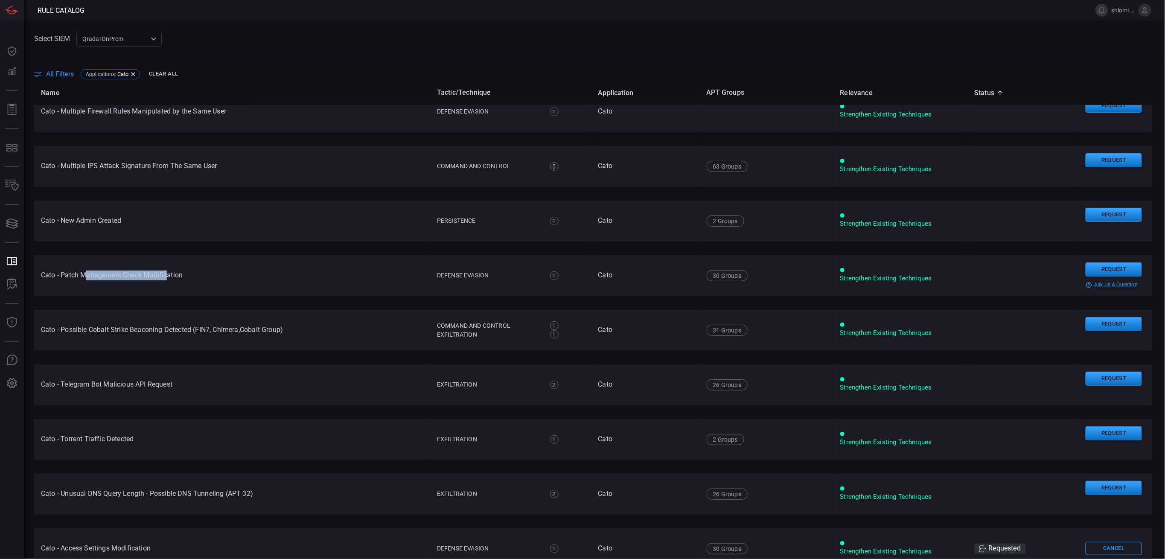
click at [169, 272] on td "Cato - Patch Management Check Modification" at bounding box center [232, 275] width 396 height 41
click at [169, 271] on td "Cato - Patch Management Check Modification" at bounding box center [232, 275] width 396 height 41
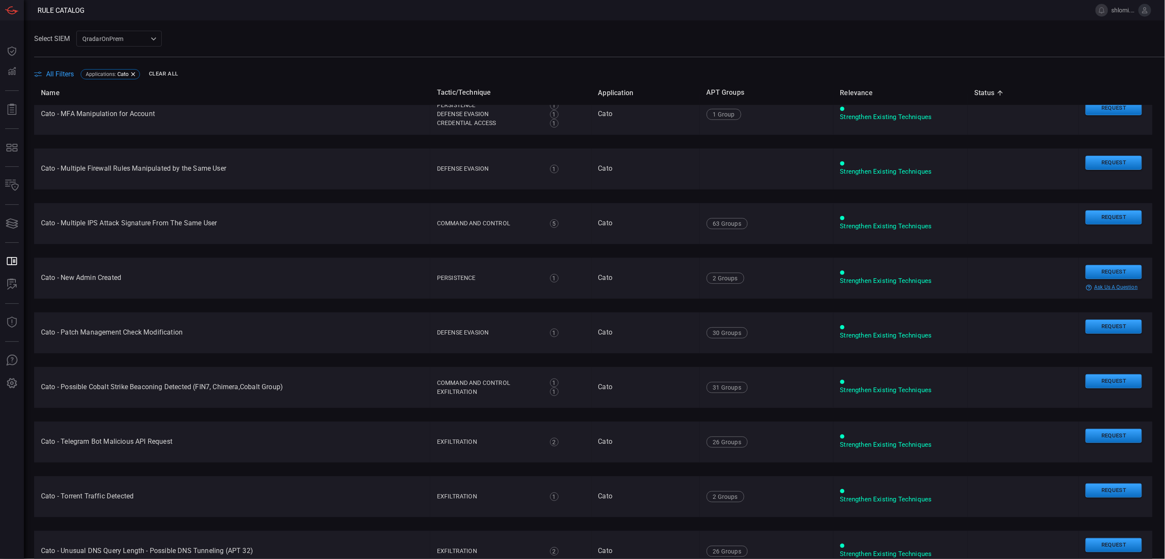
click at [102, 276] on td "Cato - New Admin Created" at bounding box center [232, 278] width 396 height 41
drag, startPoint x: 121, startPoint y: 276, endPoint x: 74, endPoint y: 282, distance: 47.8
click at [84, 282] on td "Cato - New Admin Created" at bounding box center [232, 278] width 396 height 41
click at [74, 282] on td "Cato - New Admin Created" at bounding box center [232, 278] width 396 height 41
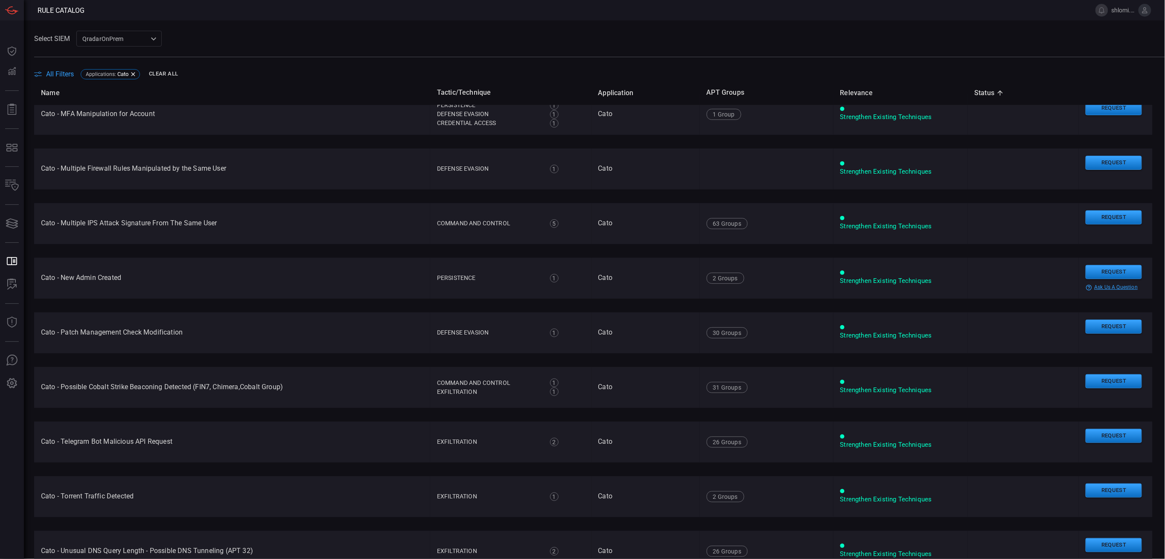
click at [79, 278] on td "Cato - New Admin Created" at bounding box center [232, 278] width 396 height 41
drag, startPoint x: 79, startPoint y: 278, endPoint x: 124, endPoint y: 276, distance: 44.8
click at [124, 276] on td "Cato - New Admin Created" at bounding box center [232, 278] width 396 height 41
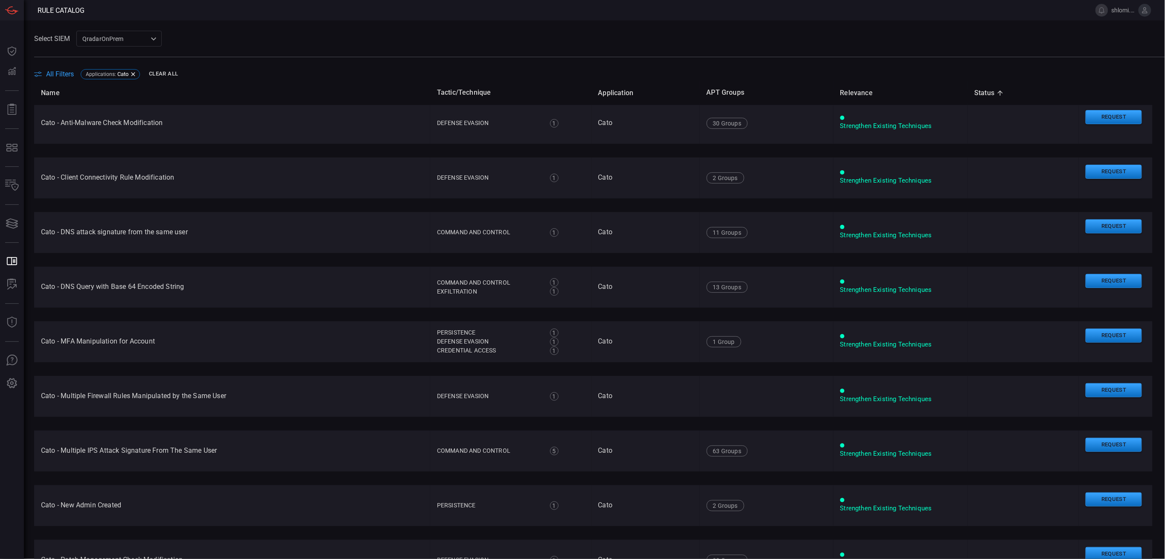
scroll to position [0, 0]
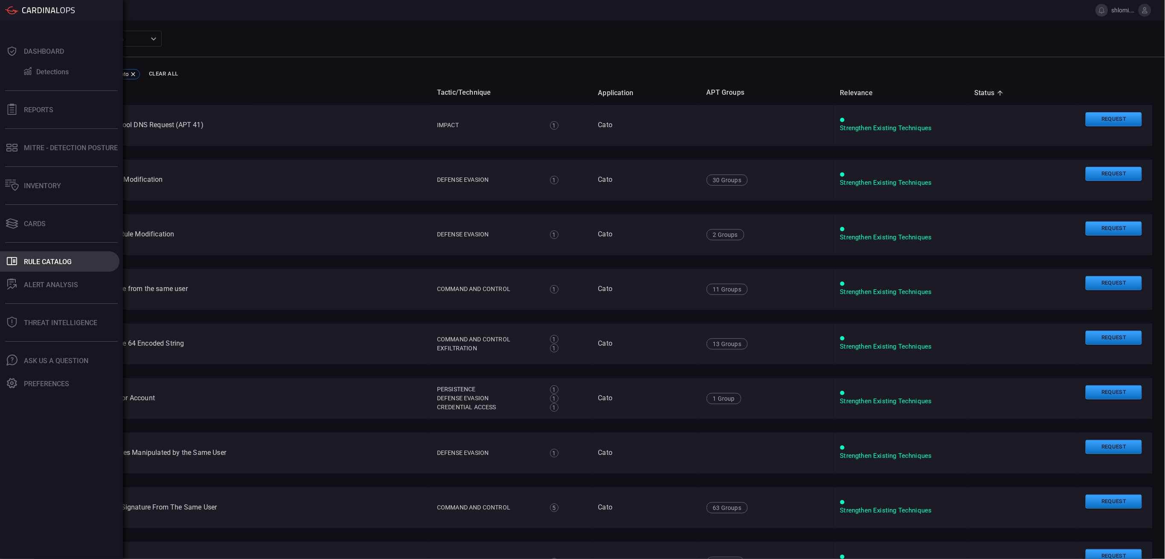
click at [38, 263] on div "Rule Catalog" at bounding box center [48, 262] width 48 height 8
click at [69, 259] on div "Rule Catalog" at bounding box center [48, 262] width 48 height 8
click at [26, 49] on div "Dashboard" at bounding box center [44, 51] width 40 height 8
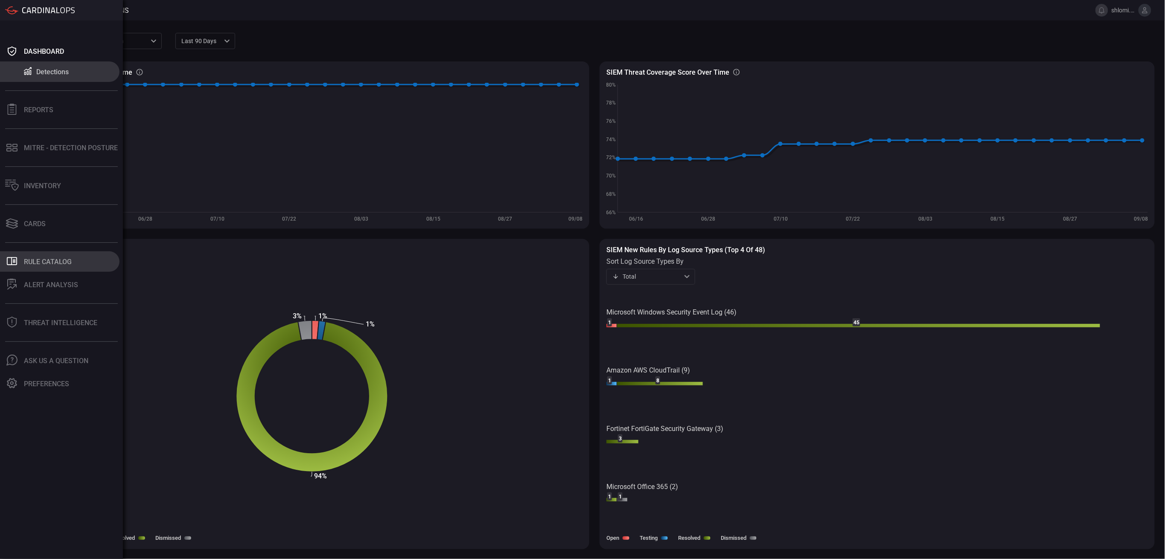
click at [39, 256] on button ".st0_rule_catalog_icon{fill: currentColor;} Rule Catalog" at bounding box center [59, 261] width 119 height 20
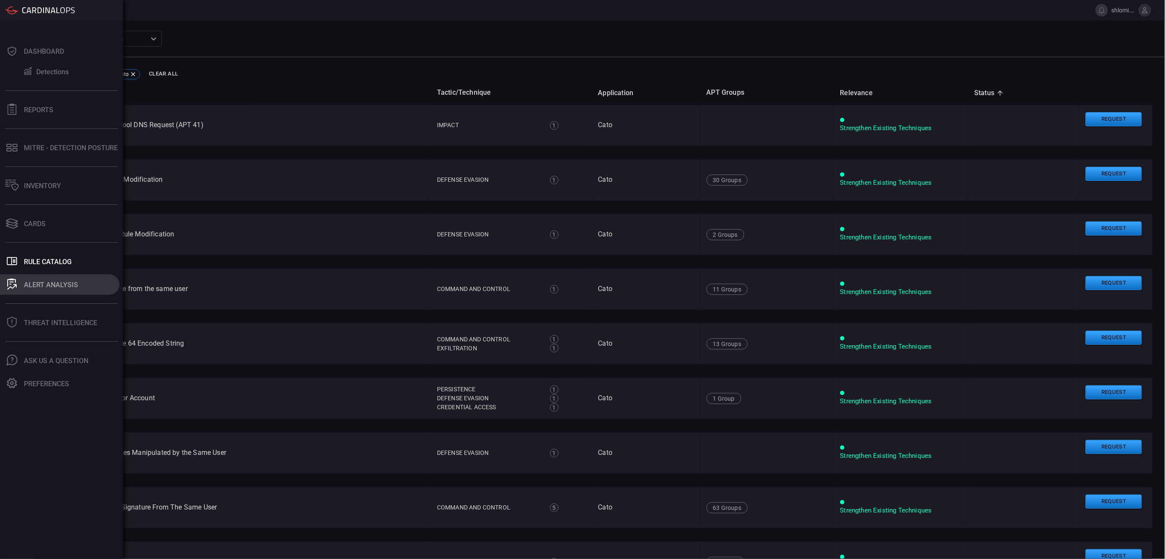
click at [69, 285] on div "ALERT ANALYSIS" at bounding box center [51, 285] width 54 height 8
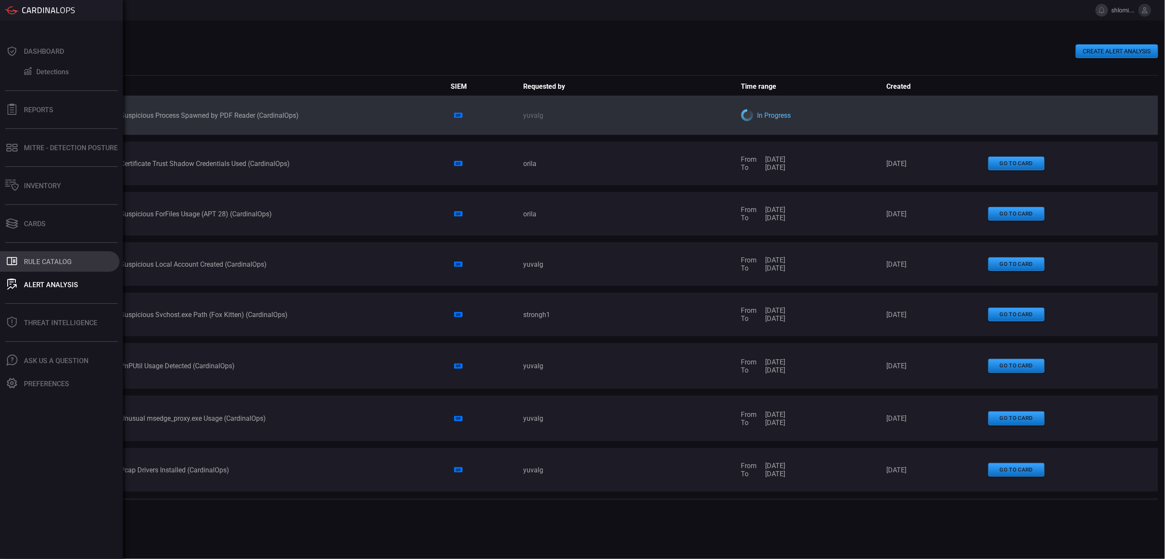
click at [49, 264] on div "Rule Catalog" at bounding box center [48, 262] width 48 height 8
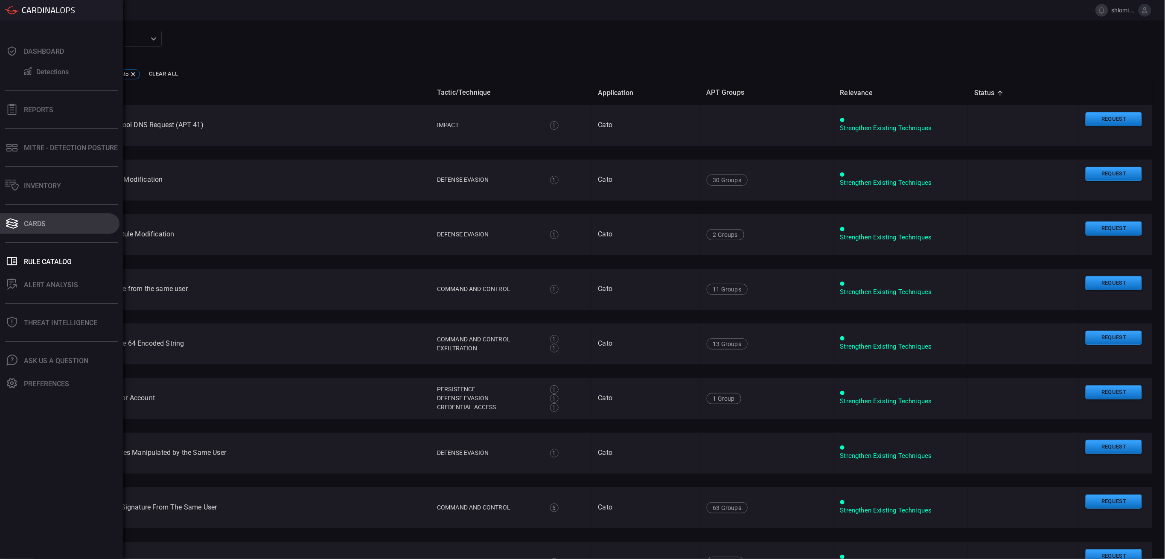
click at [20, 223] on button "Cards" at bounding box center [59, 223] width 119 height 20
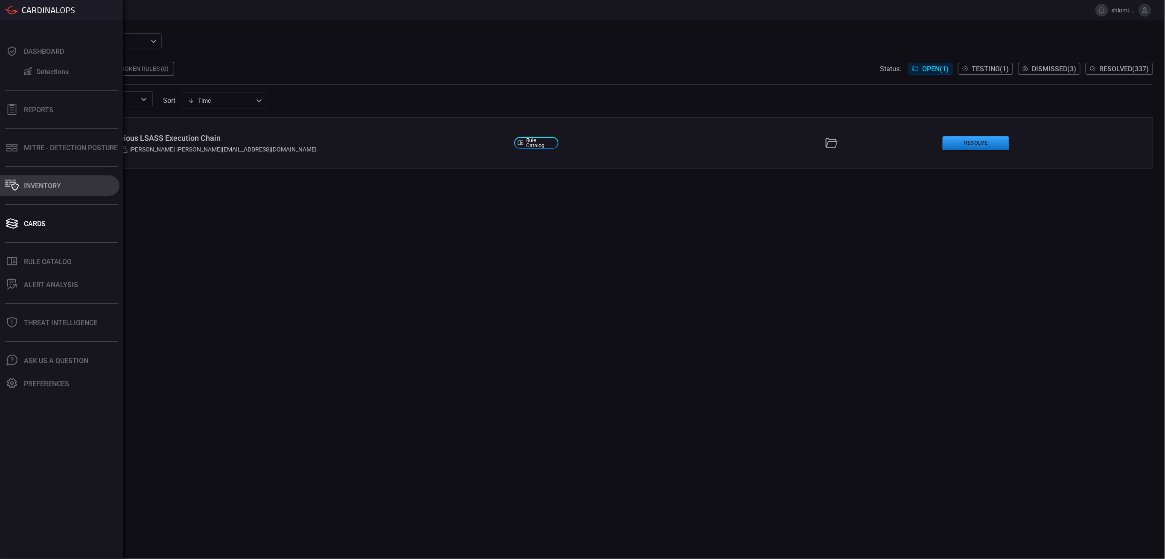
click at [39, 190] on button "Inventory" at bounding box center [59, 185] width 119 height 20
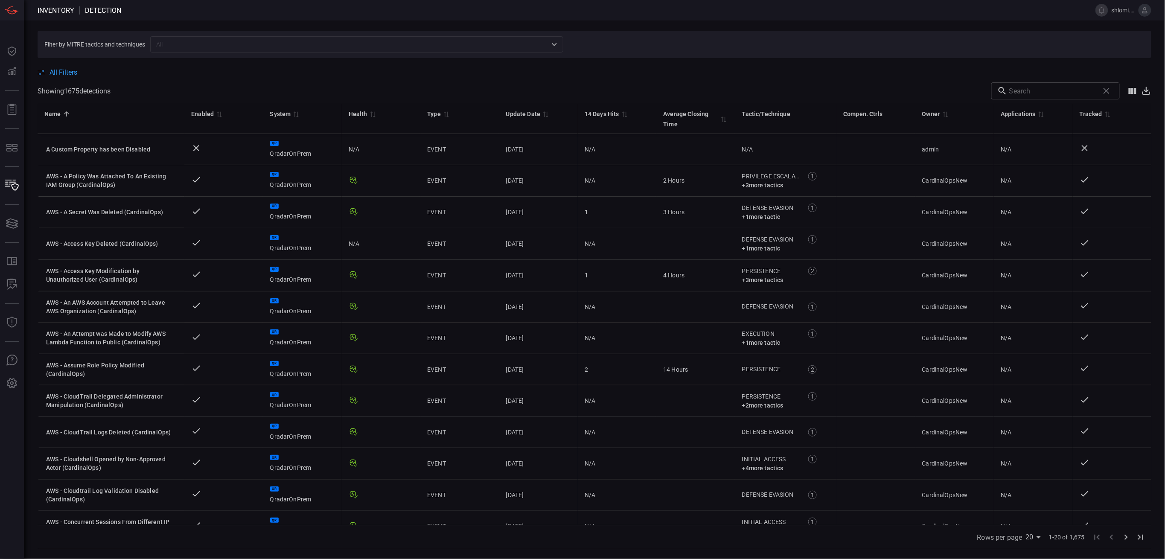
click at [52, 74] on span "All Filters" at bounding box center [63, 72] width 28 height 8
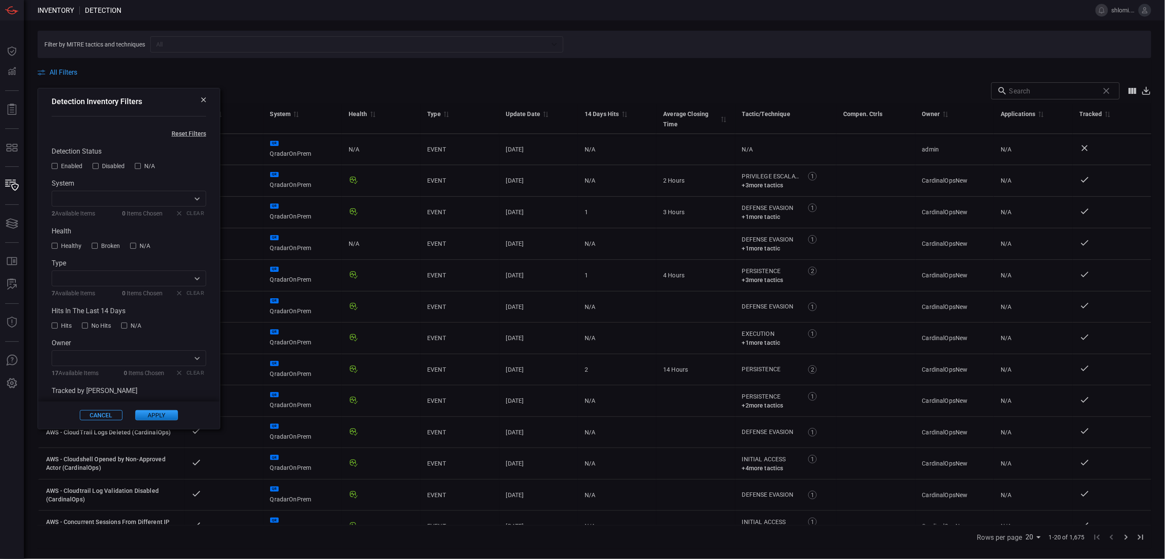
scroll to position [21, 0]
click at [283, 91] on span at bounding box center [548, 90] width 875 height 17
click at [201, 99] on icon at bounding box center [203, 99] width 5 height 5
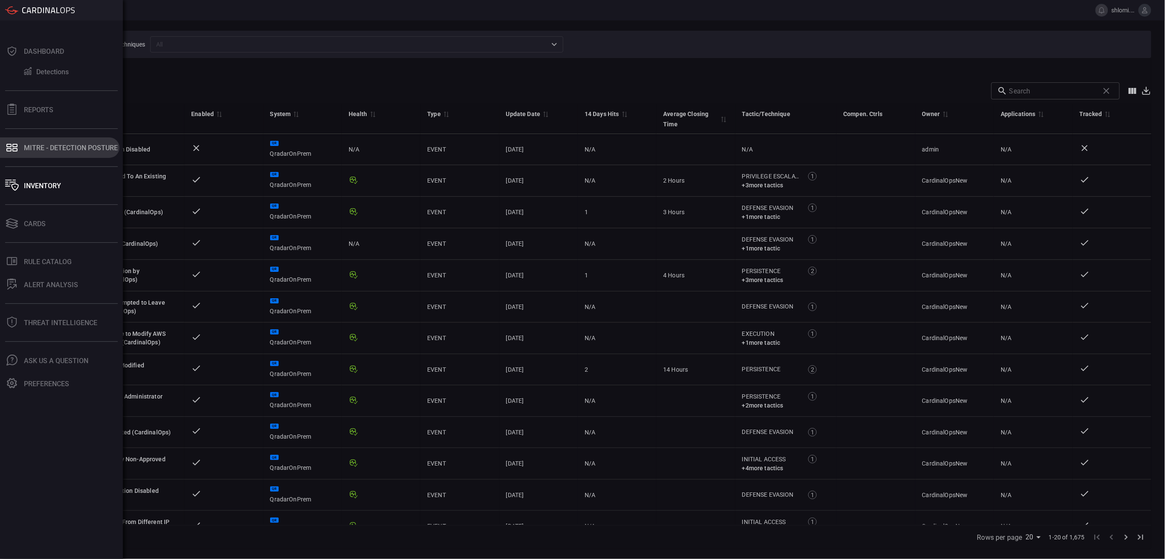
click at [39, 147] on div "MITRE - Detection Posture" at bounding box center [71, 148] width 94 height 8
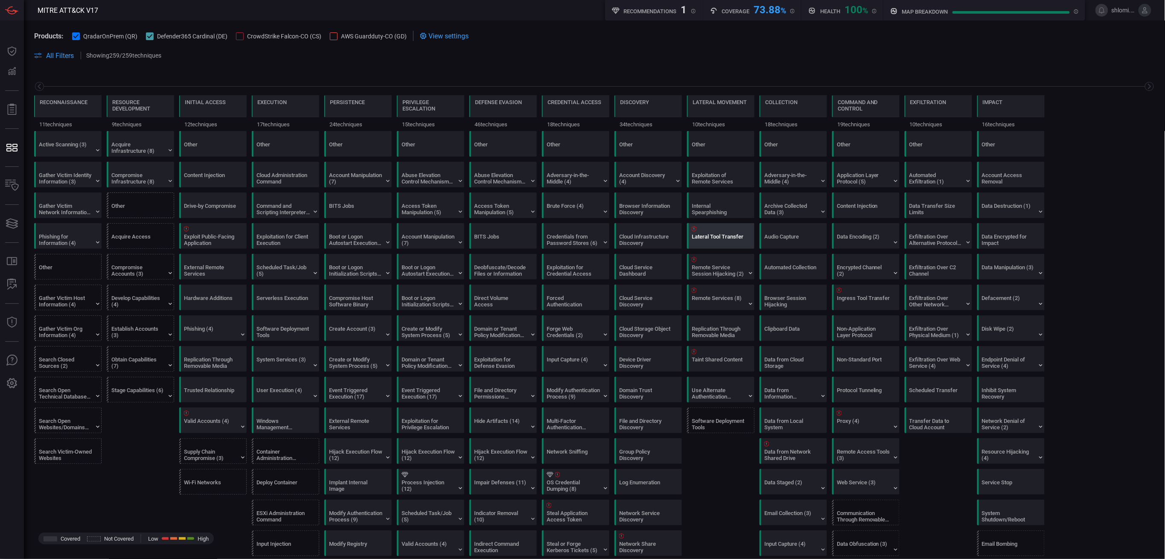
click at [715, 240] on div "Lateral Tool Transfer" at bounding box center [718, 239] width 53 height 13
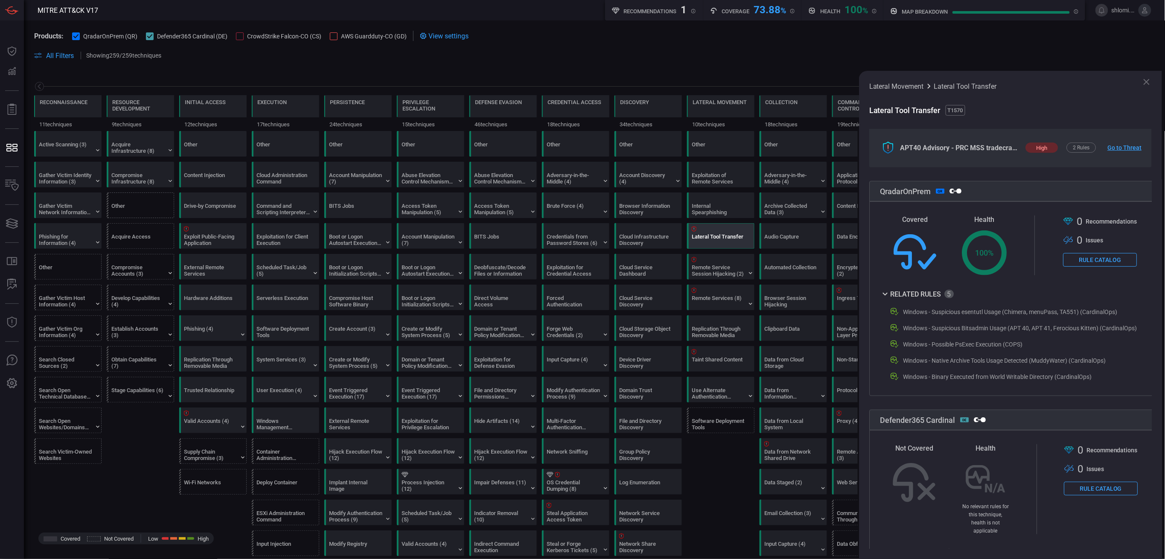
scroll to position [197, 0]
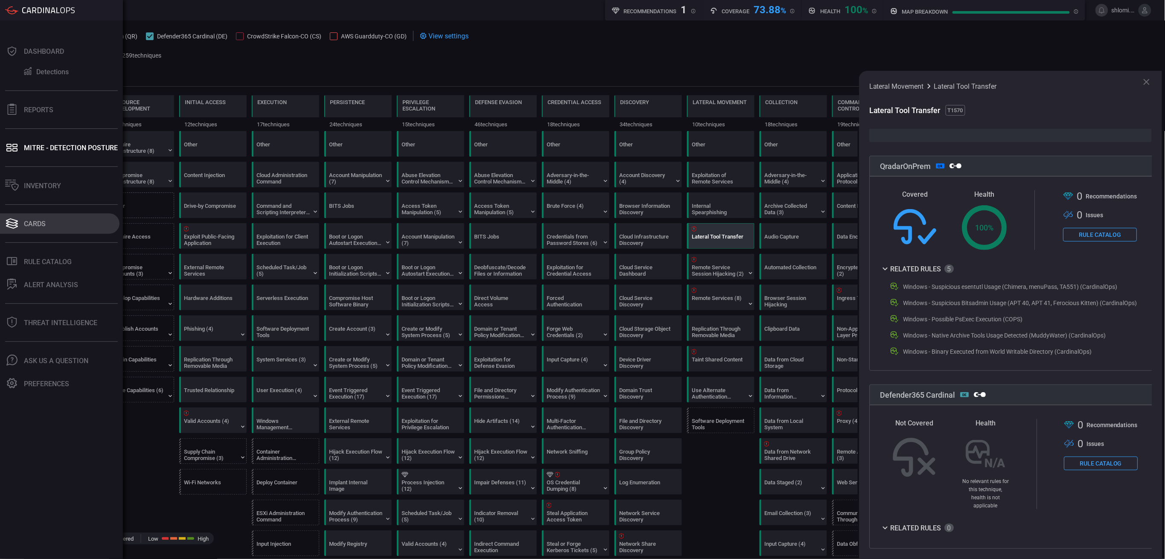
click at [37, 220] on div "Cards" at bounding box center [35, 224] width 22 height 8
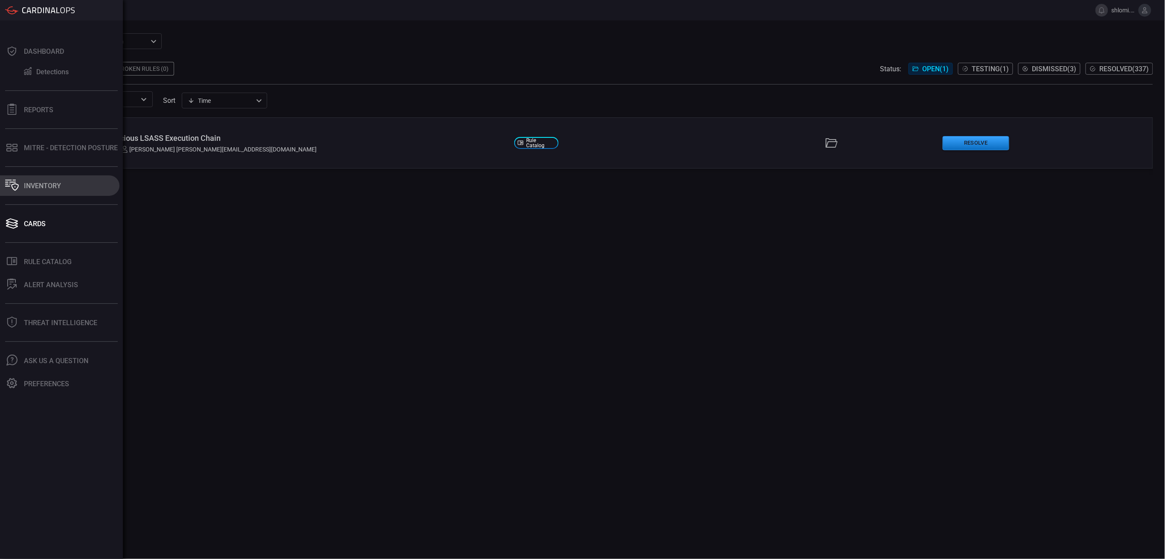
click at [55, 187] on div "Inventory" at bounding box center [42, 186] width 37 height 8
